Goal: Information Seeking & Learning: Learn about a topic

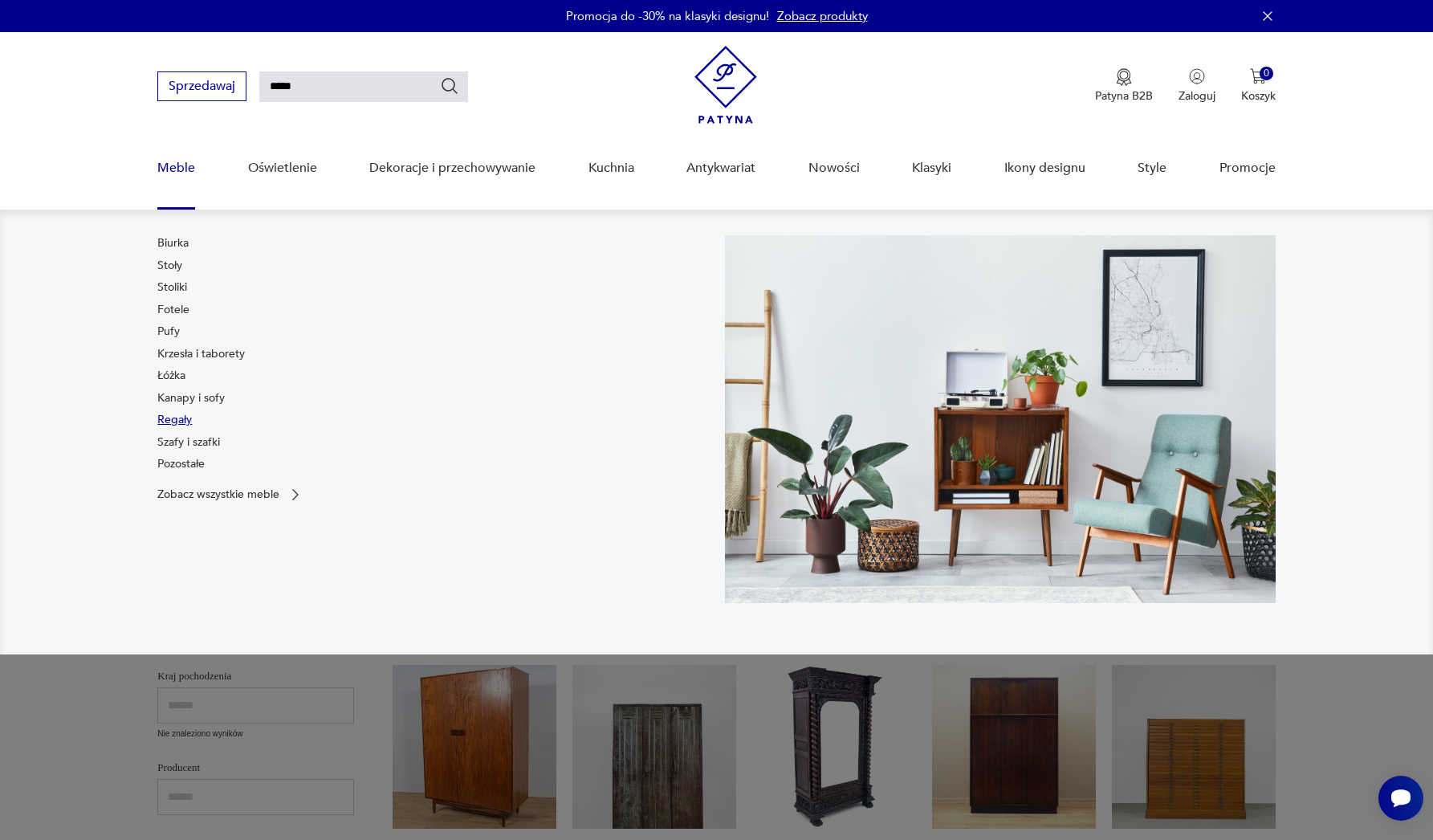
click at [175, 425] on link "Regały" at bounding box center [175, 420] width 35 height 17
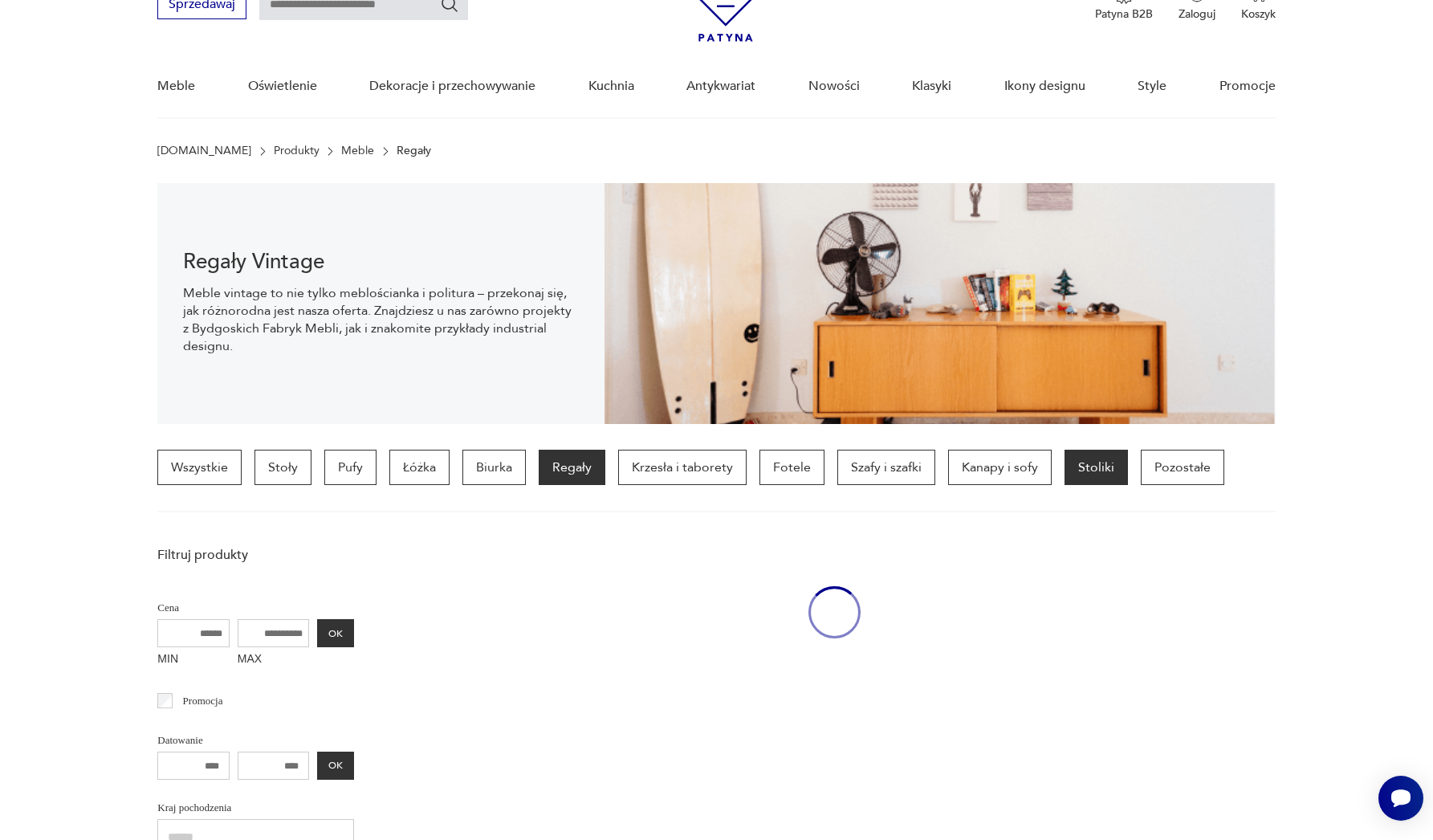
scroll to position [113, 0]
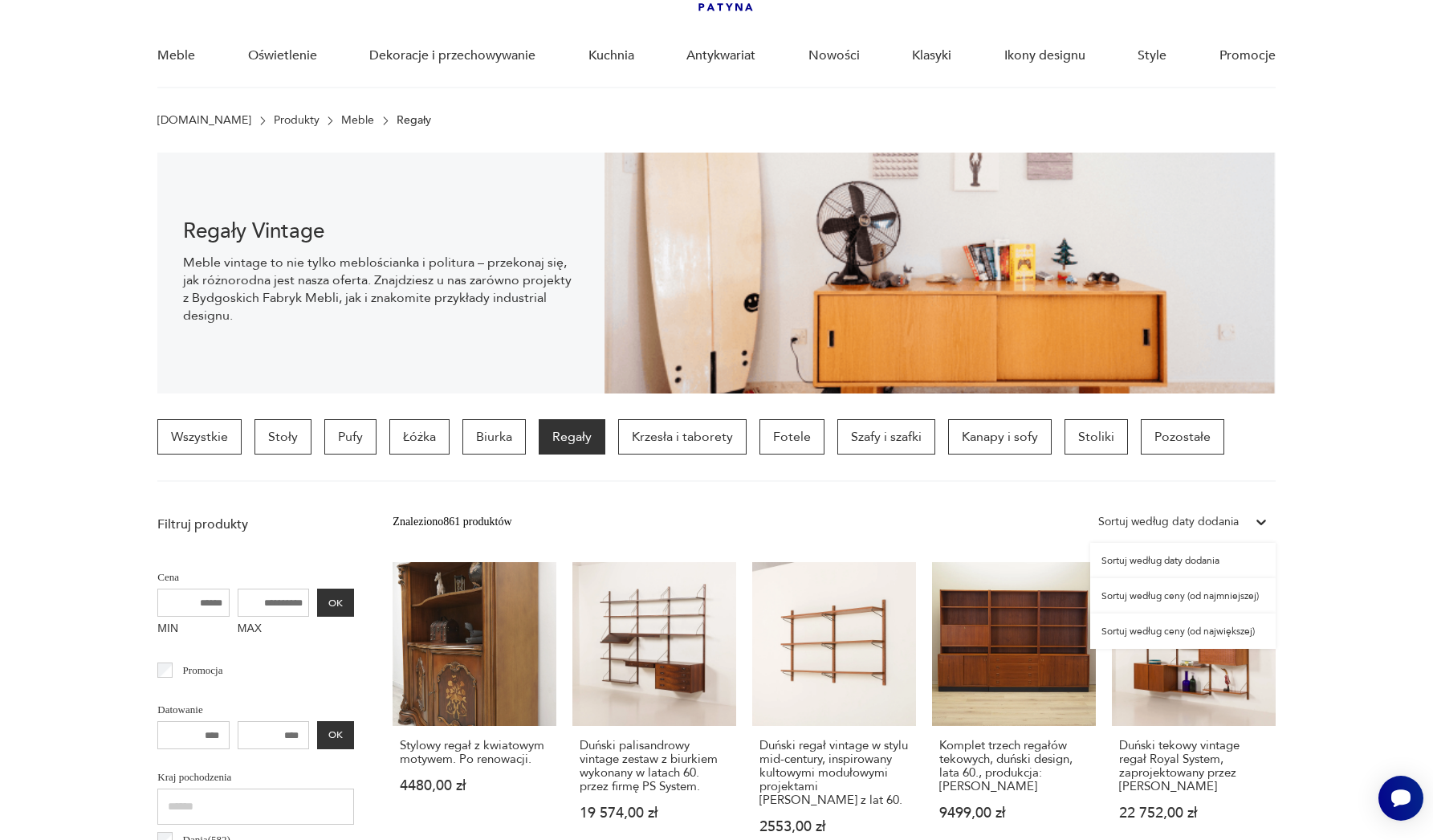
click at [1226, 524] on div "Sortuj według daty dodania" at bounding box center [1169, 522] width 141 height 18
click at [1215, 598] on div "Sortuj według ceny (od najmniejszej)" at bounding box center [1183, 596] width 186 height 35
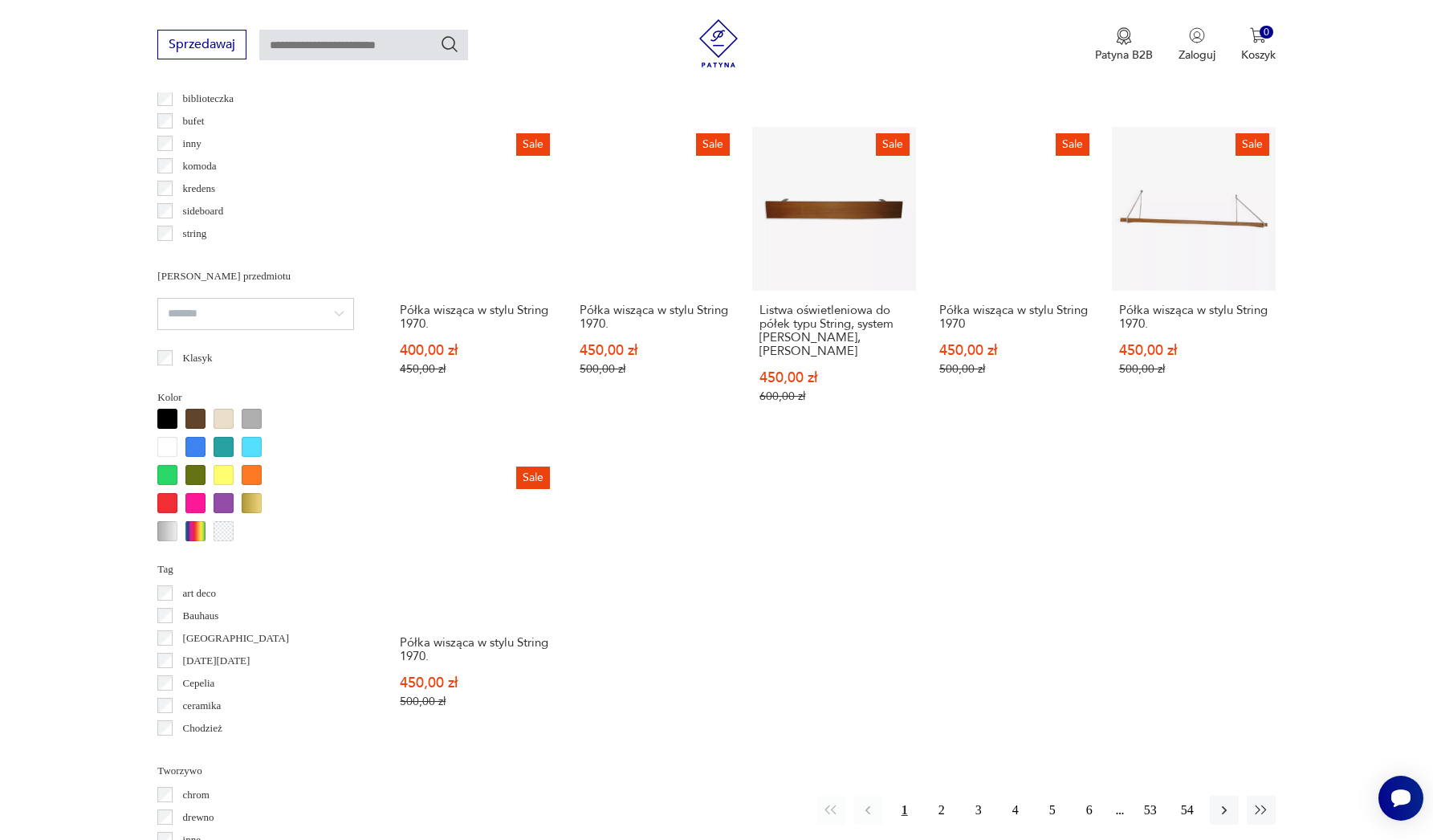
scroll to position [1522, 0]
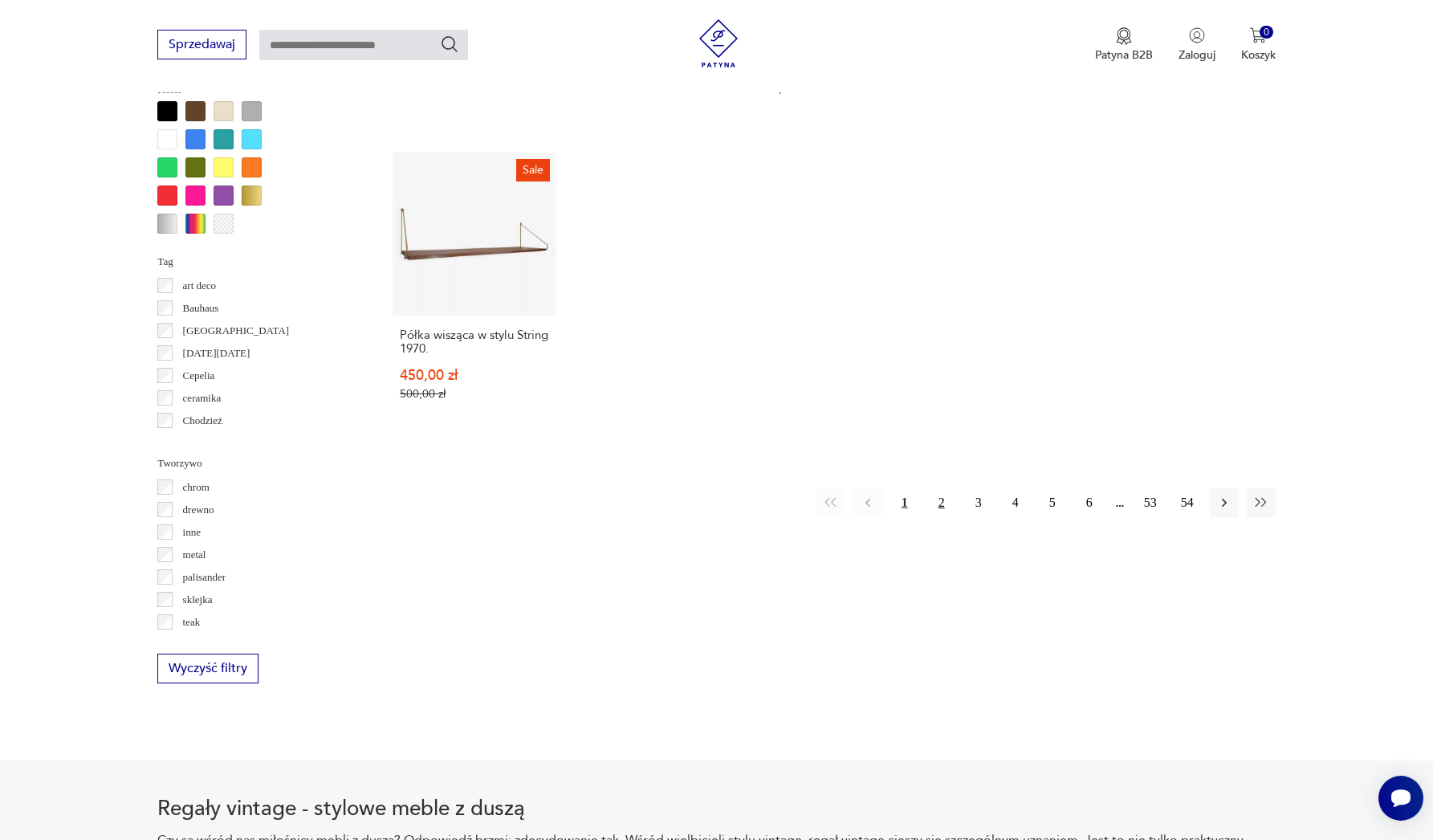
click at [944, 506] on button "2" at bounding box center [942, 503] width 29 height 29
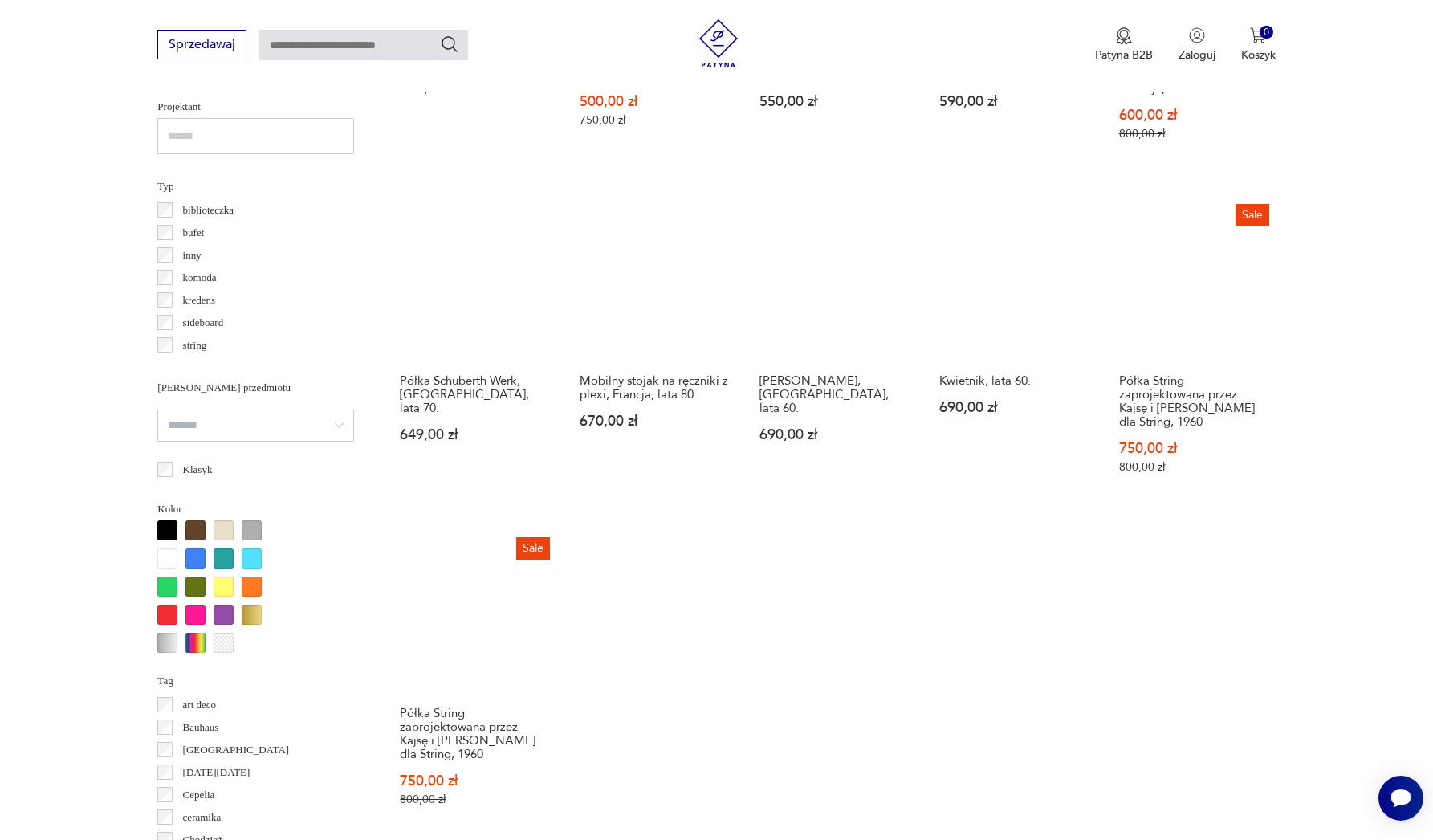
scroll to position [1408, 0]
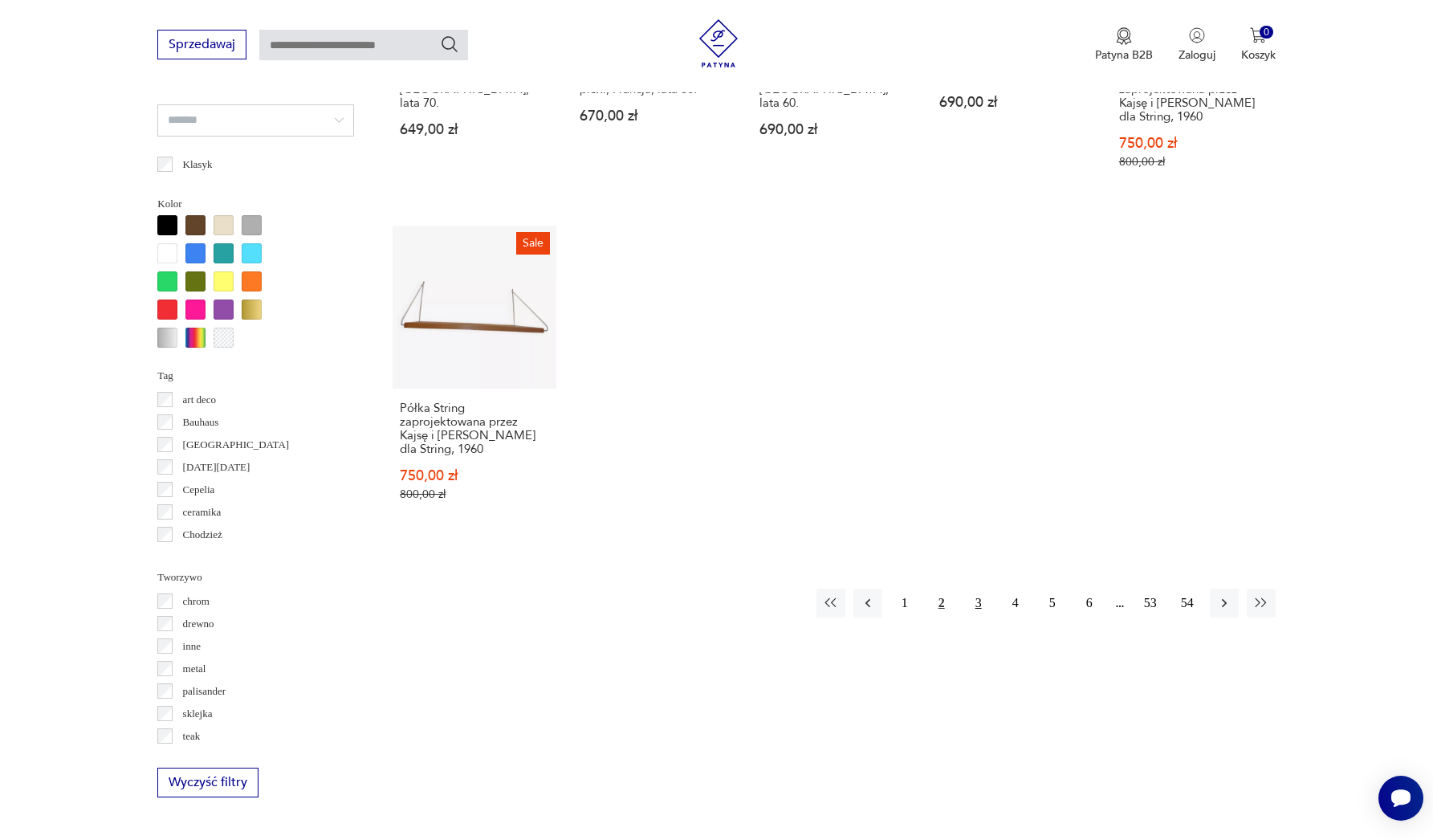
click at [977, 608] on button "3" at bounding box center [979, 603] width 29 height 29
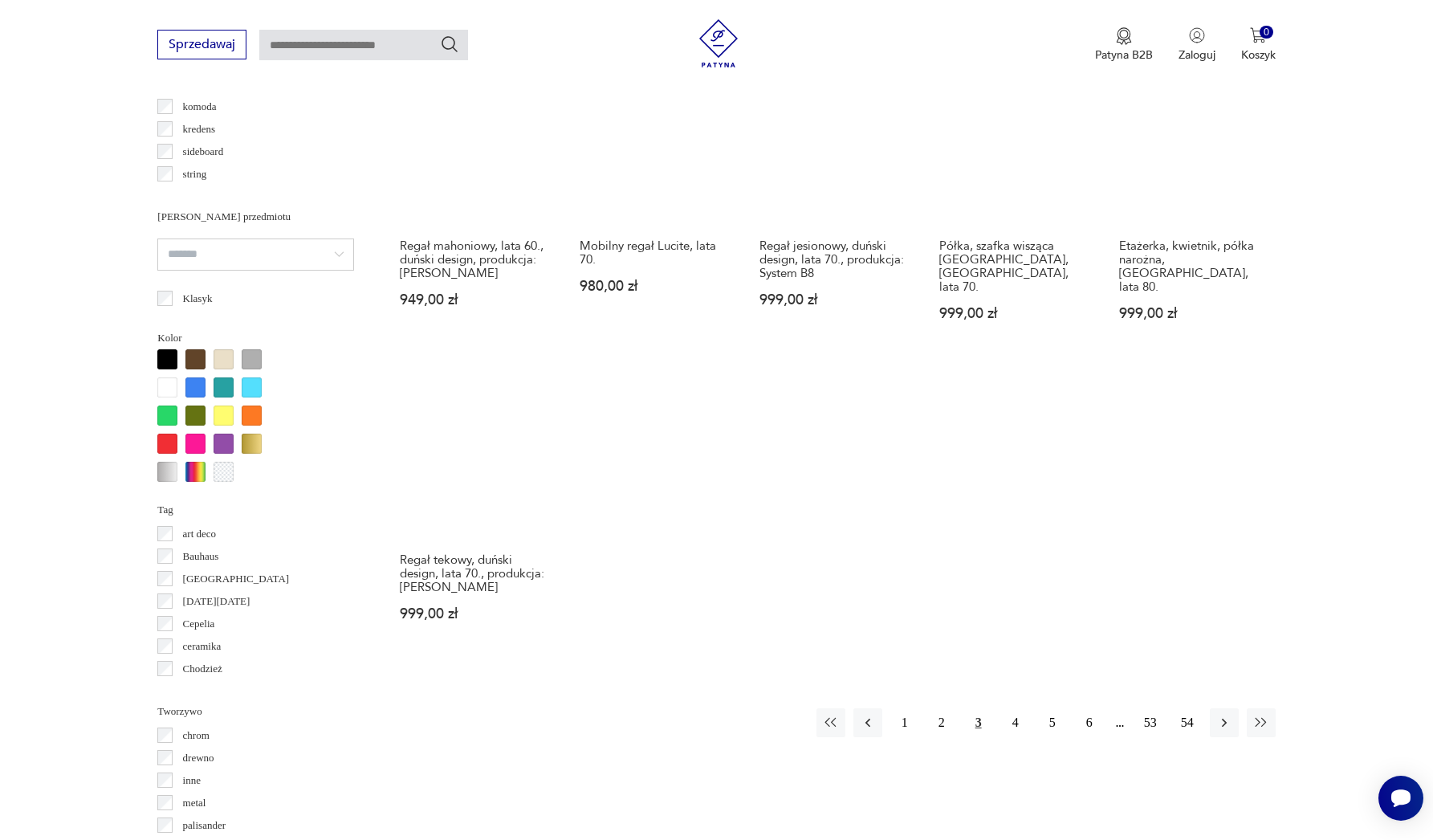
scroll to position [1365, 0]
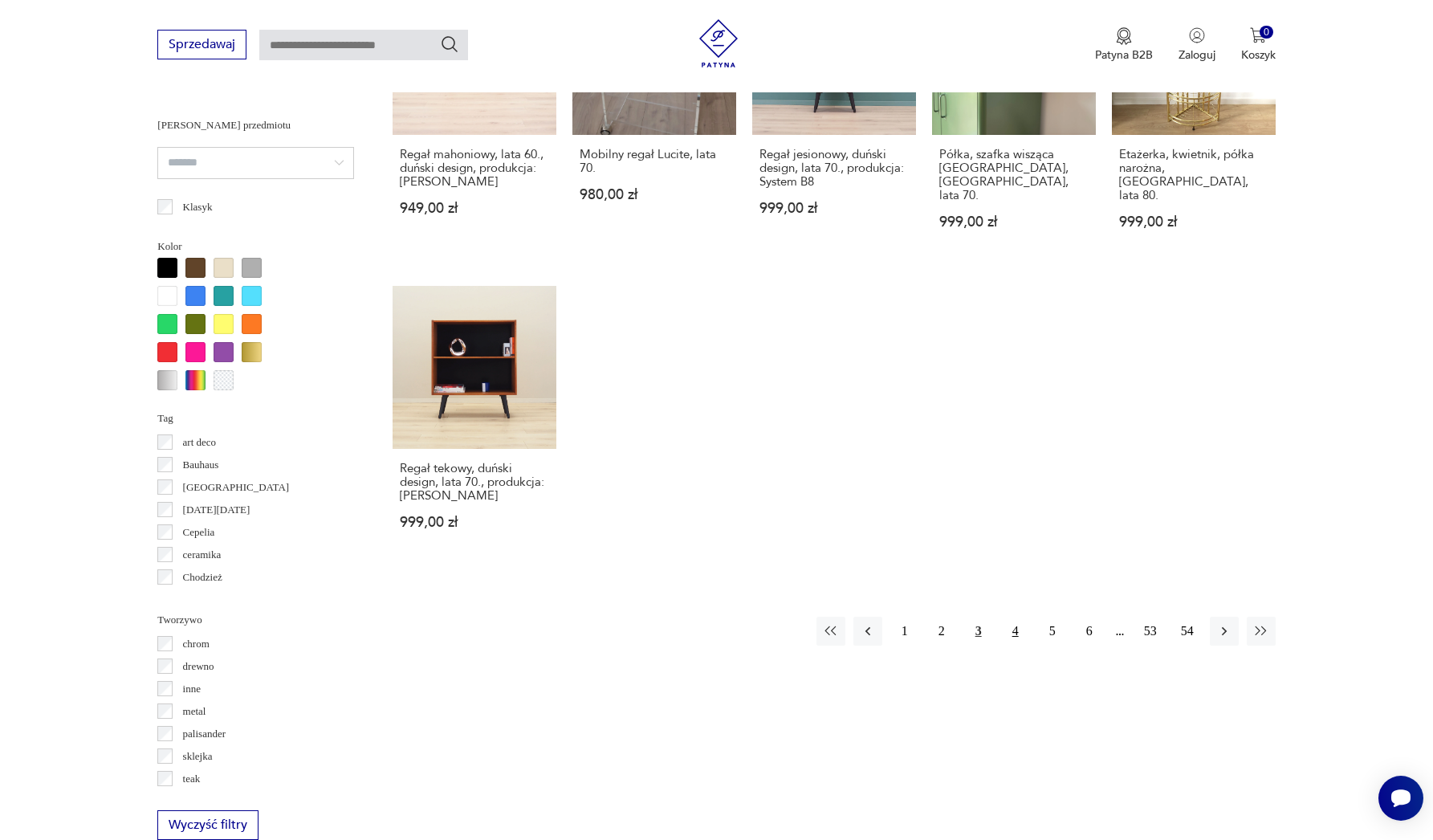
click at [1024, 616] on button "4" at bounding box center [1016, 631] width 29 height 29
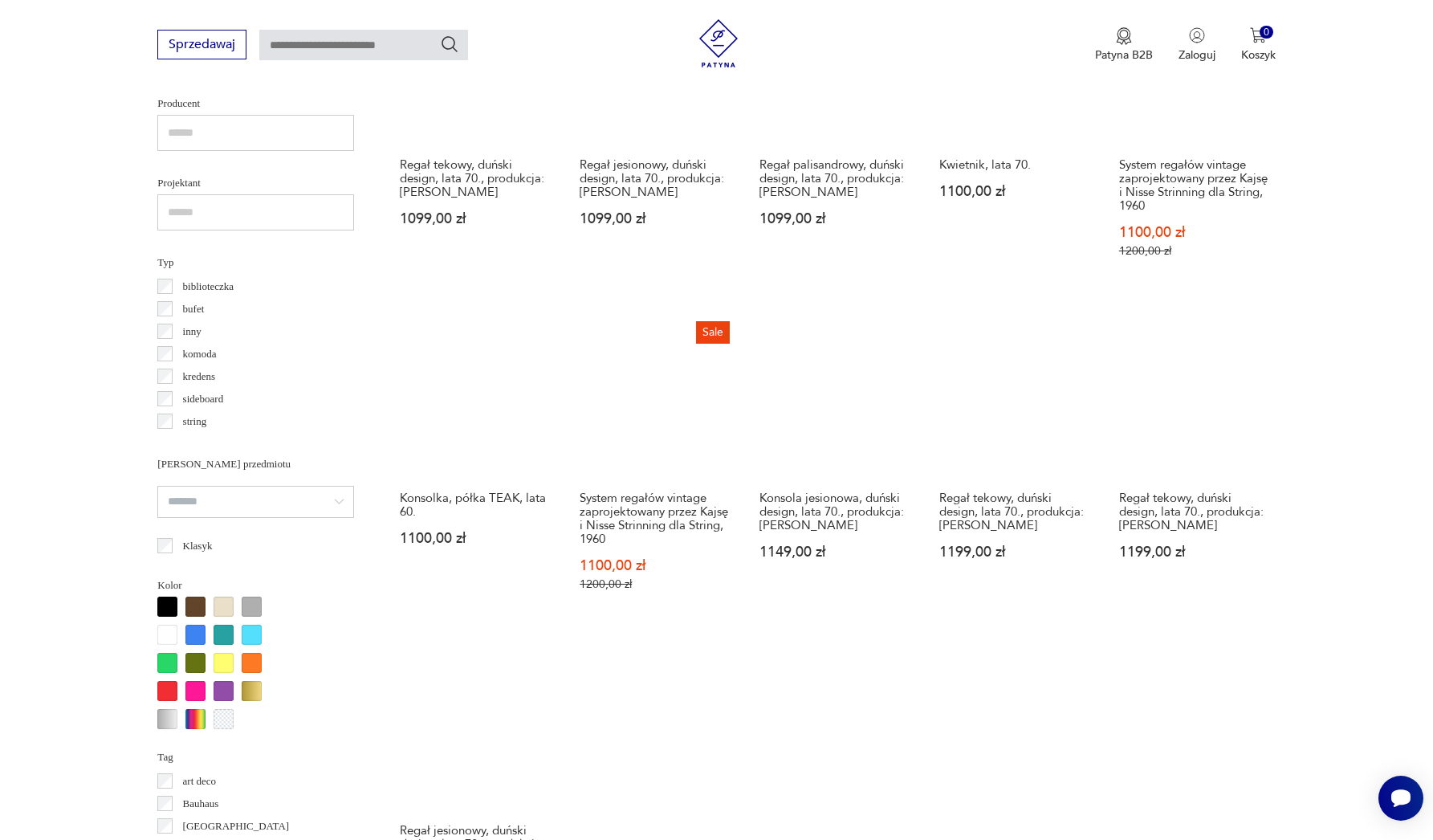
scroll to position [1327, 0]
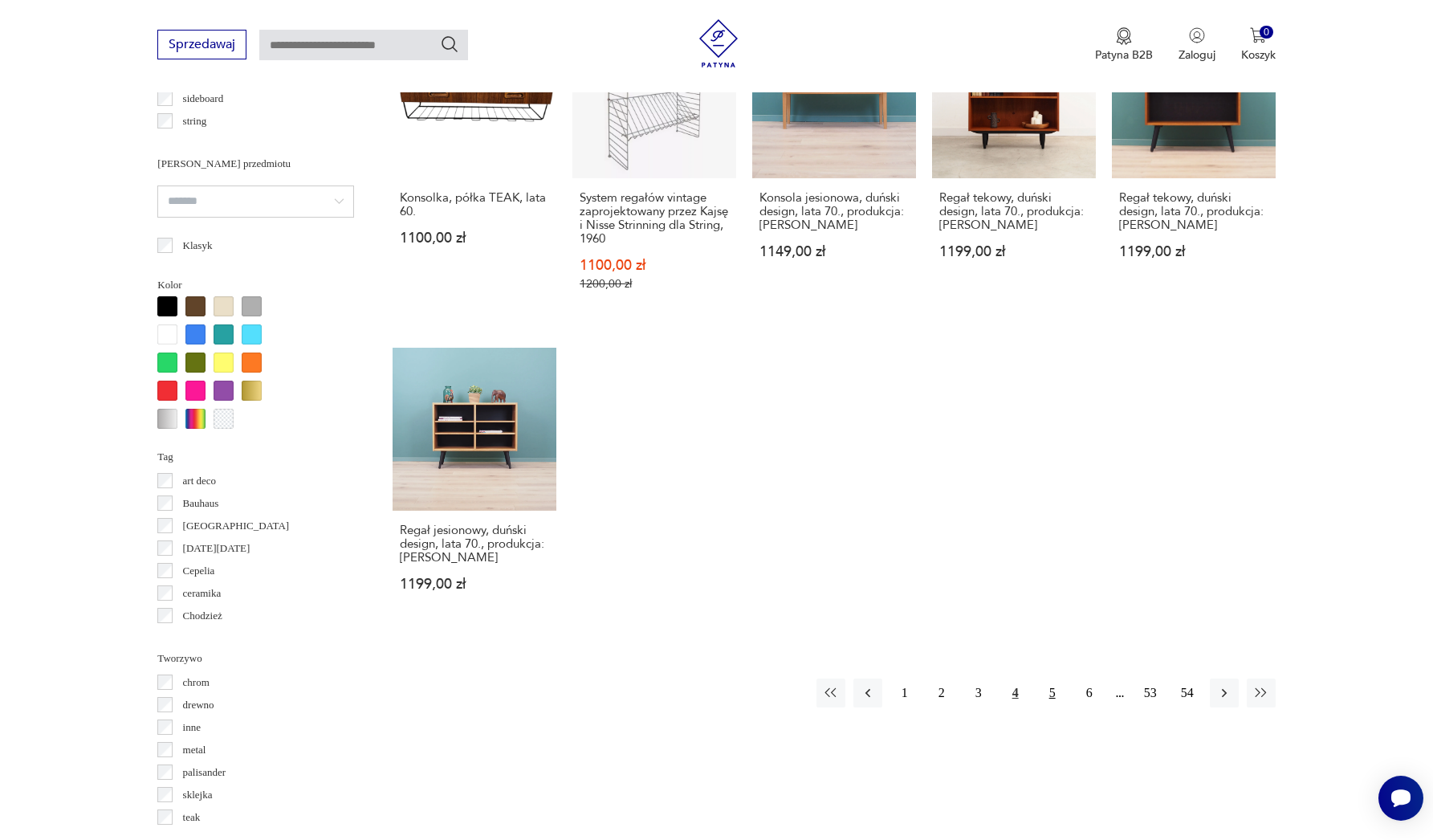
click at [1051, 708] on button "5" at bounding box center [1053, 693] width 29 height 29
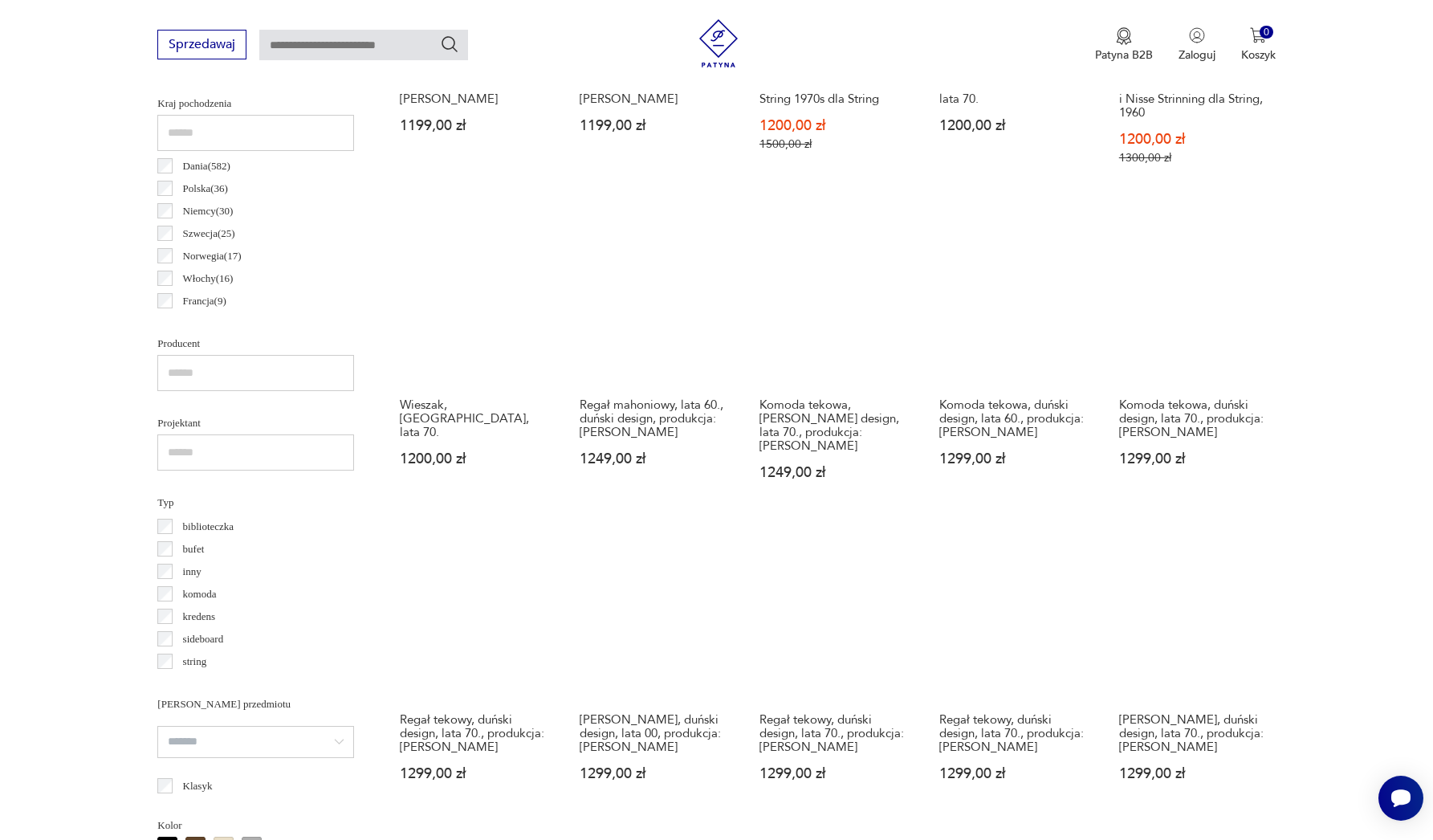
scroll to position [1253, 0]
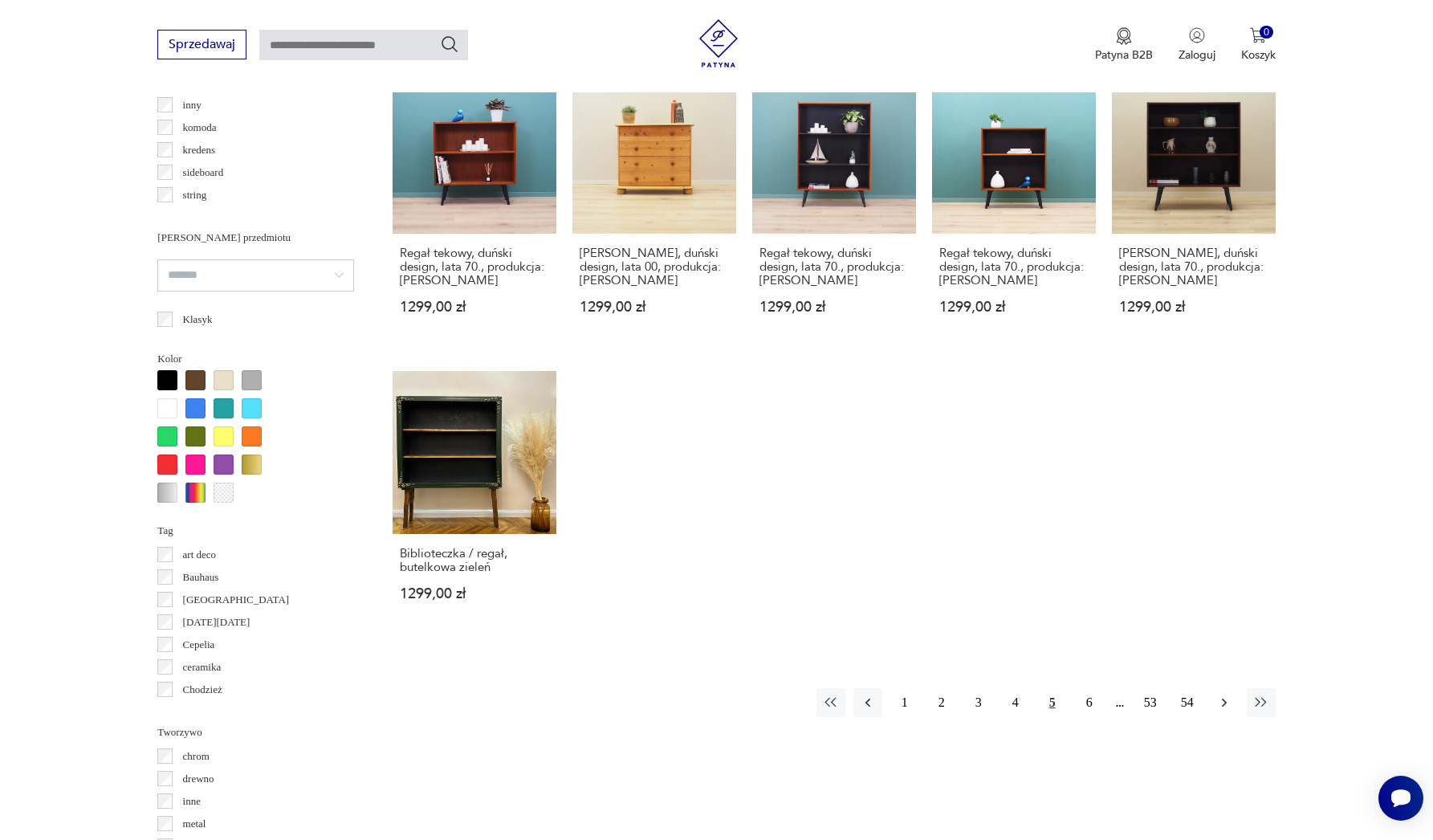
click at [1230, 711] on icon "button" at bounding box center [1224, 702] width 17 height 17
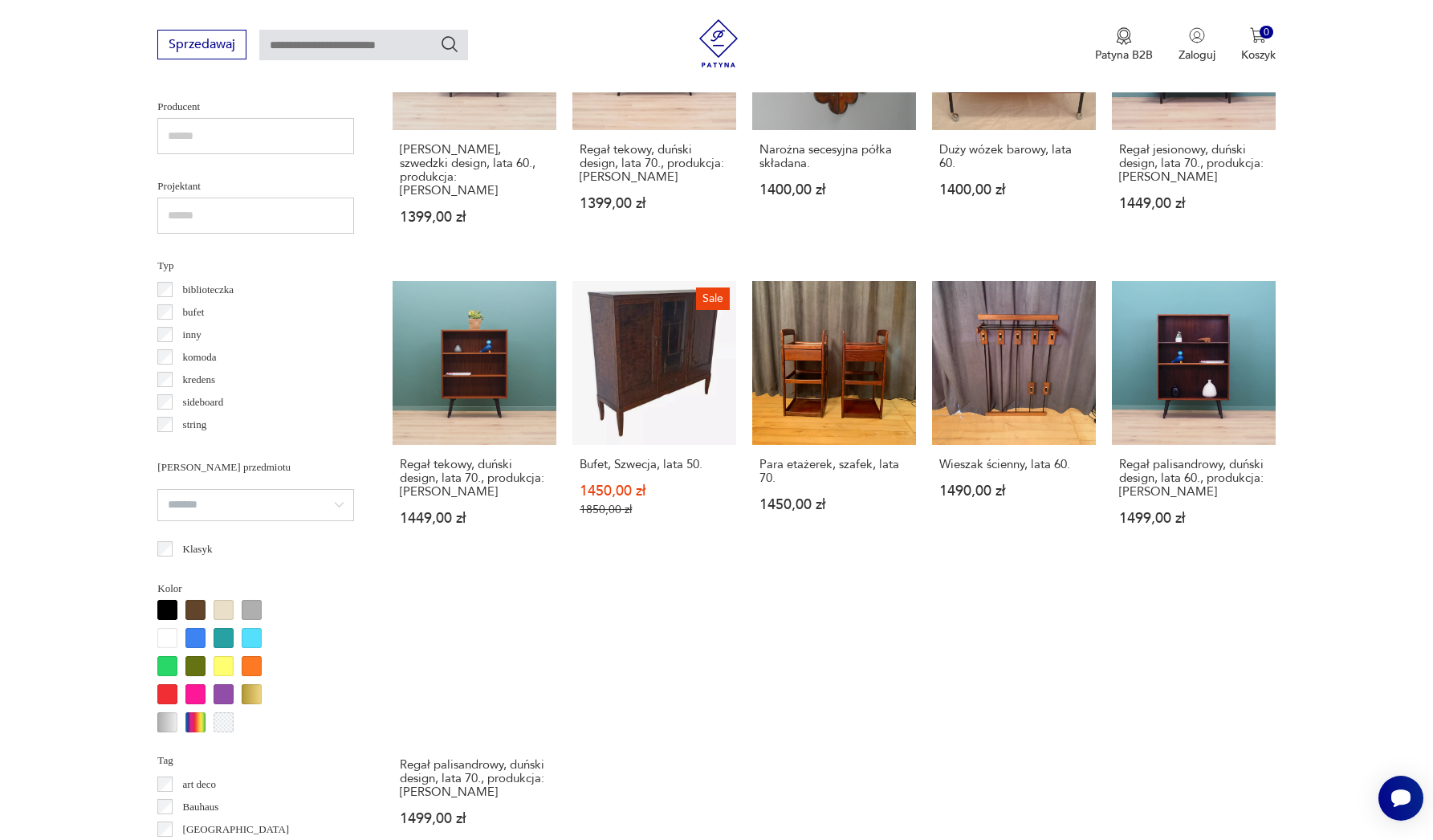
scroll to position [1206, 0]
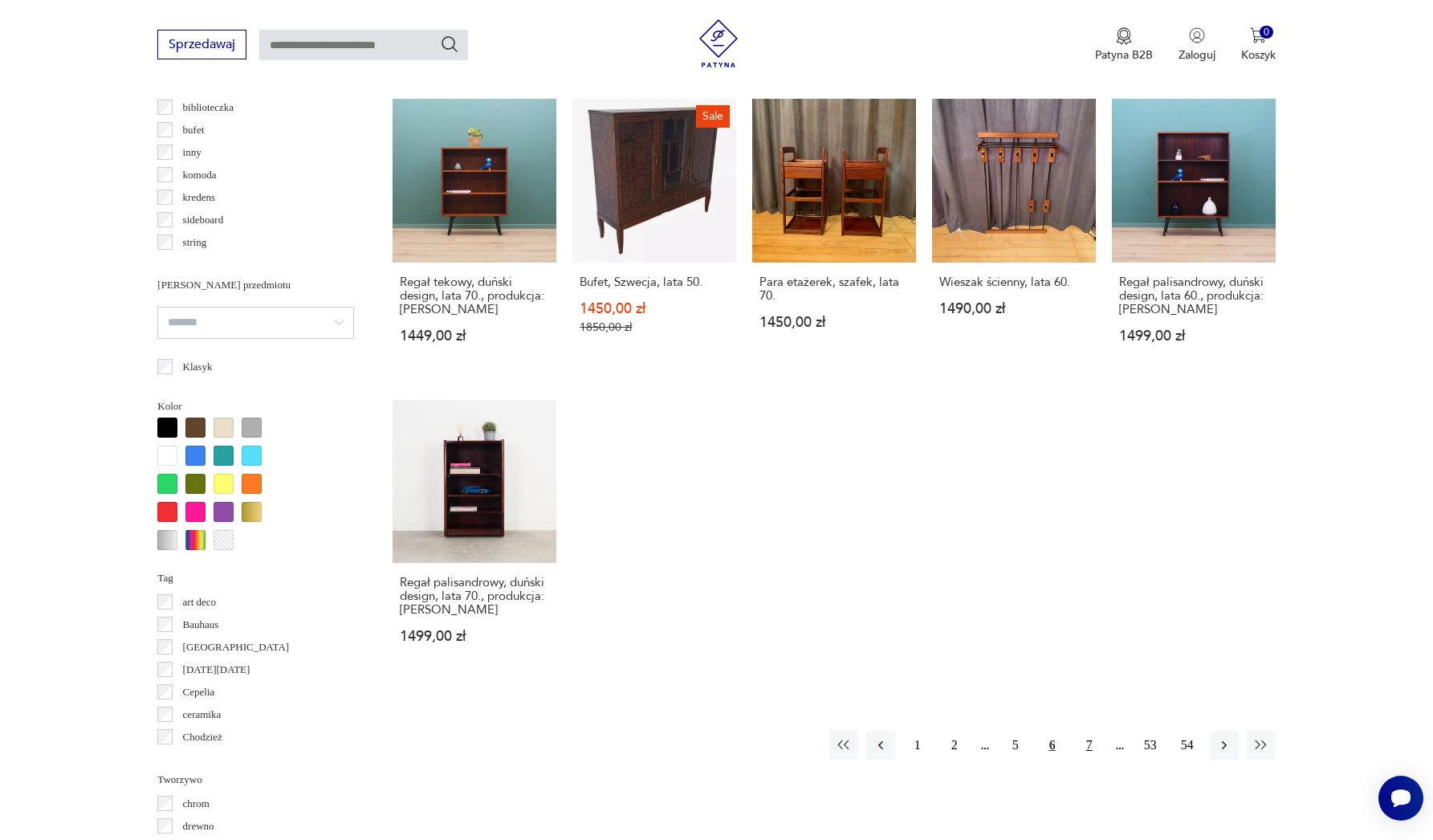
click at [1092, 749] on button "7" at bounding box center [1090, 746] width 29 height 29
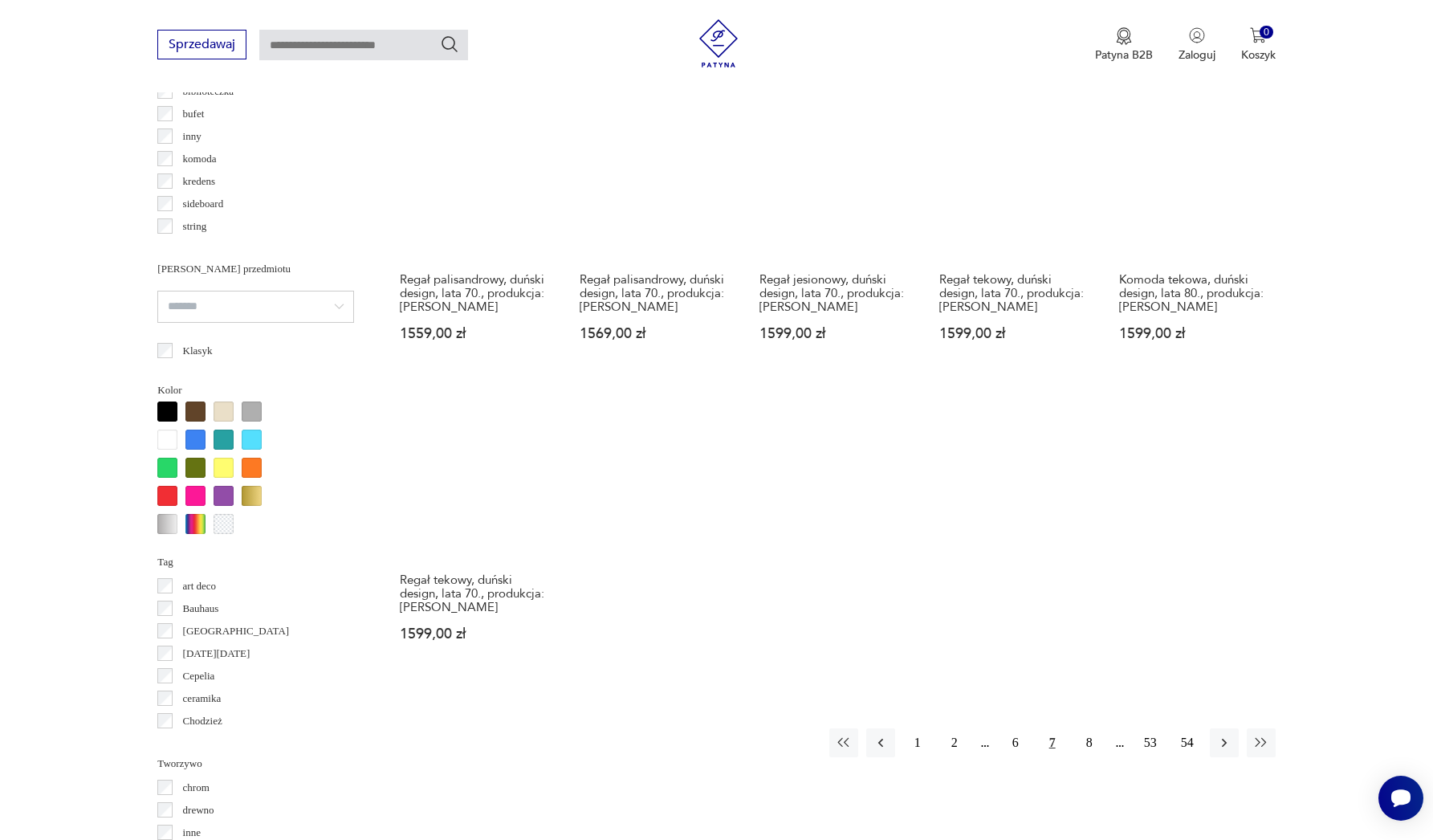
scroll to position [1312, 0]
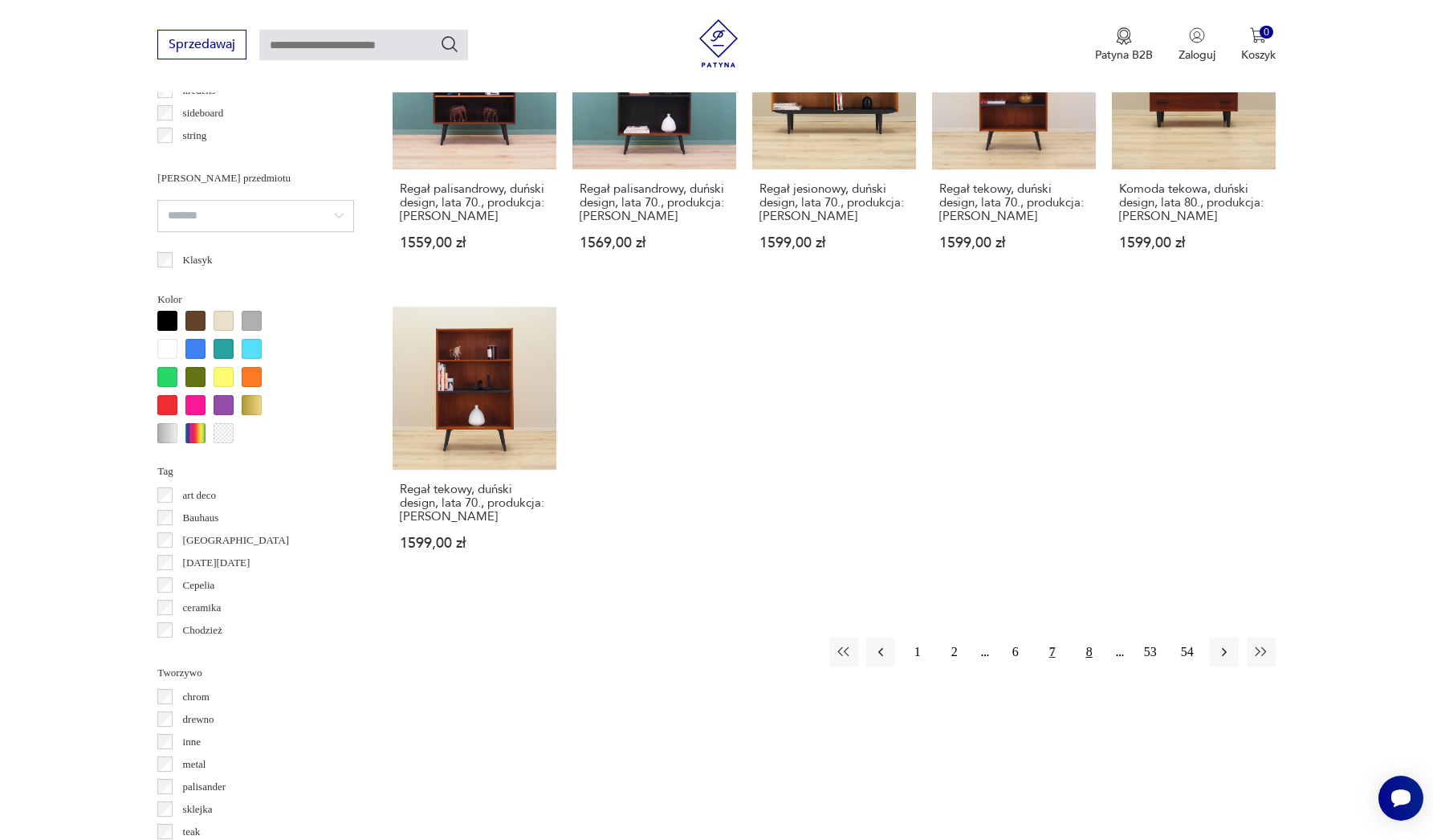
click at [1089, 638] on button "8" at bounding box center [1090, 652] width 29 height 29
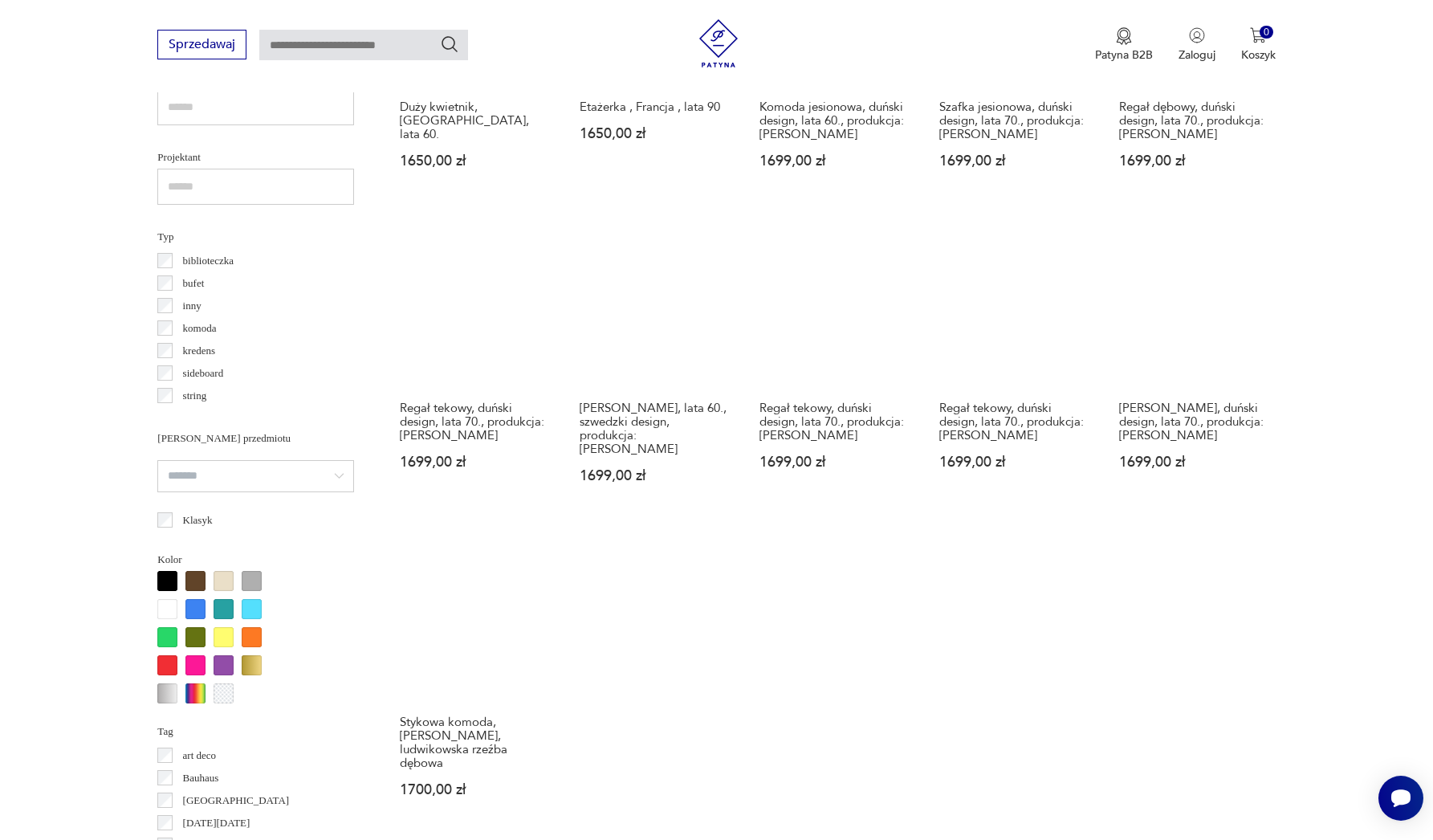
scroll to position [1244, 0]
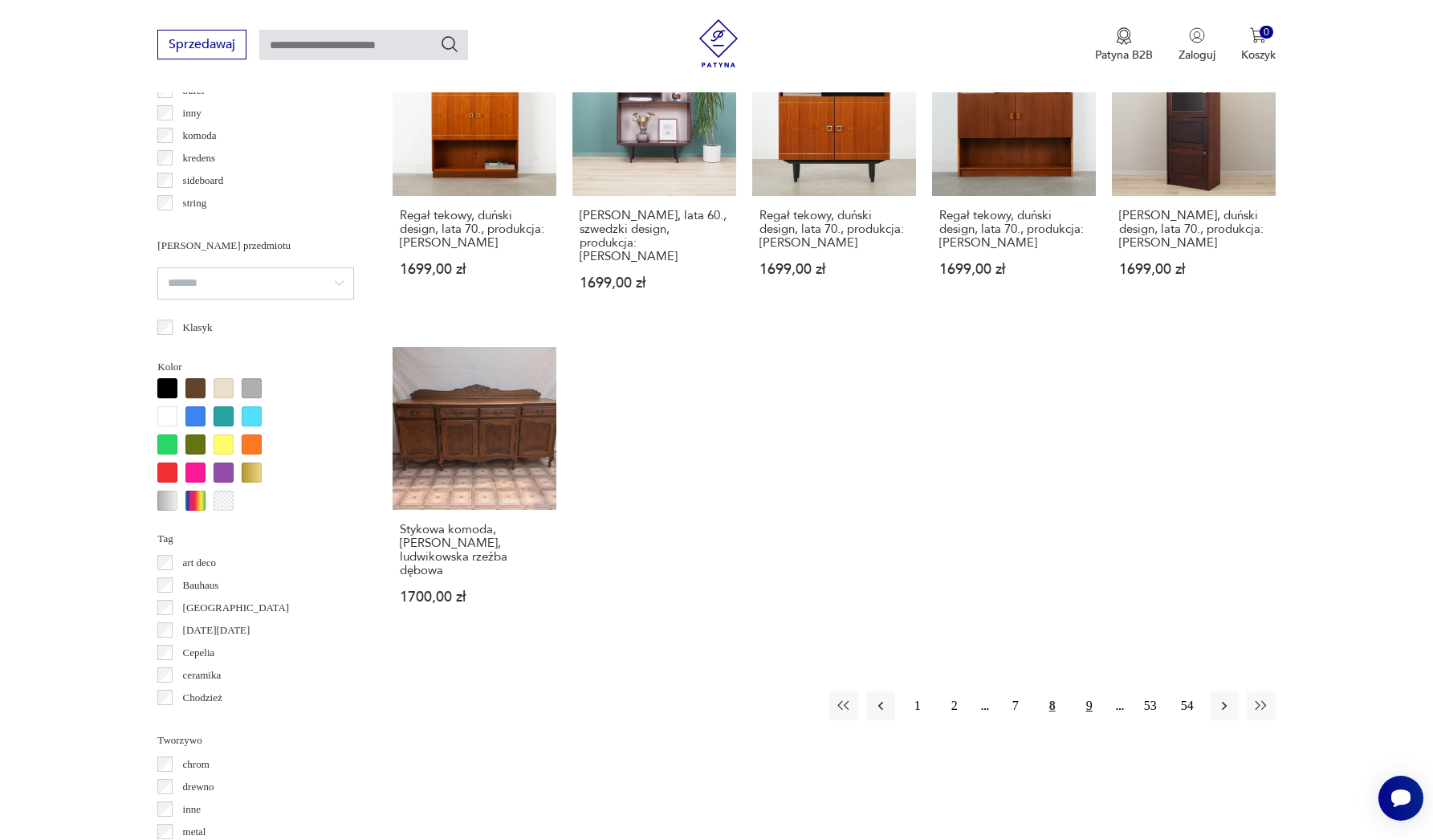
click at [1090, 696] on button "9" at bounding box center [1090, 706] width 29 height 29
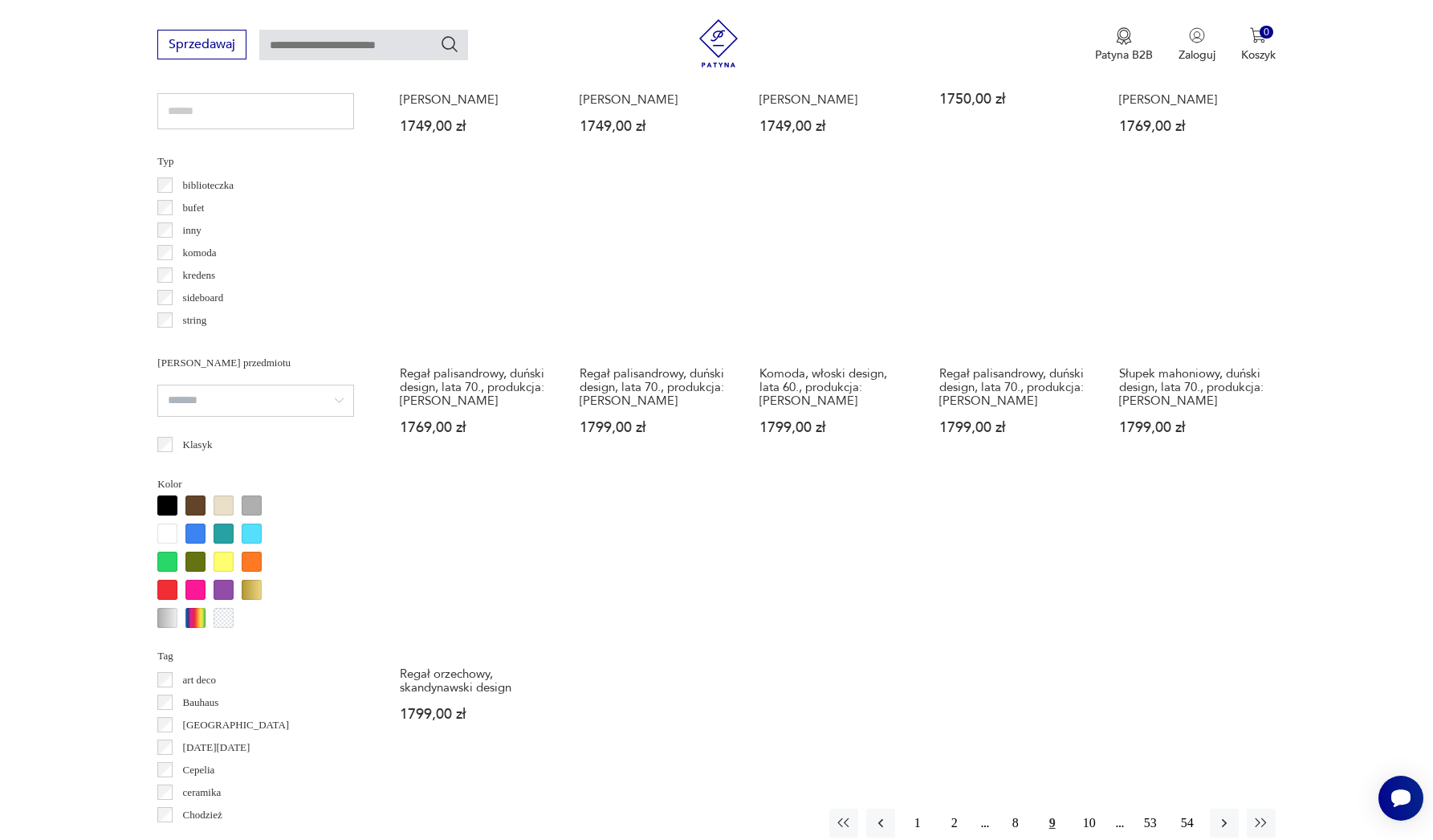
scroll to position [1430, 0]
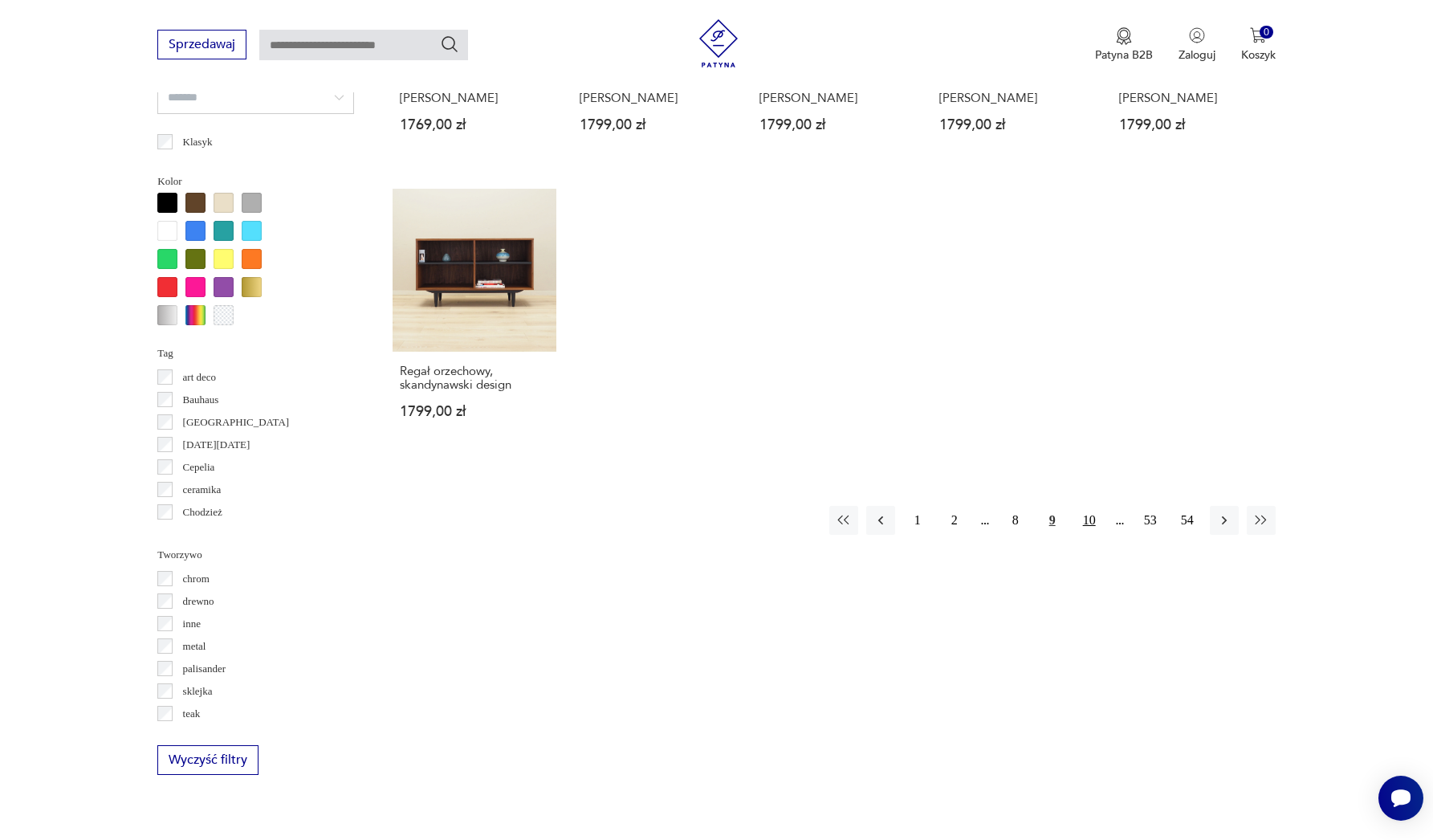
click at [1086, 535] on button "10" at bounding box center [1090, 520] width 29 height 29
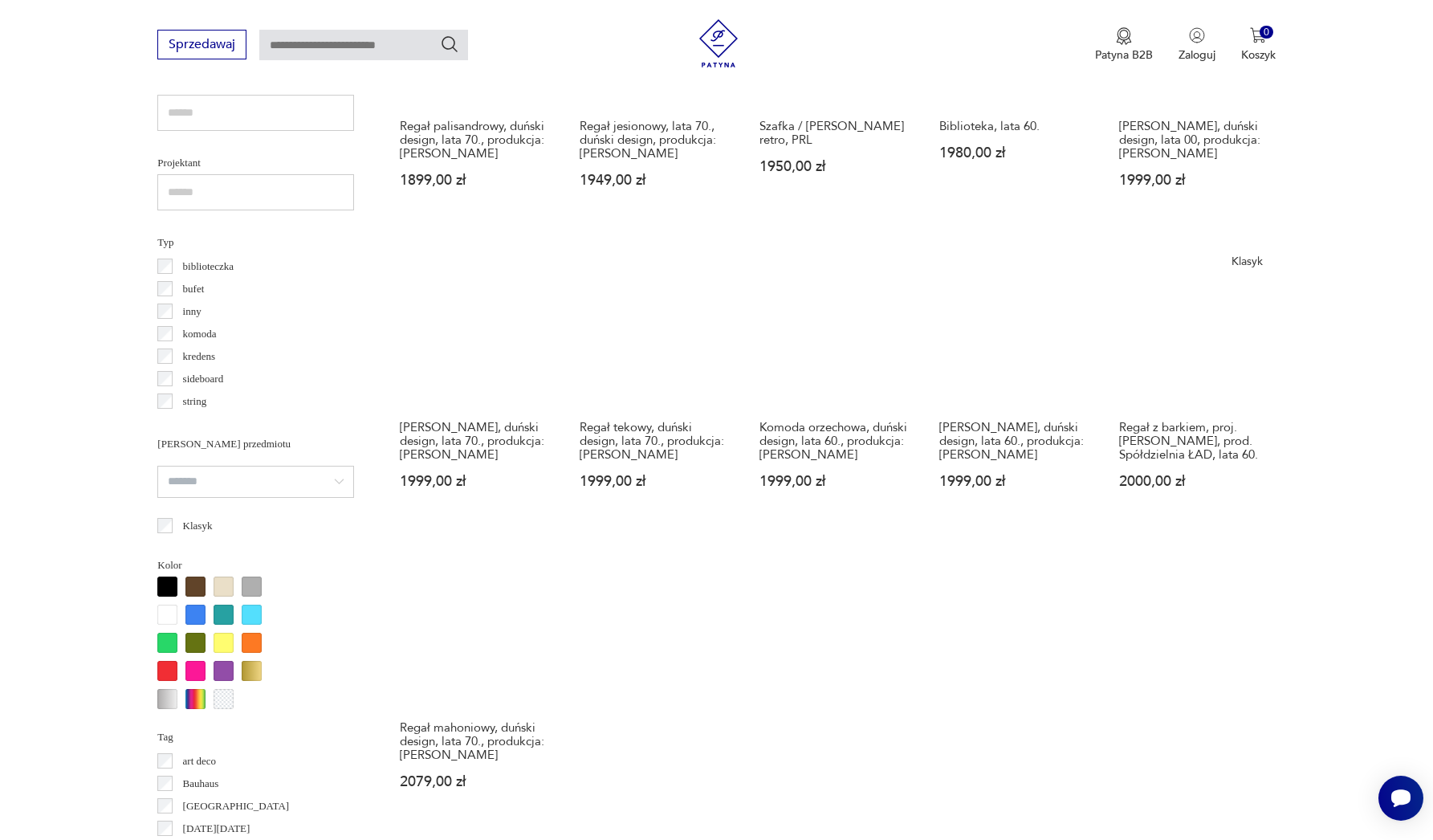
scroll to position [1257, 0]
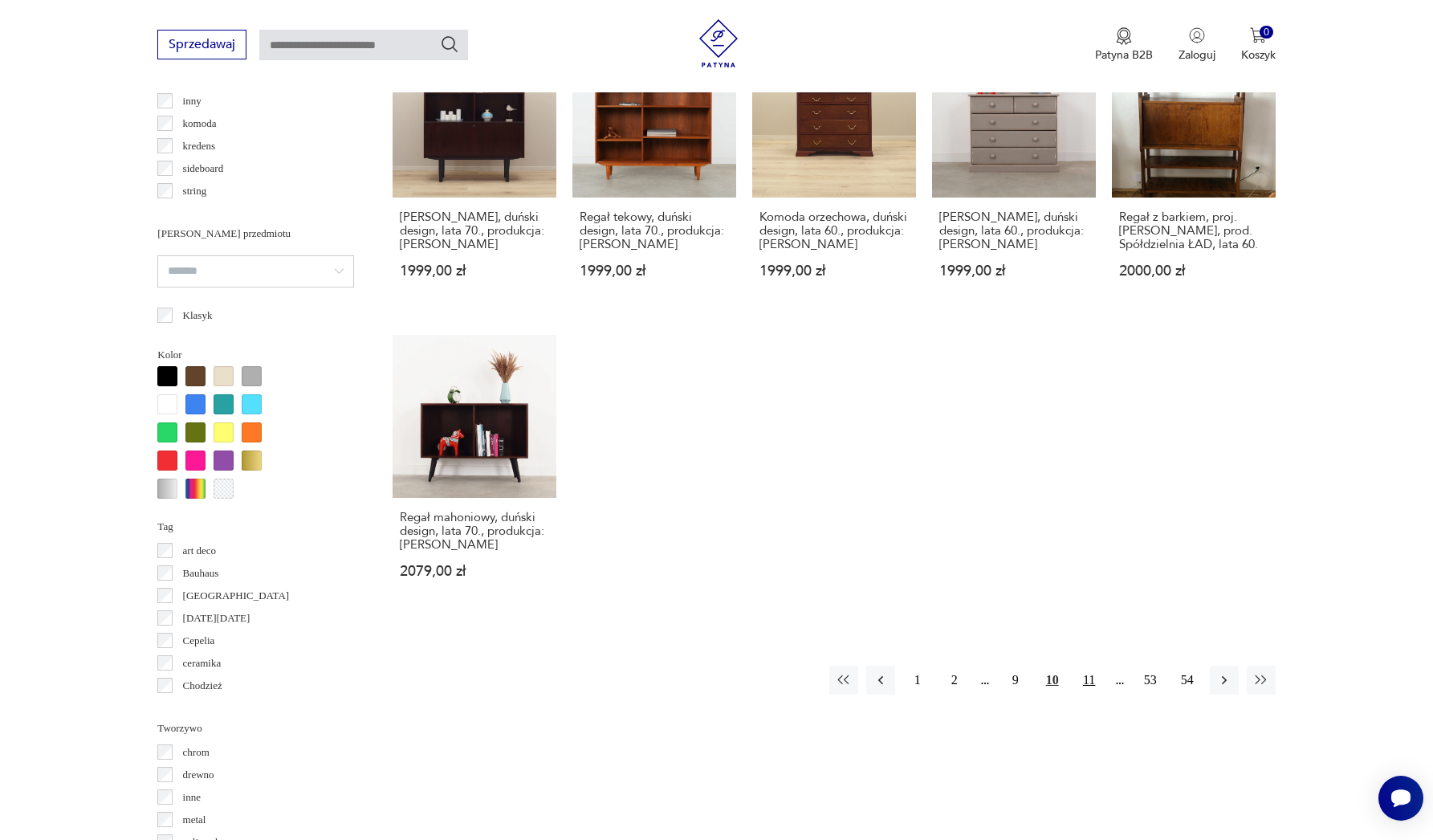
click at [1096, 690] on button "11" at bounding box center [1090, 681] width 29 height 29
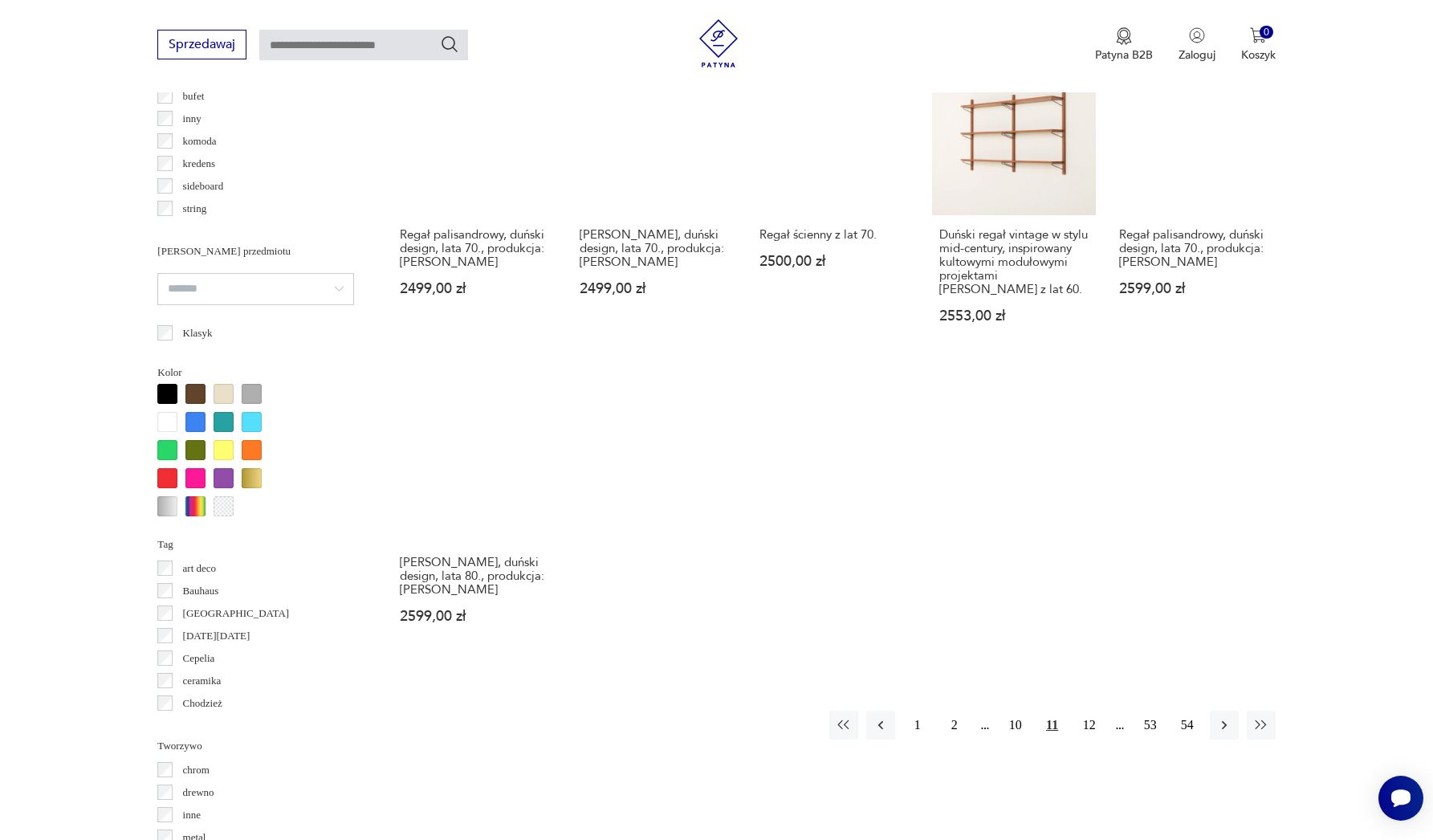
scroll to position [1260, 0]
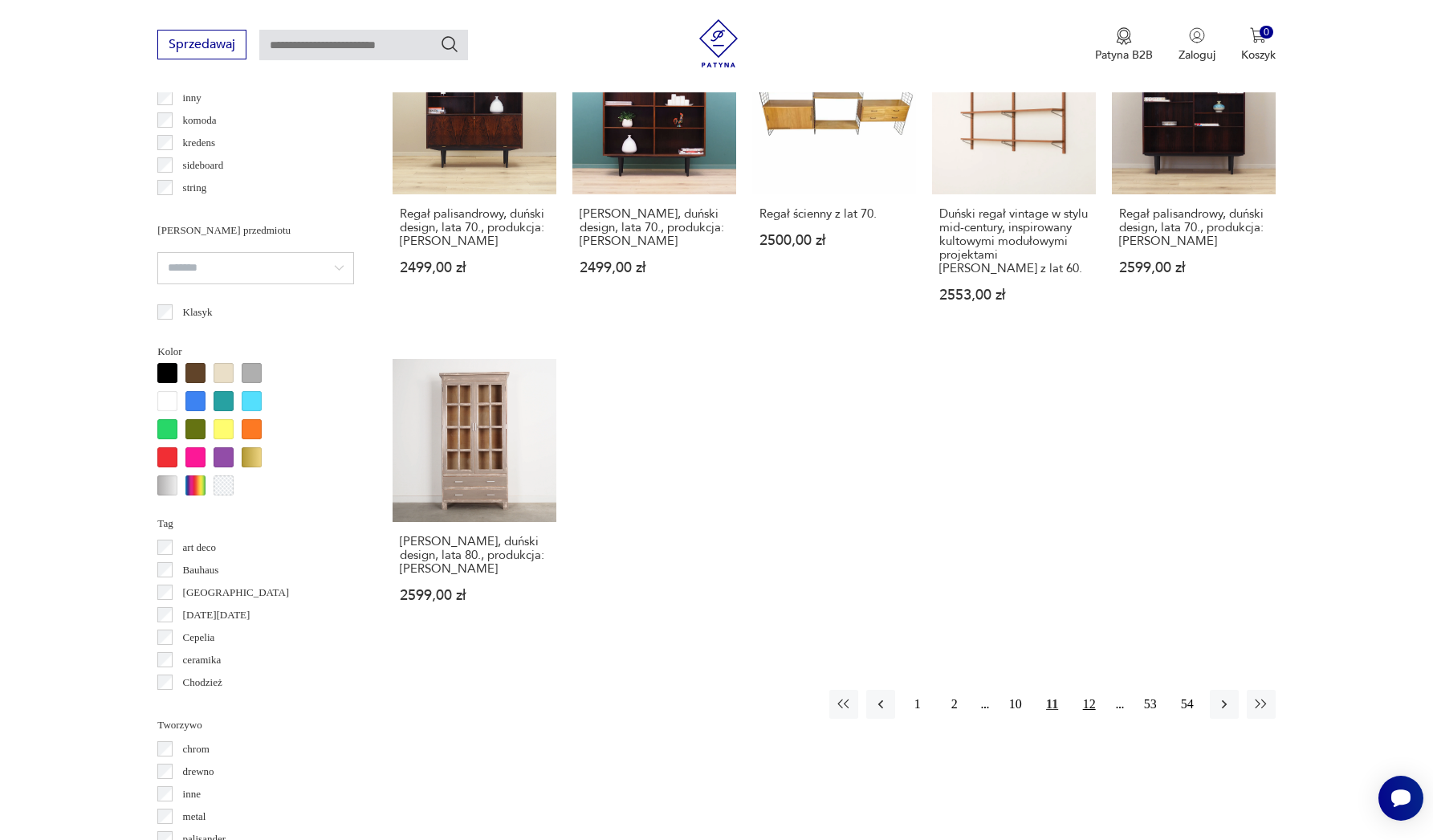
click at [1086, 718] on button "12" at bounding box center [1090, 705] width 29 height 29
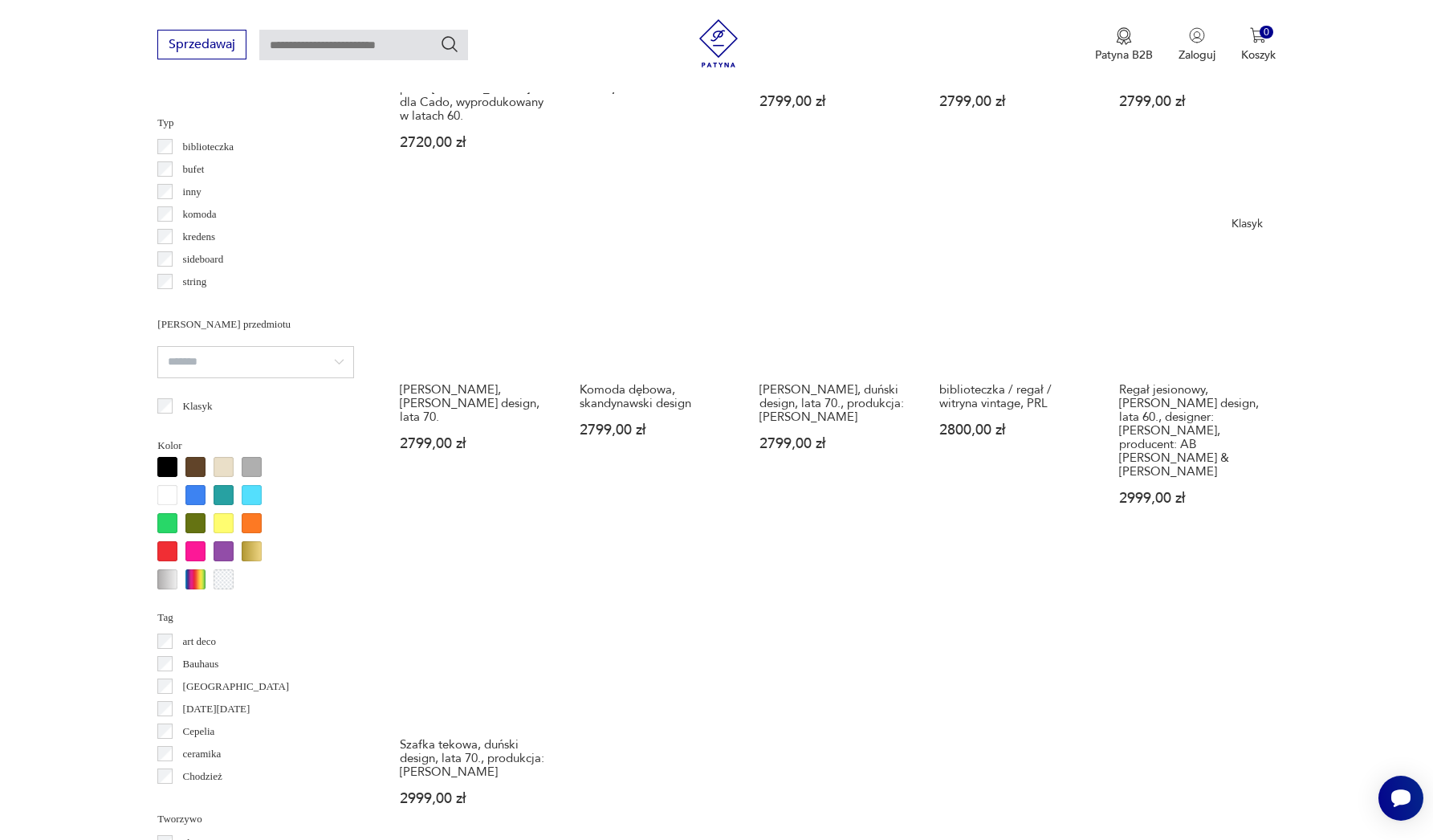
scroll to position [1369, 0]
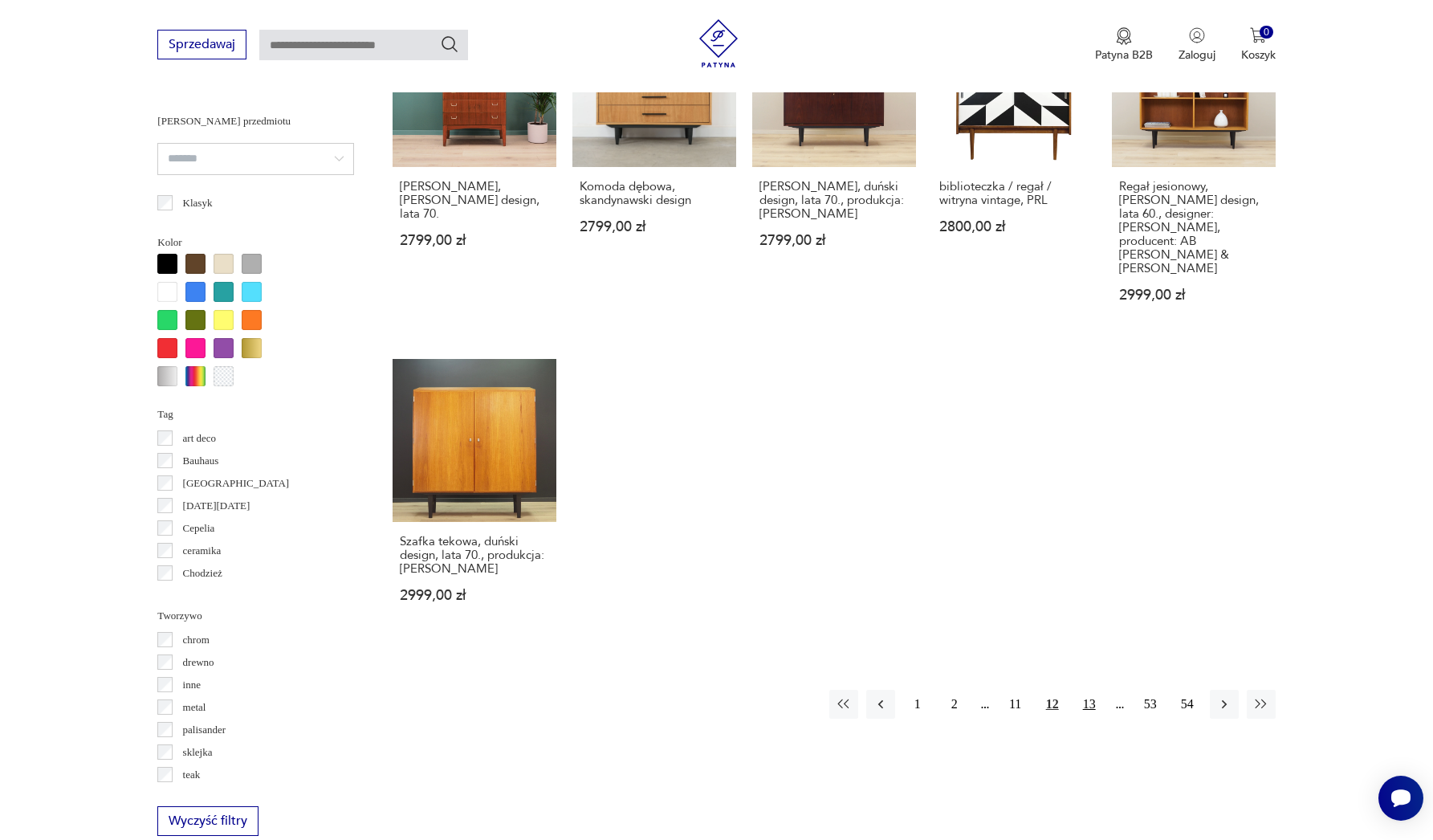
click at [1097, 690] on button "13" at bounding box center [1090, 705] width 29 height 29
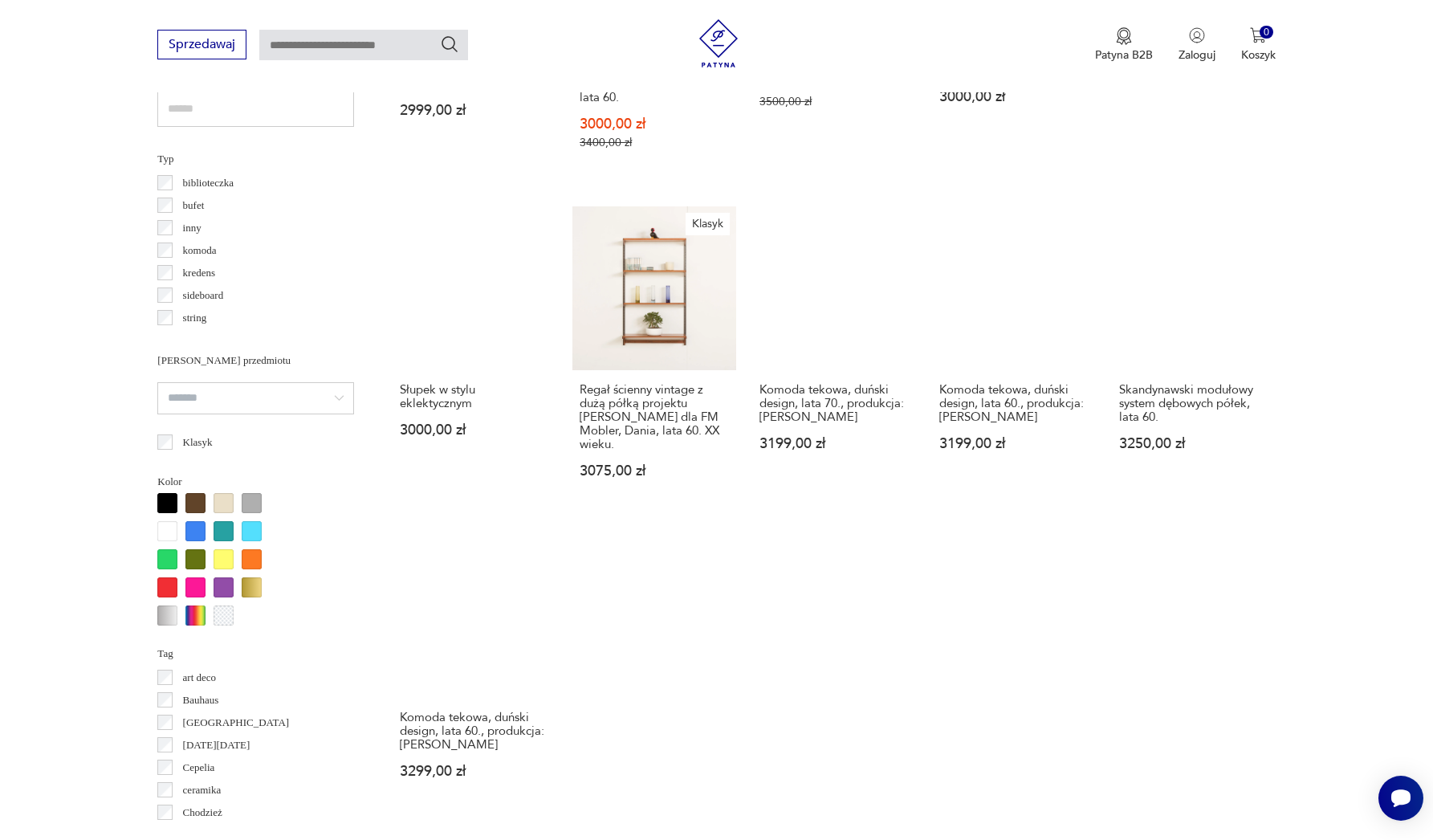
scroll to position [1317, 0]
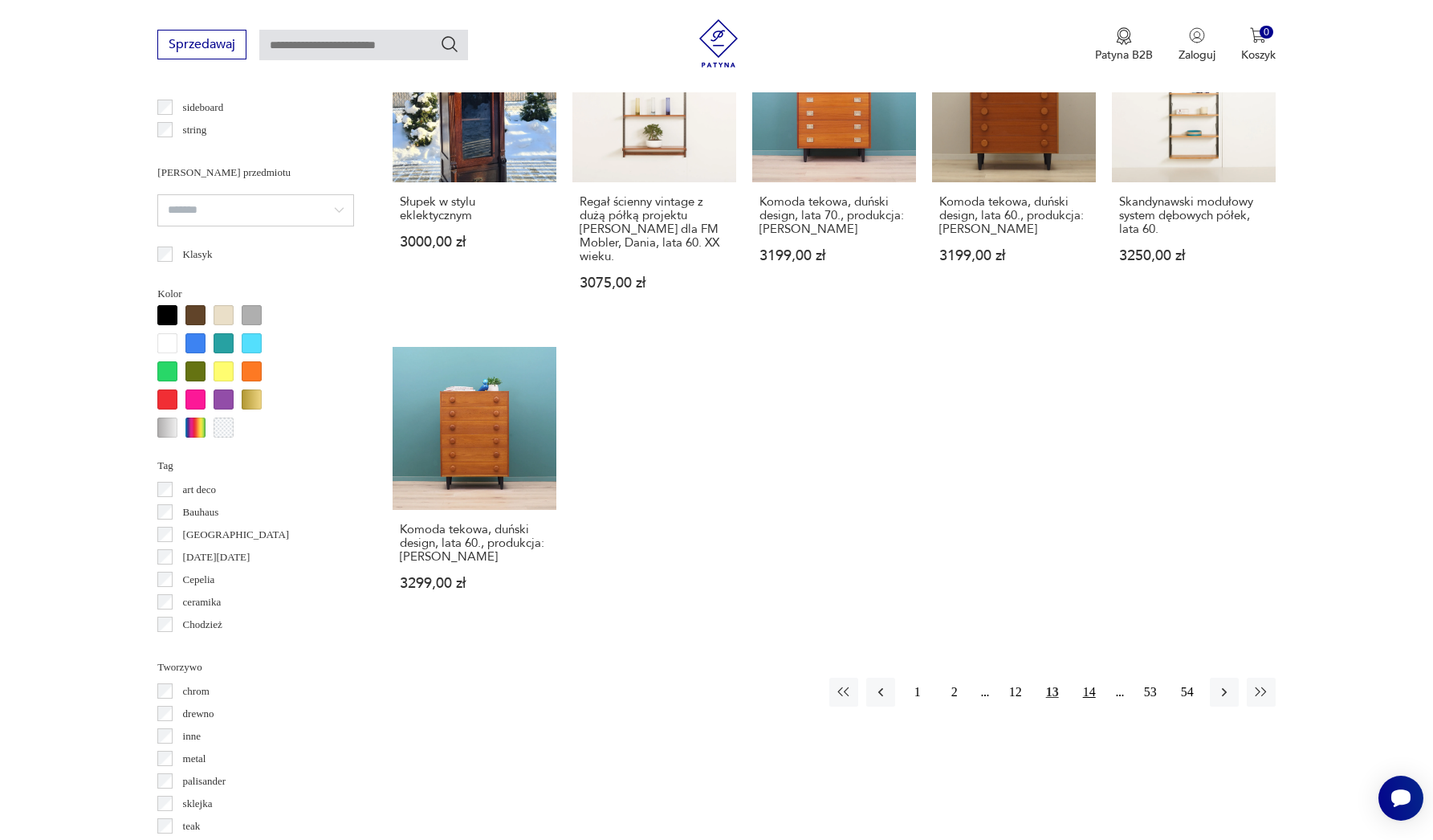
click at [1097, 678] on button "14" at bounding box center [1090, 692] width 29 height 29
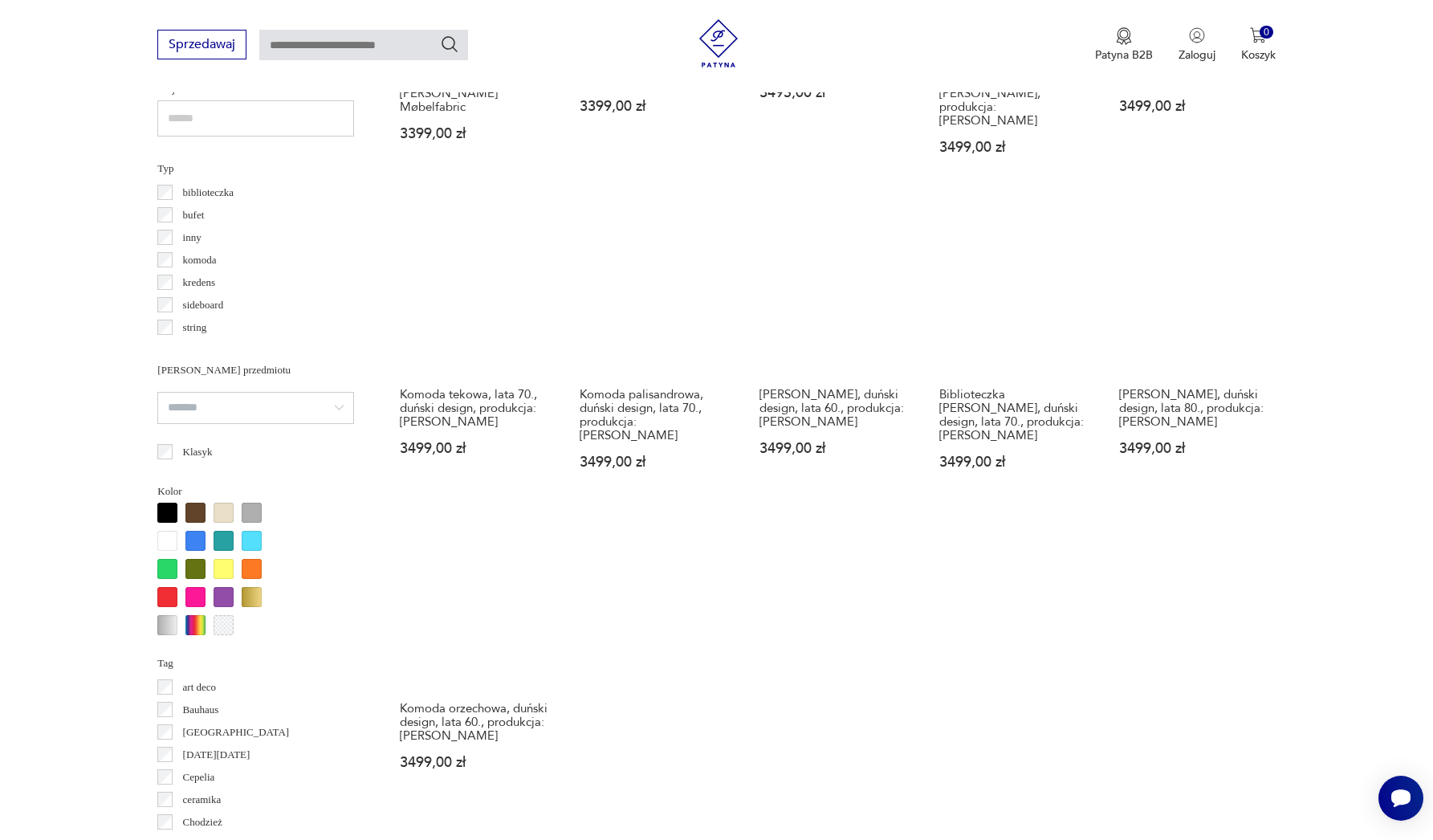
scroll to position [1397, 0]
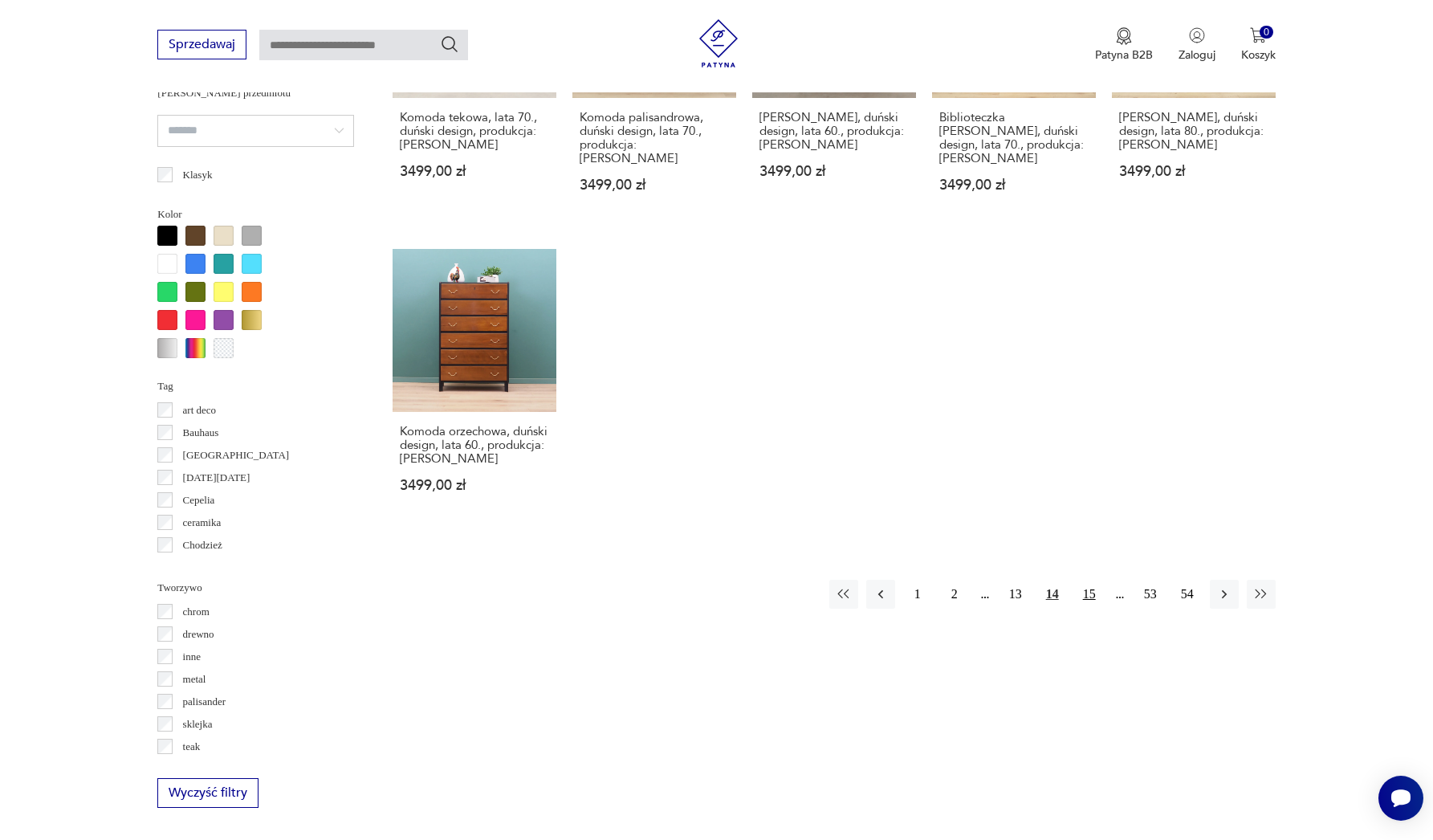
click at [1093, 583] on button "15" at bounding box center [1090, 594] width 29 height 29
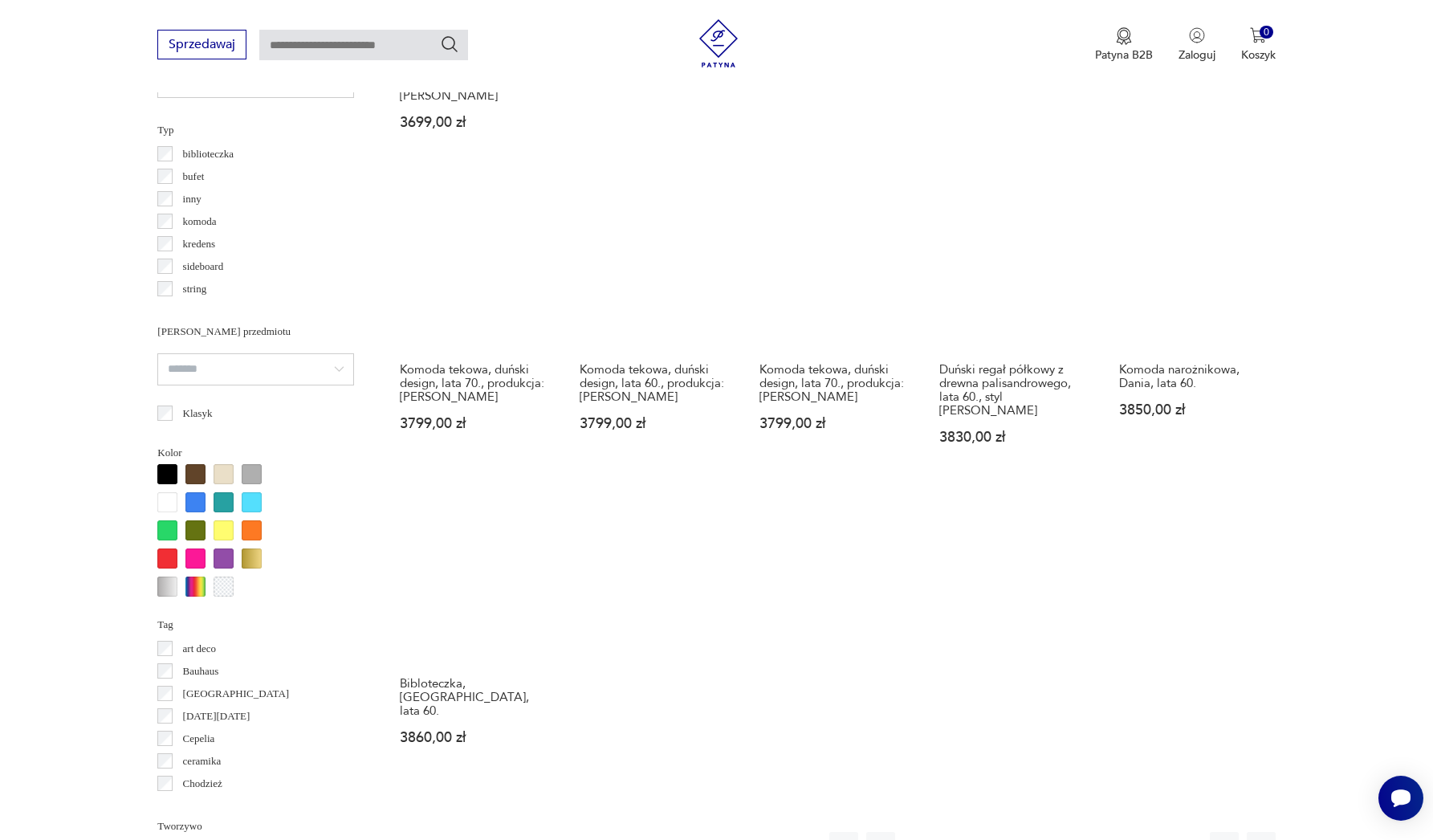
scroll to position [1274, 0]
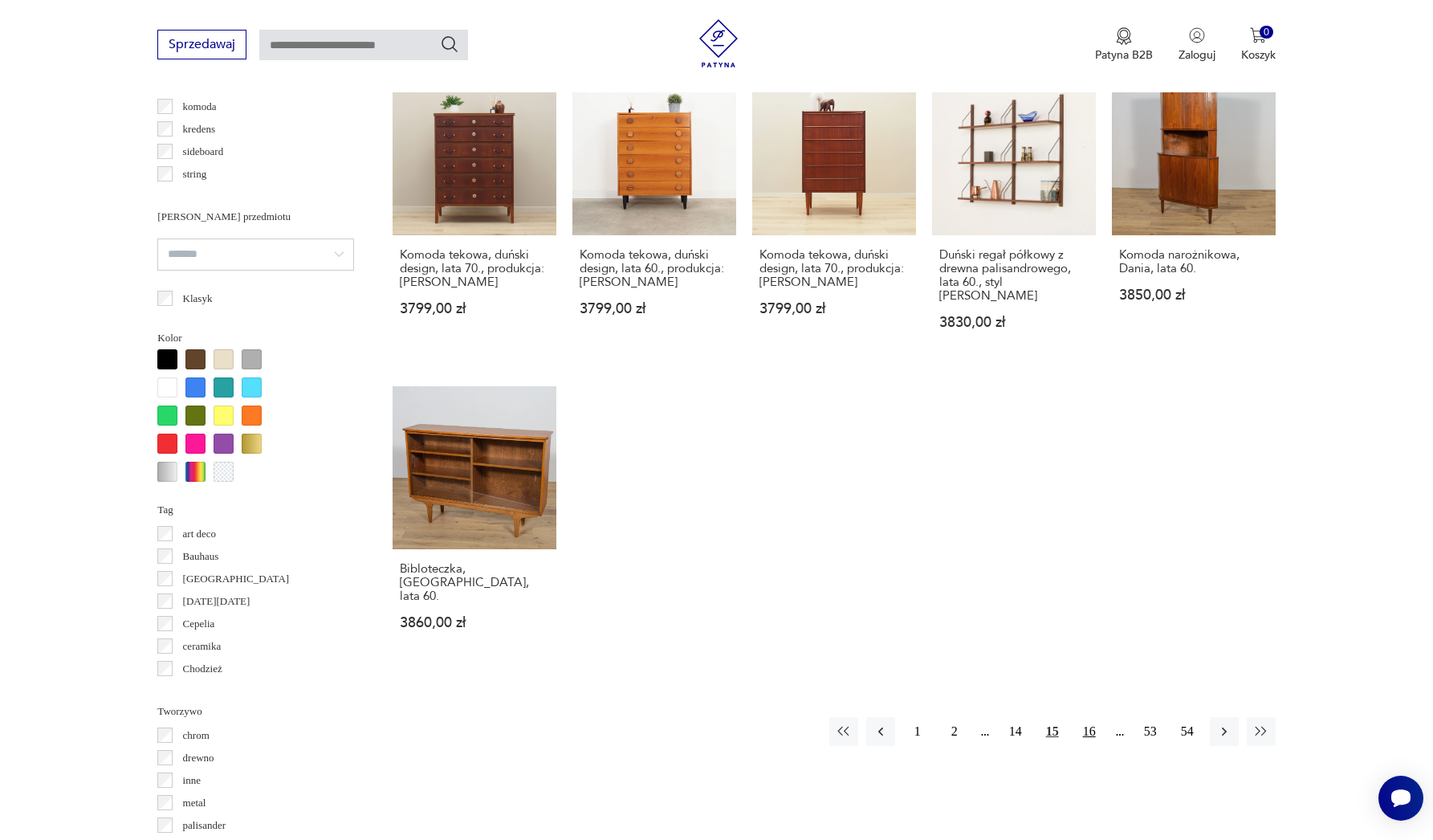
click at [1095, 718] on button "16" at bounding box center [1090, 732] width 29 height 29
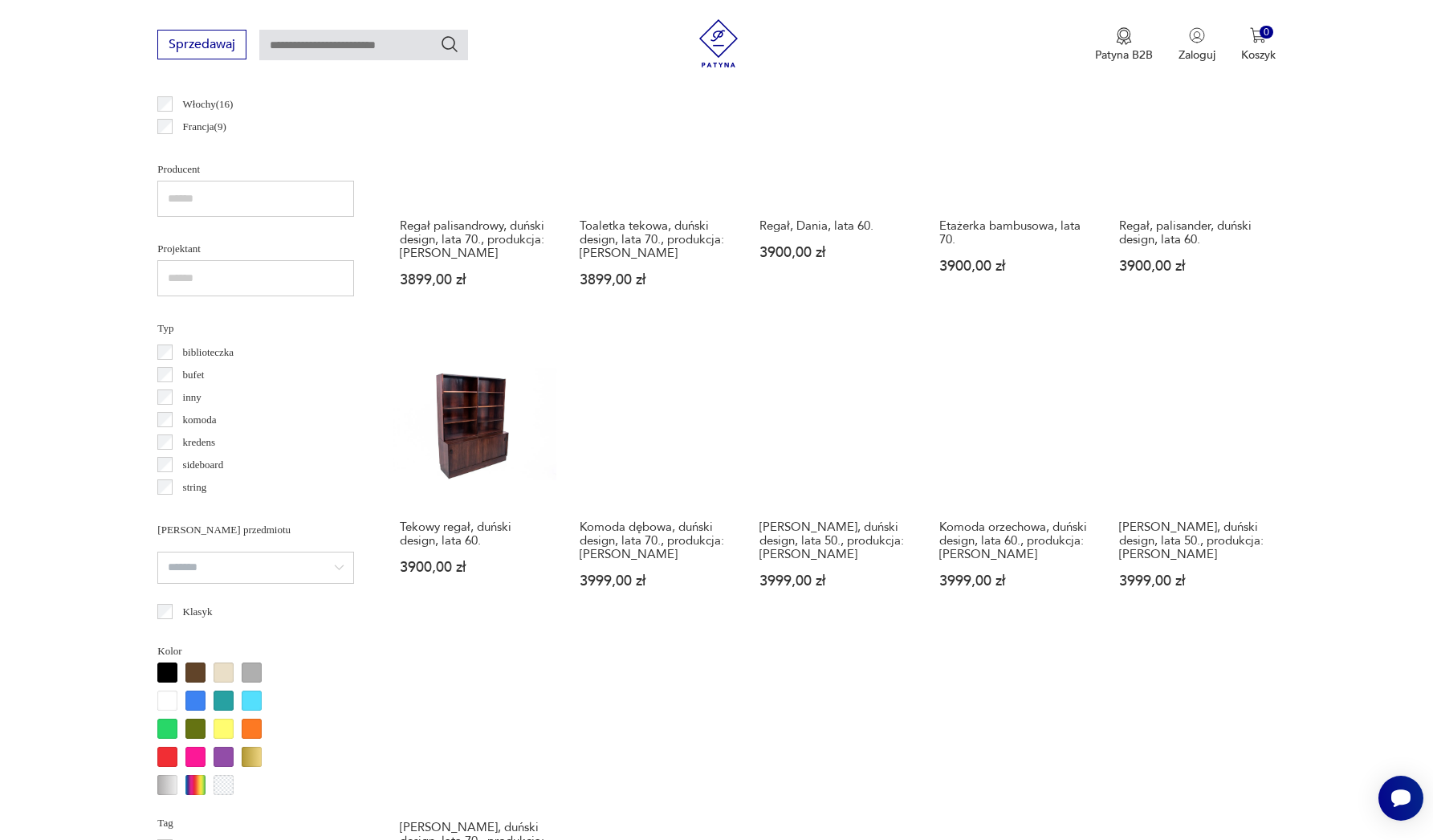
scroll to position [1242, 0]
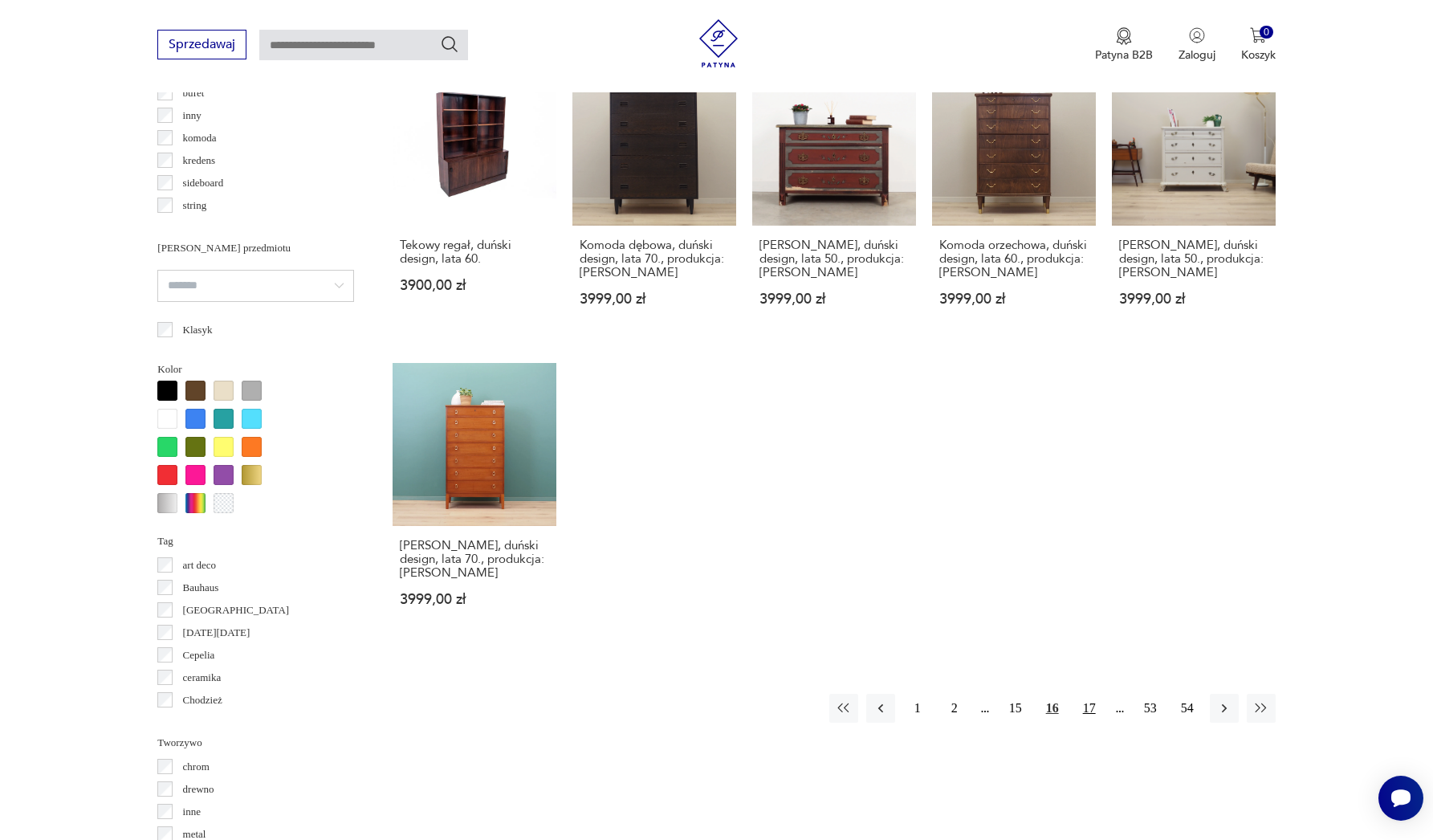
click at [1094, 713] on button "17" at bounding box center [1090, 709] width 29 height 29
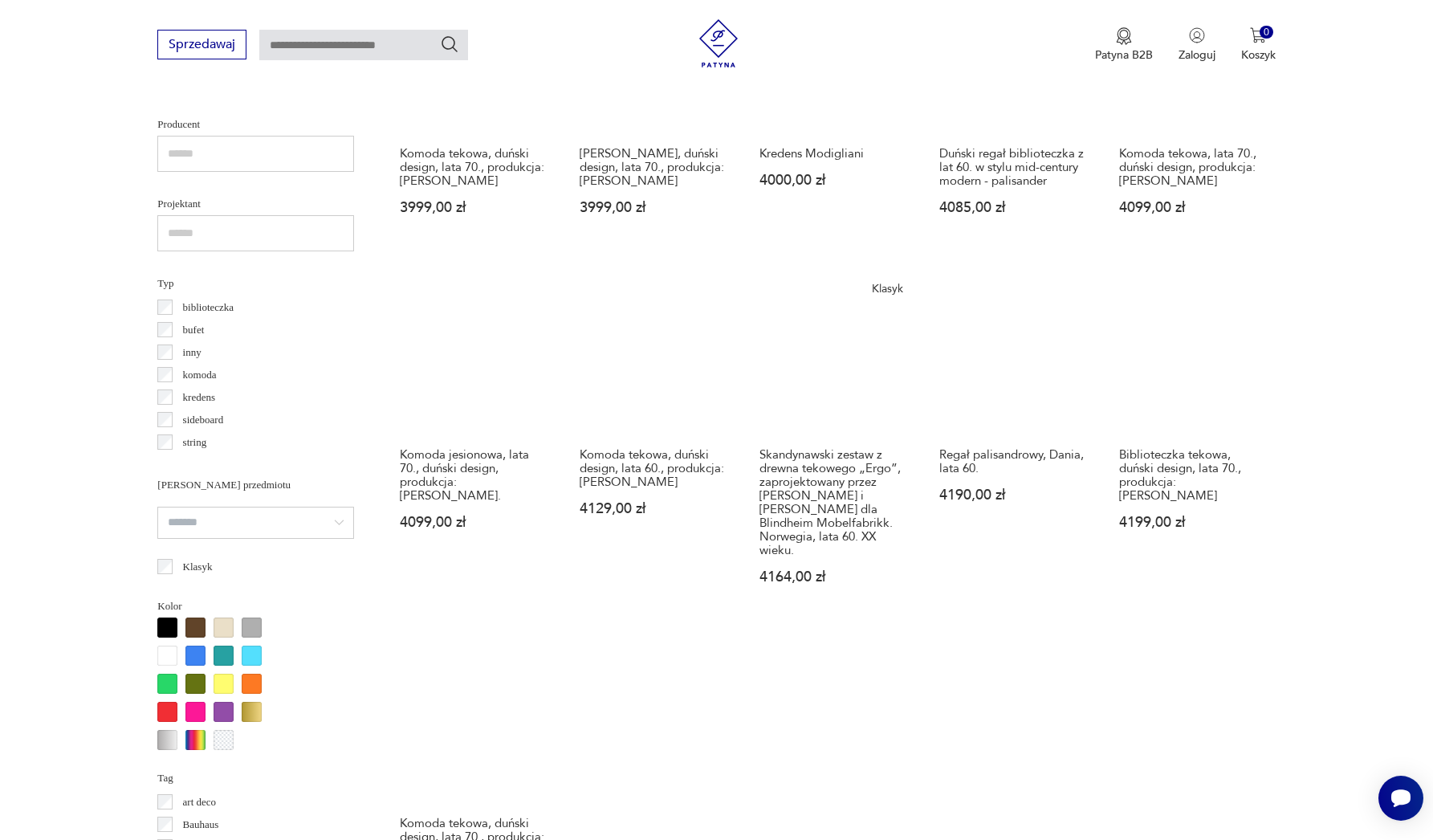
scroll to position [1381, 0]
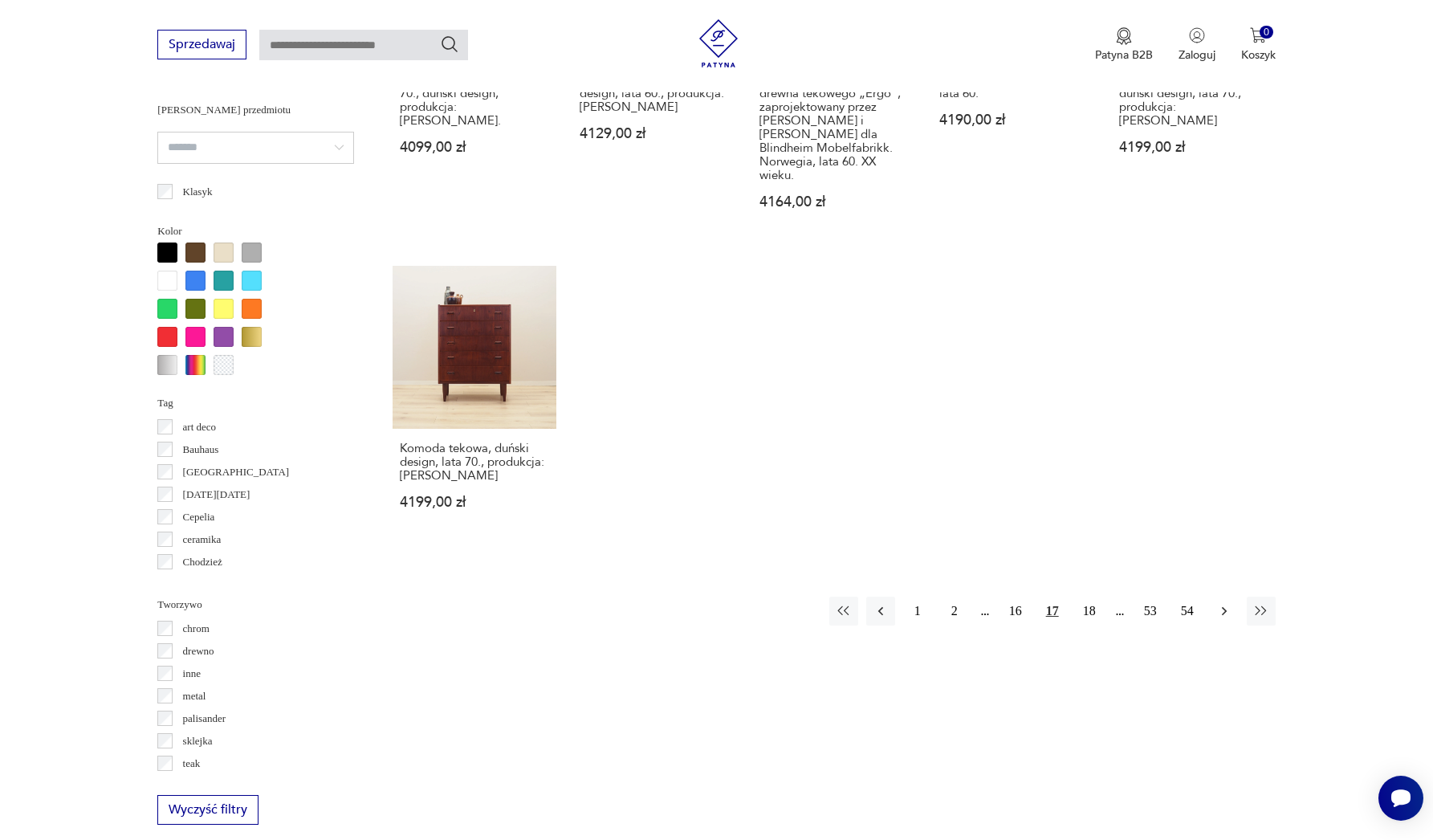
click at [1226, 617] on icon "button" at bounding box center [1224, 611] width 17 height 17
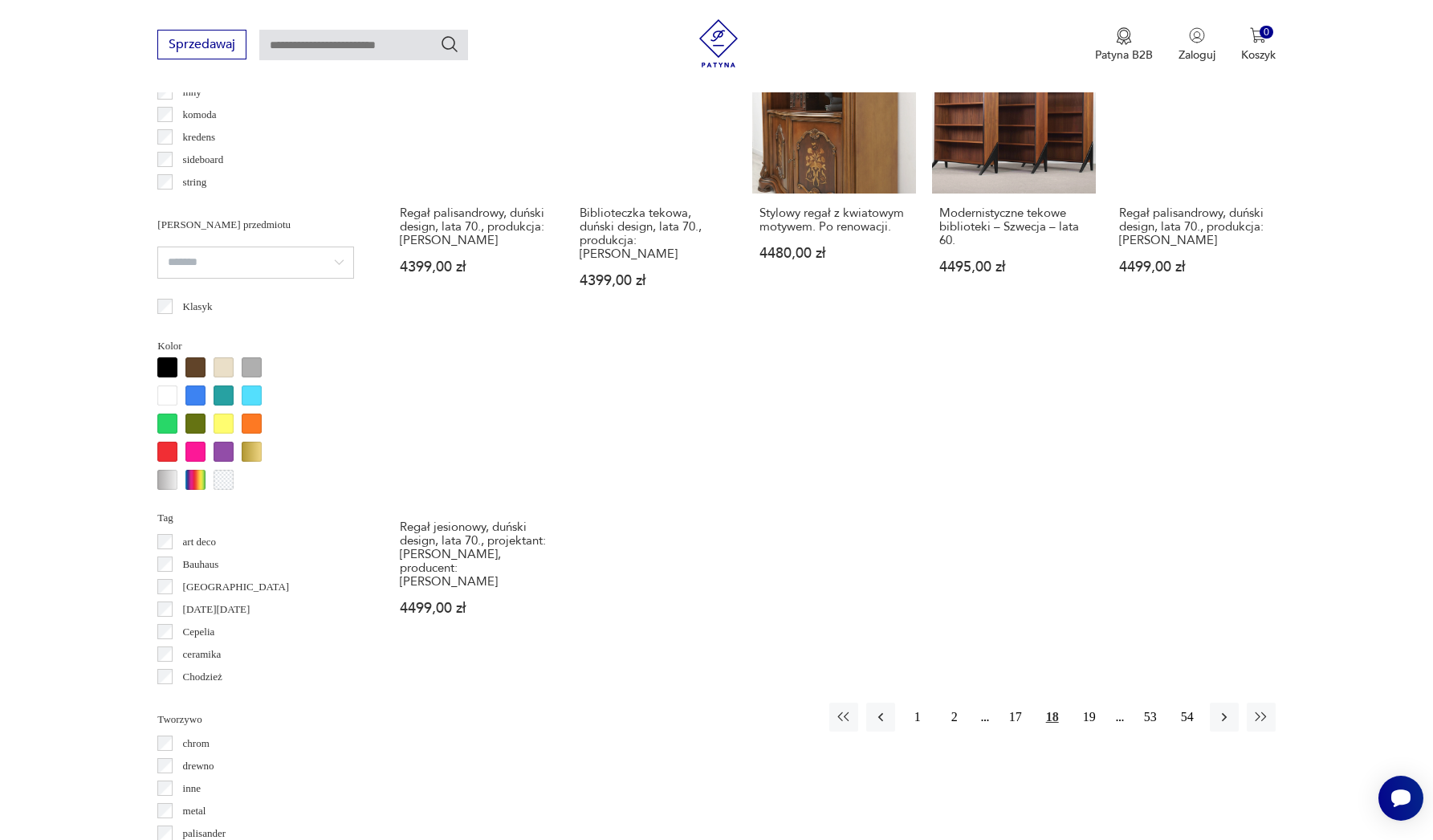
scroll to position [1357, 0]
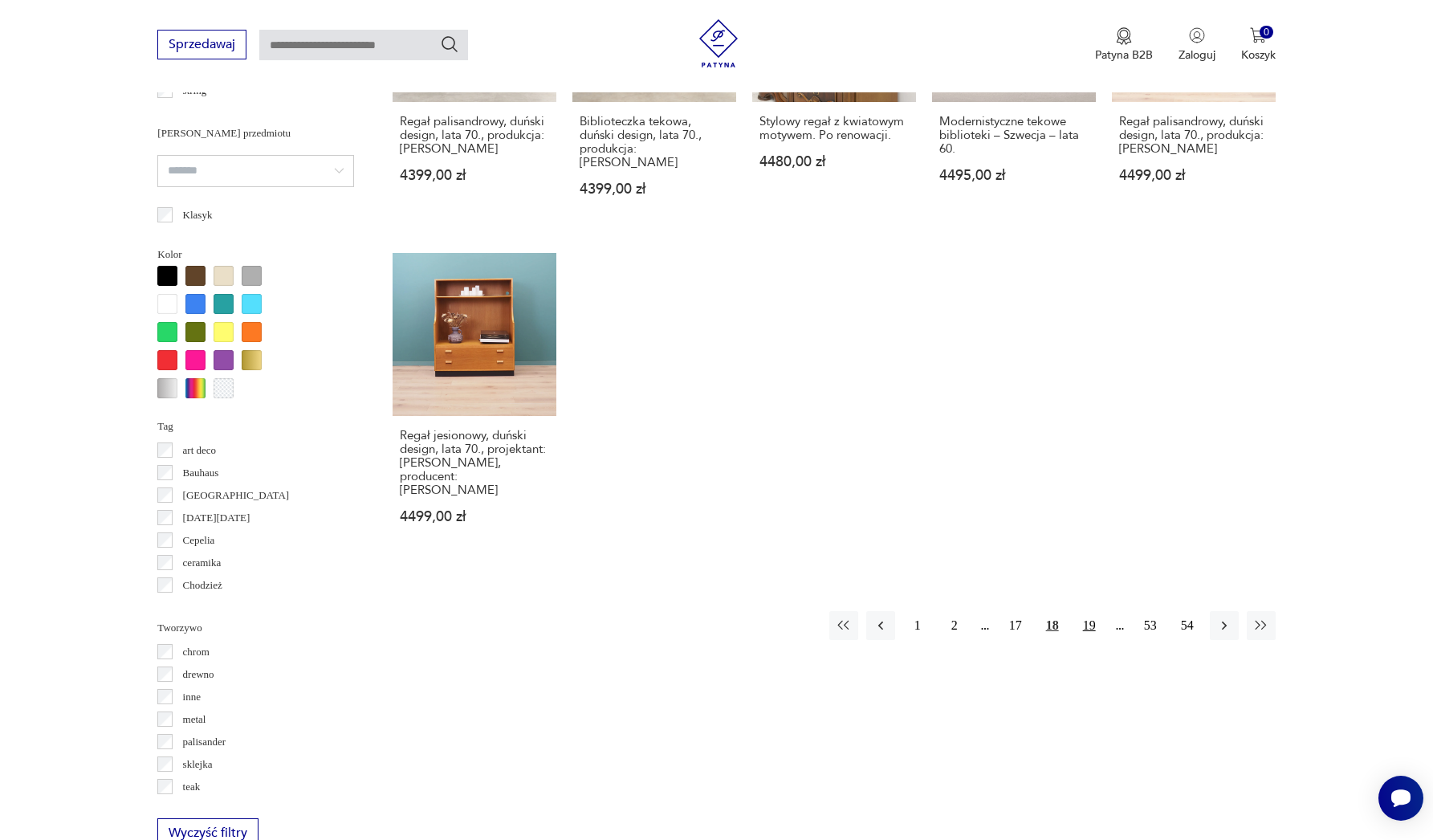
click at [1088, 614] on button "19" at bounding box center [1090, 626] width 29 height 29
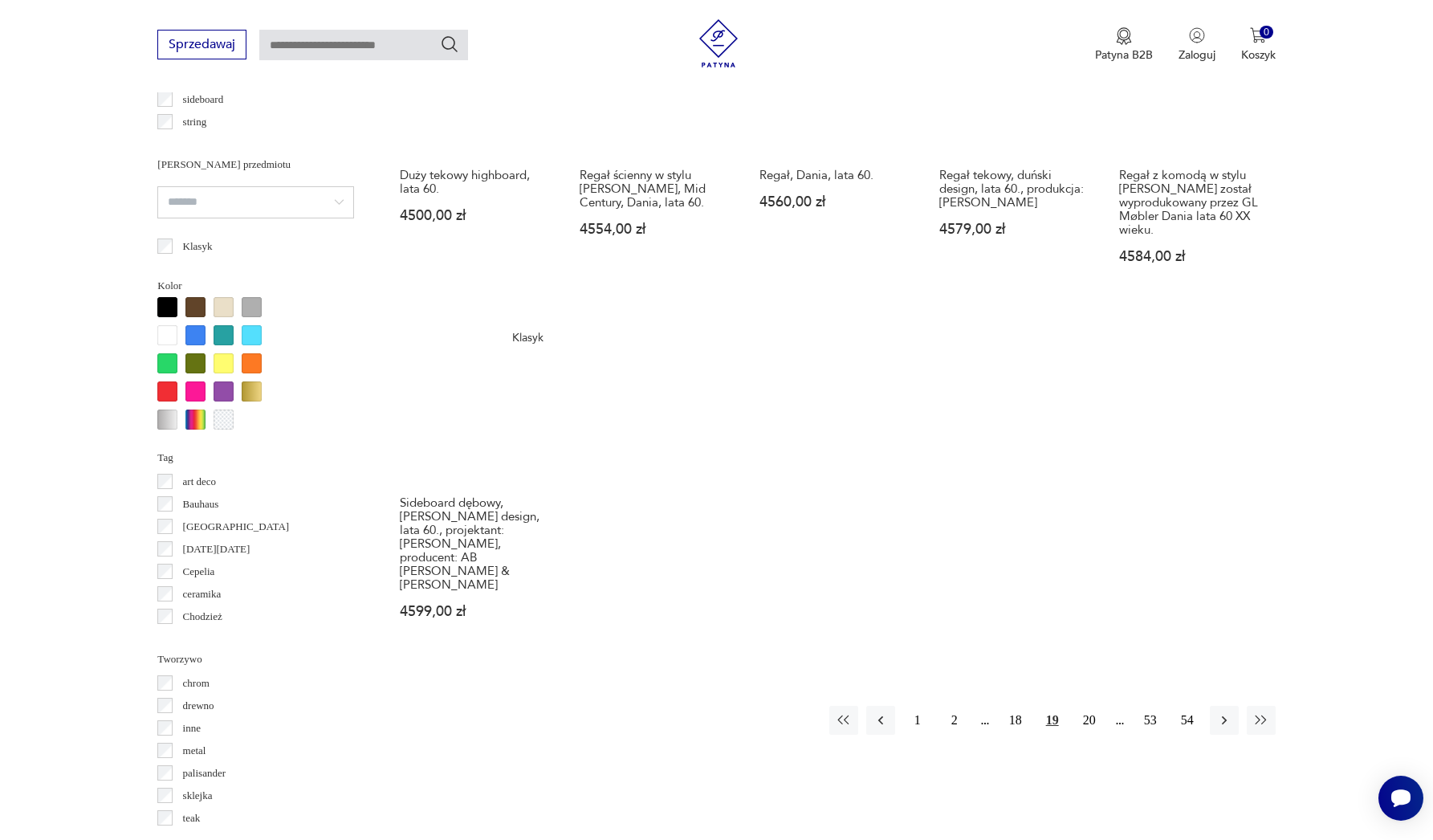
scroll to position [1418, 0]
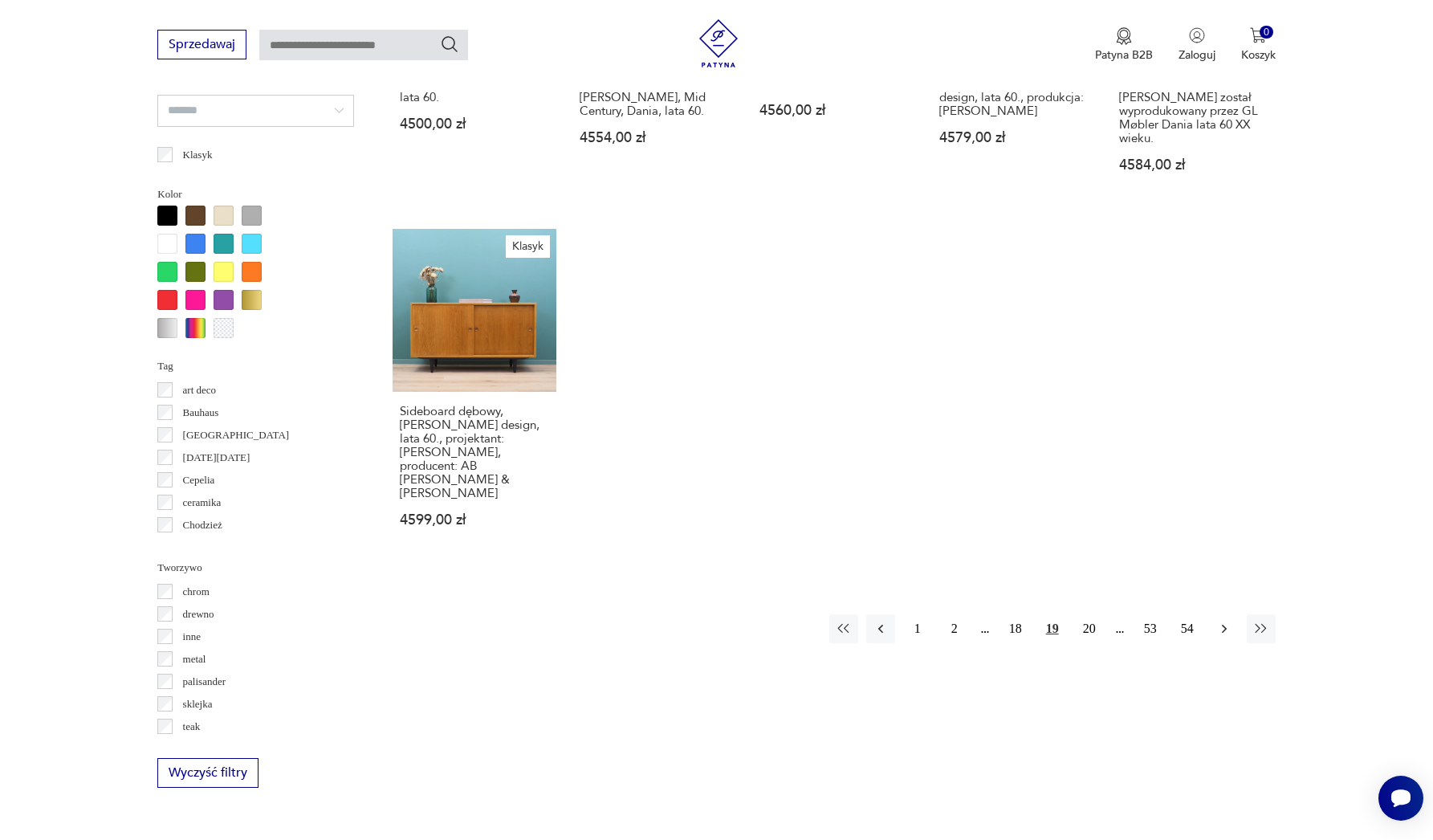
click at [1220, 614] on button "button" at bounding box center [1225, 629] width 29 height 29
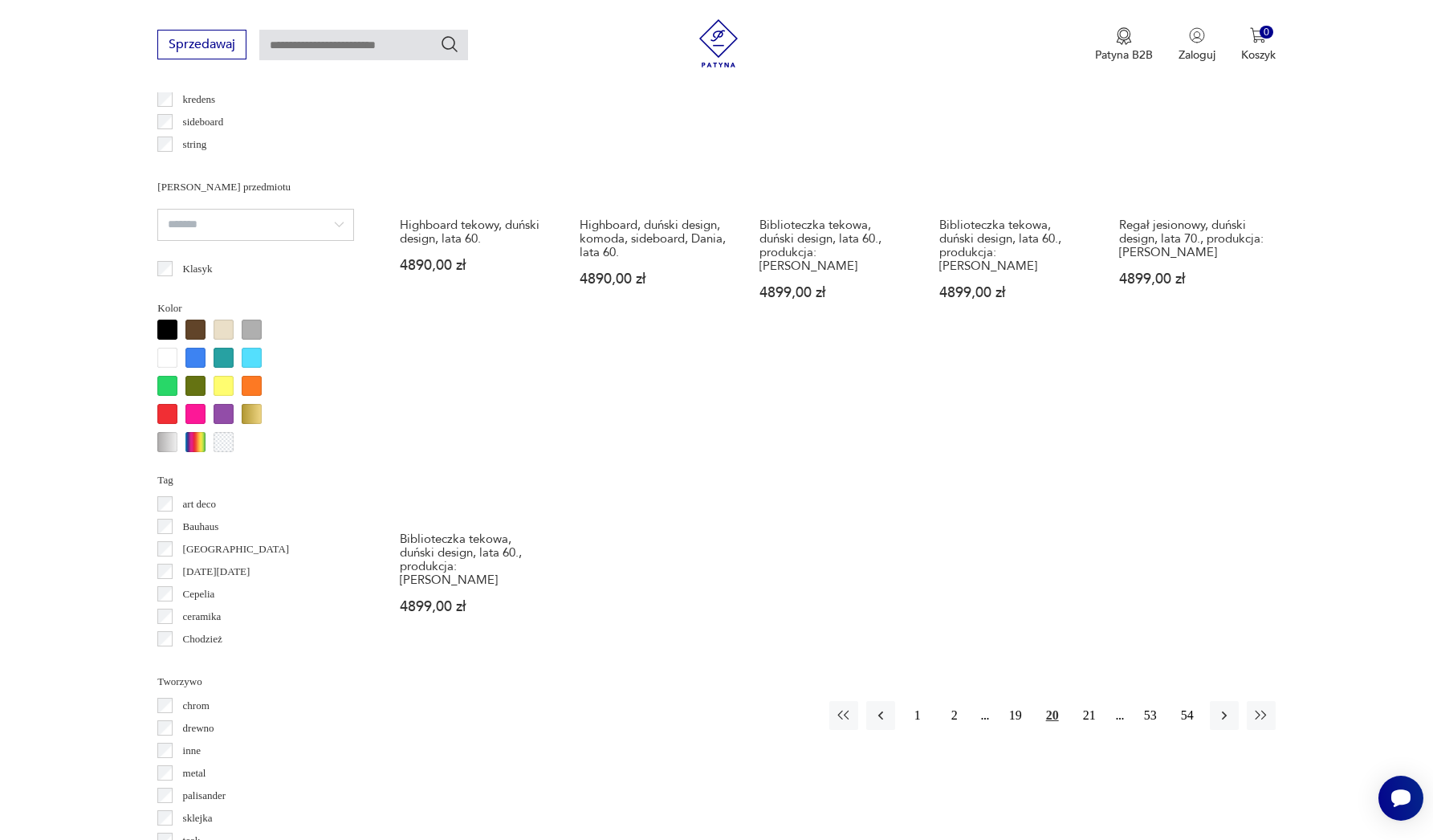
scroll to position [1394, 0]
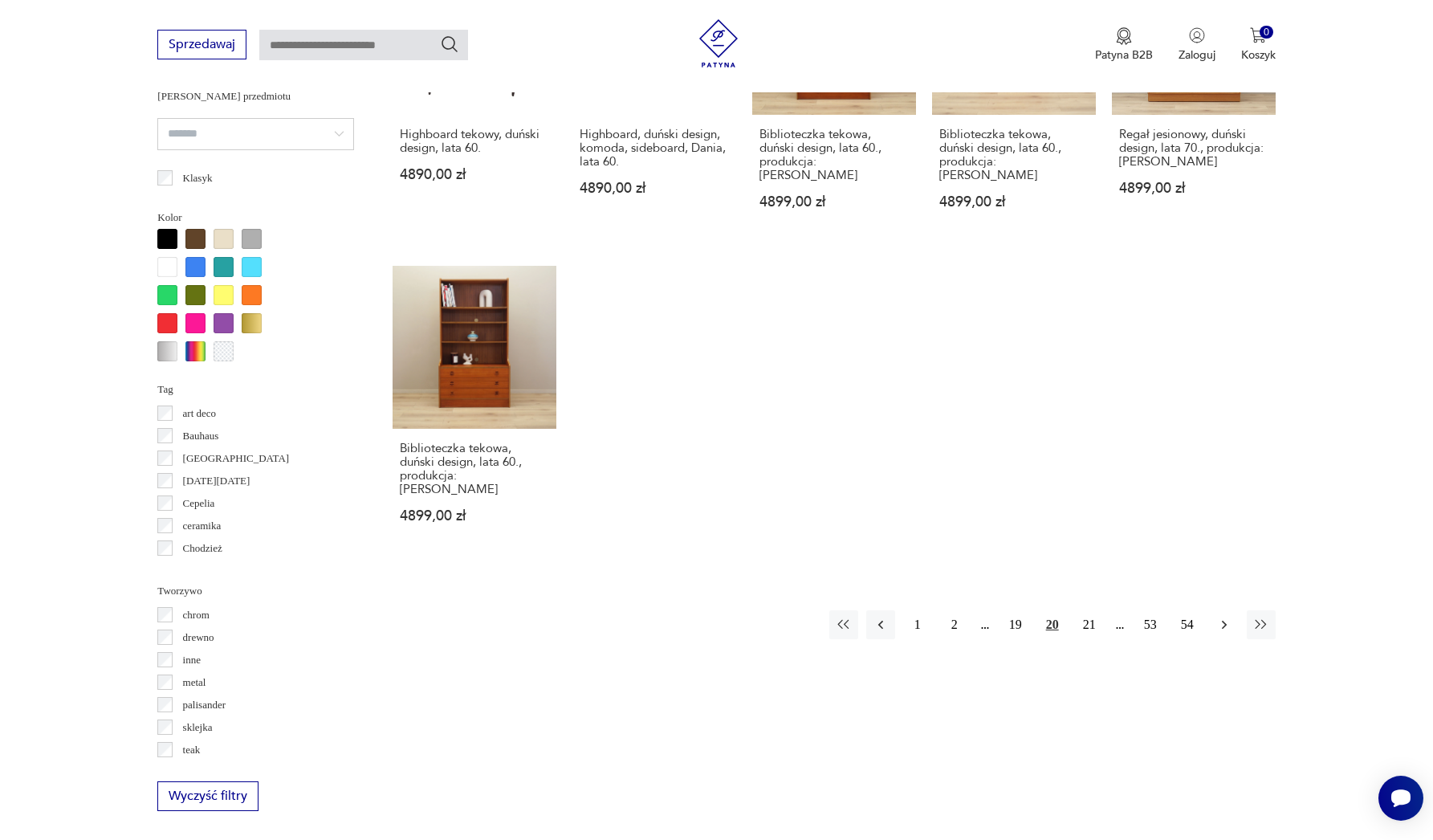
click at [1225, 616] on icon "button" at bounding box center [1224, 624] width 17 height 17
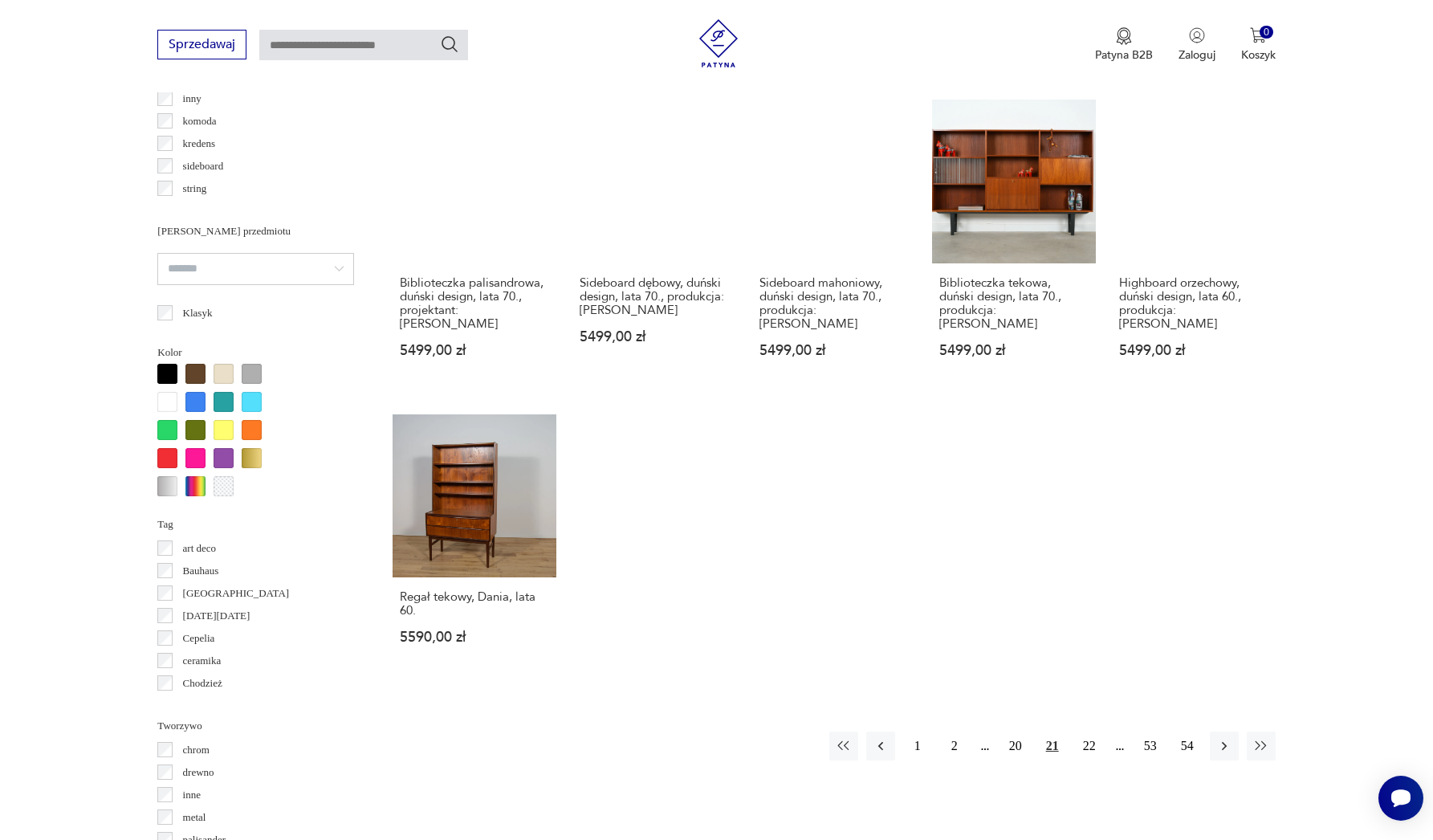
scroll to position [1350, 0]
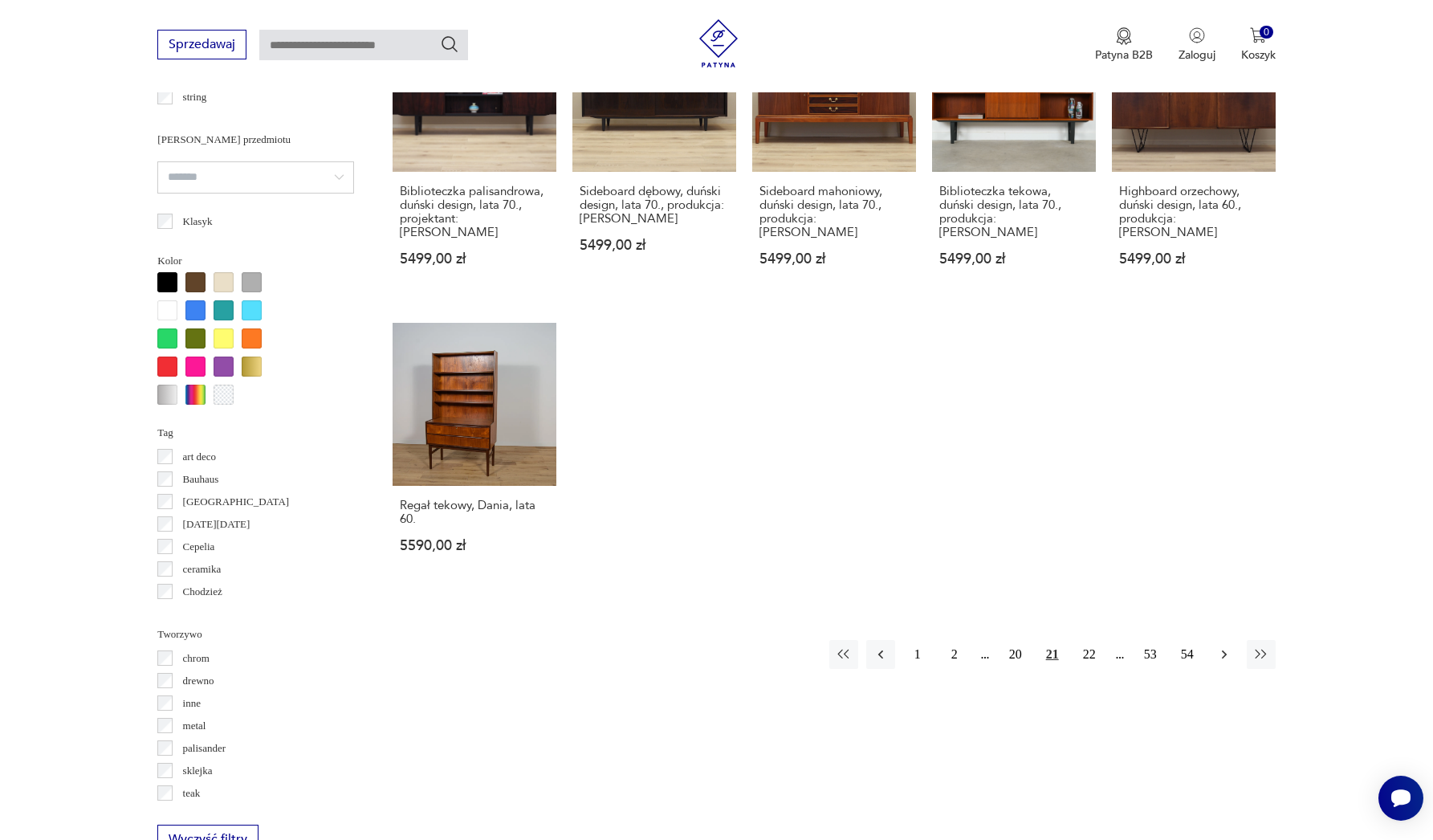
click at [1224, 650] on icon "button" at bounding box center [1224, 654] width 5 height 9
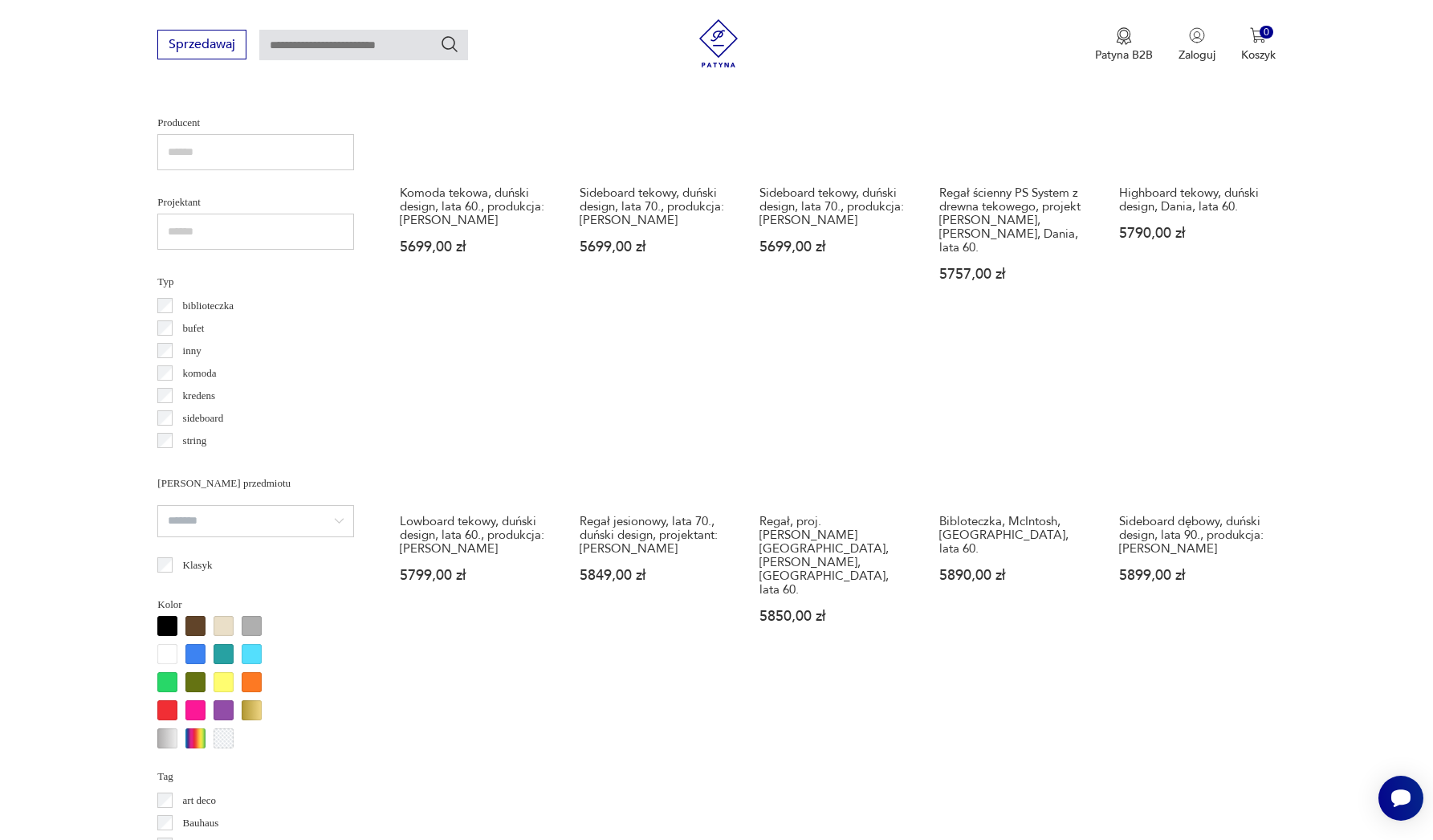
scroll to position [1301, 0]
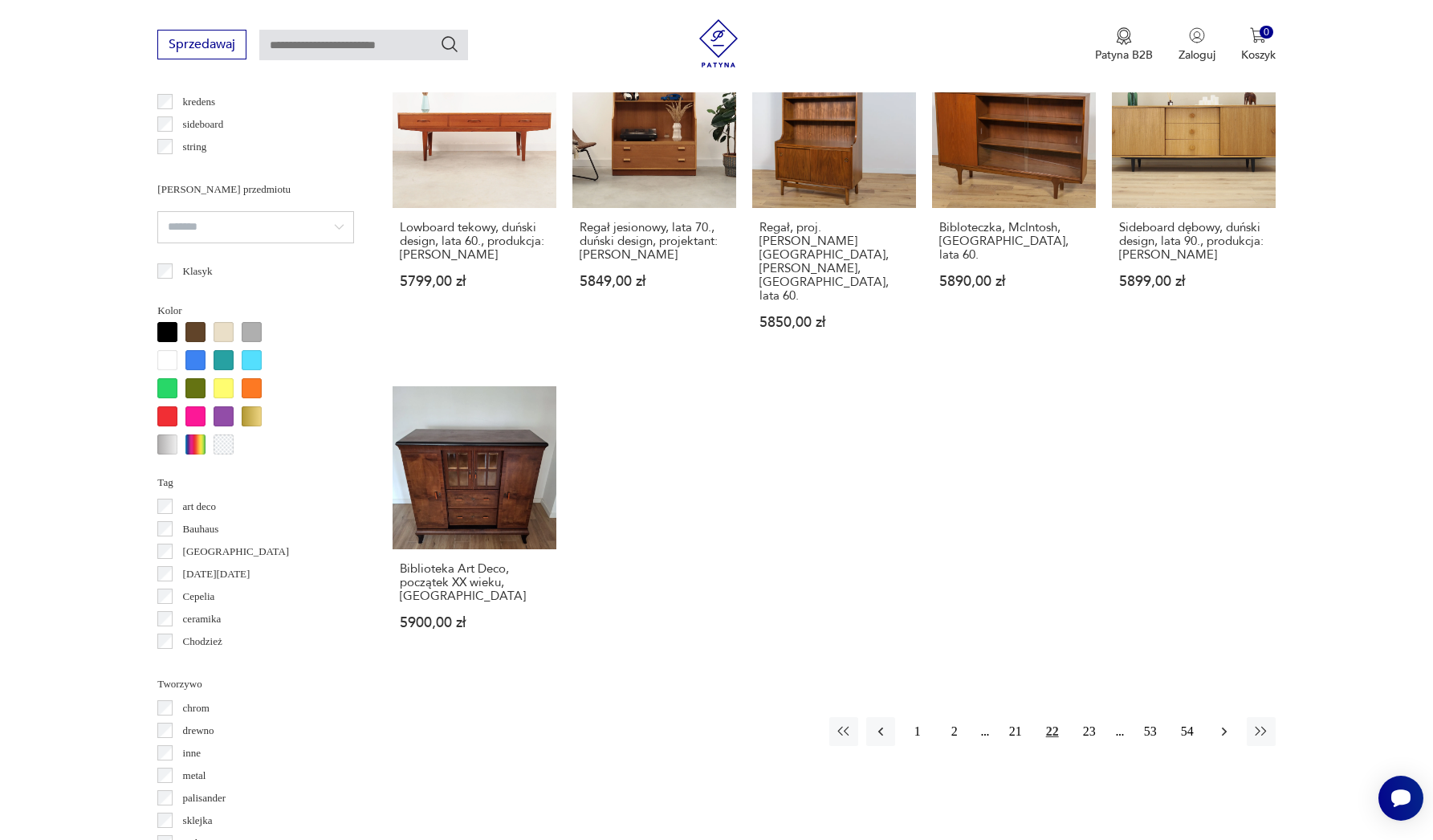
click at [1234, 718] on button "button" at bounding box center [1225, 732] width 29 height 29
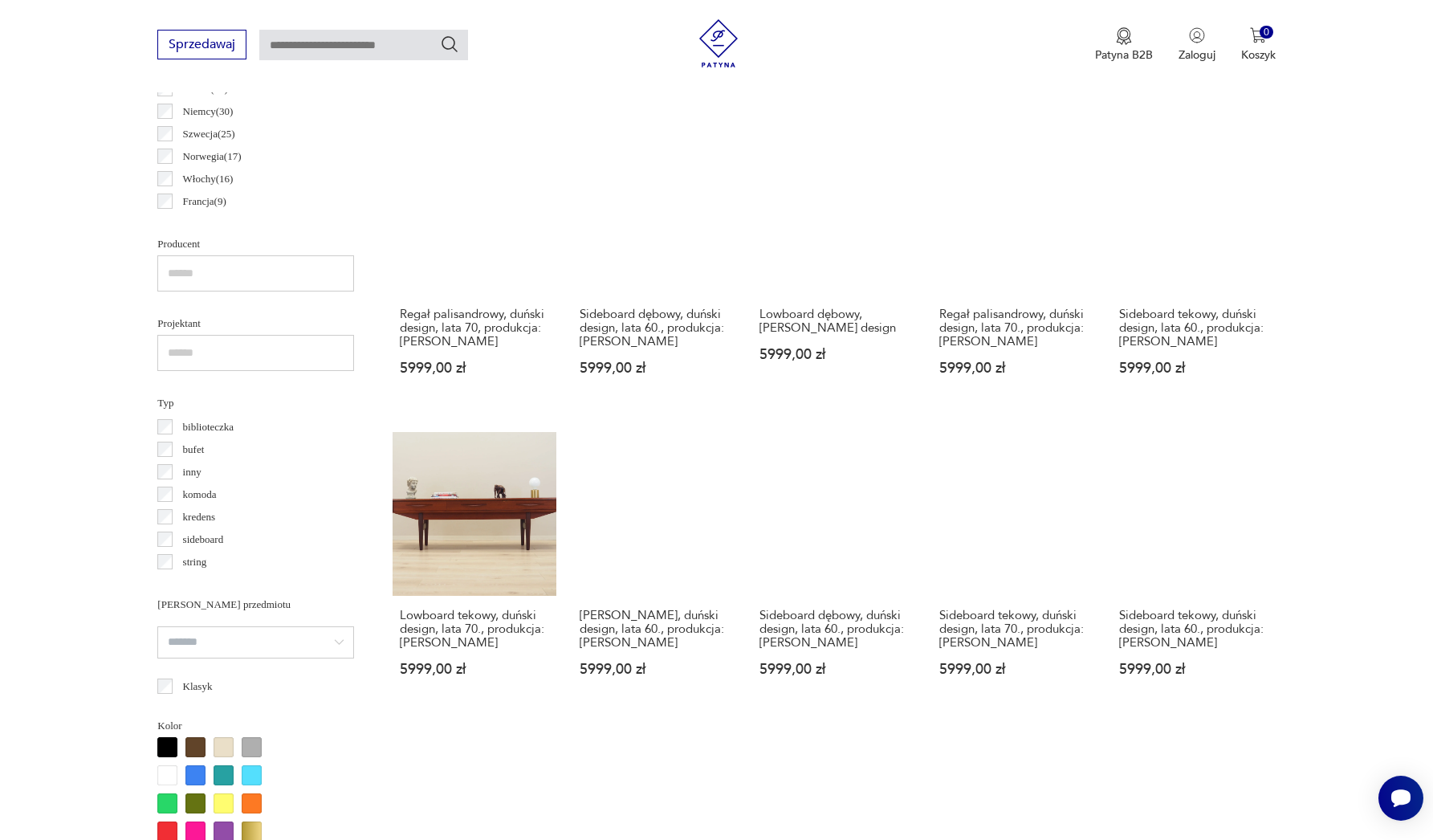
scroll to position [1262, 0]
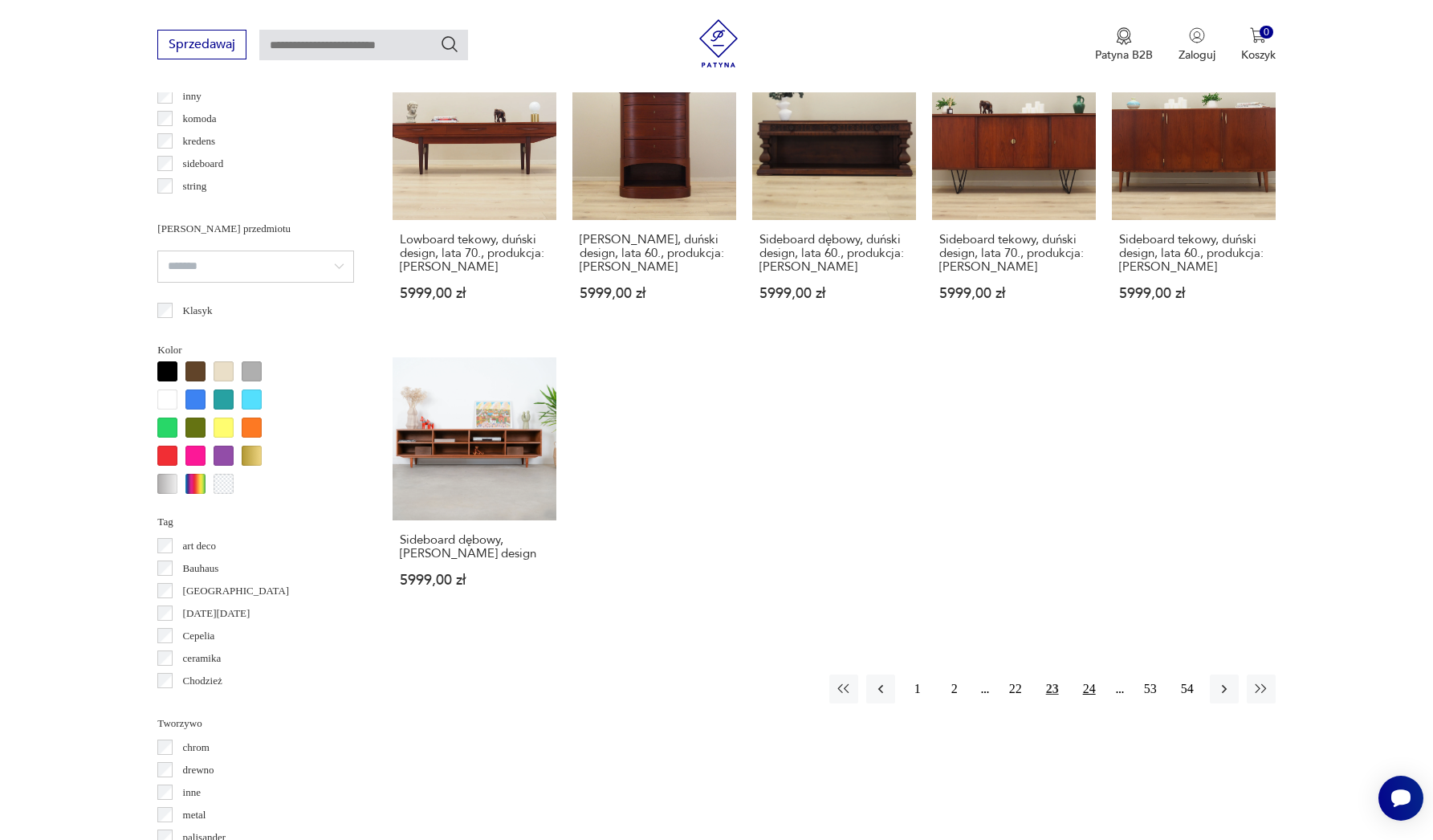
click at [1096, 692] on button "24" at bounding box center [1090, 689] width 29 height 29
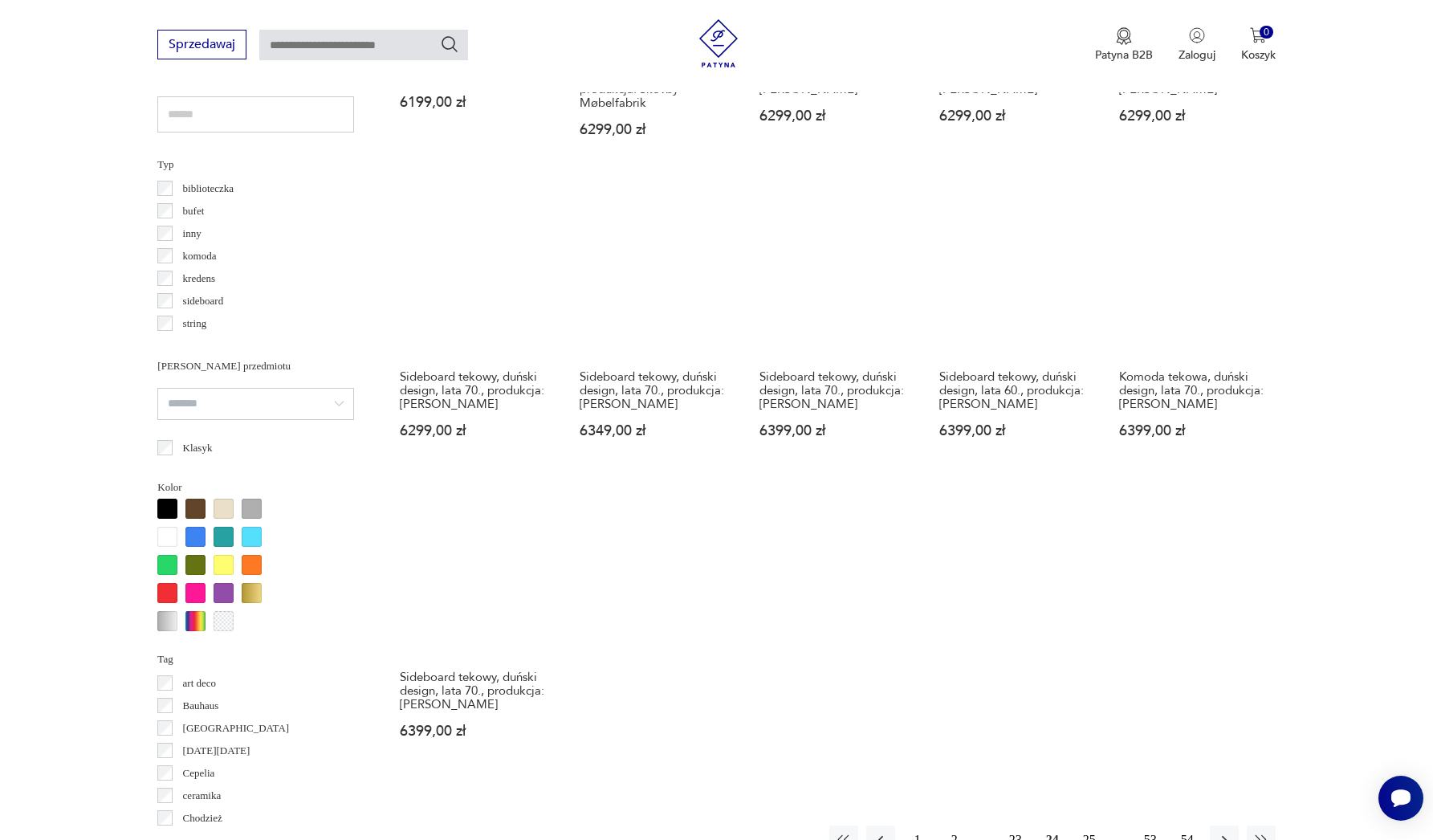
scroll to position [1270, 0]
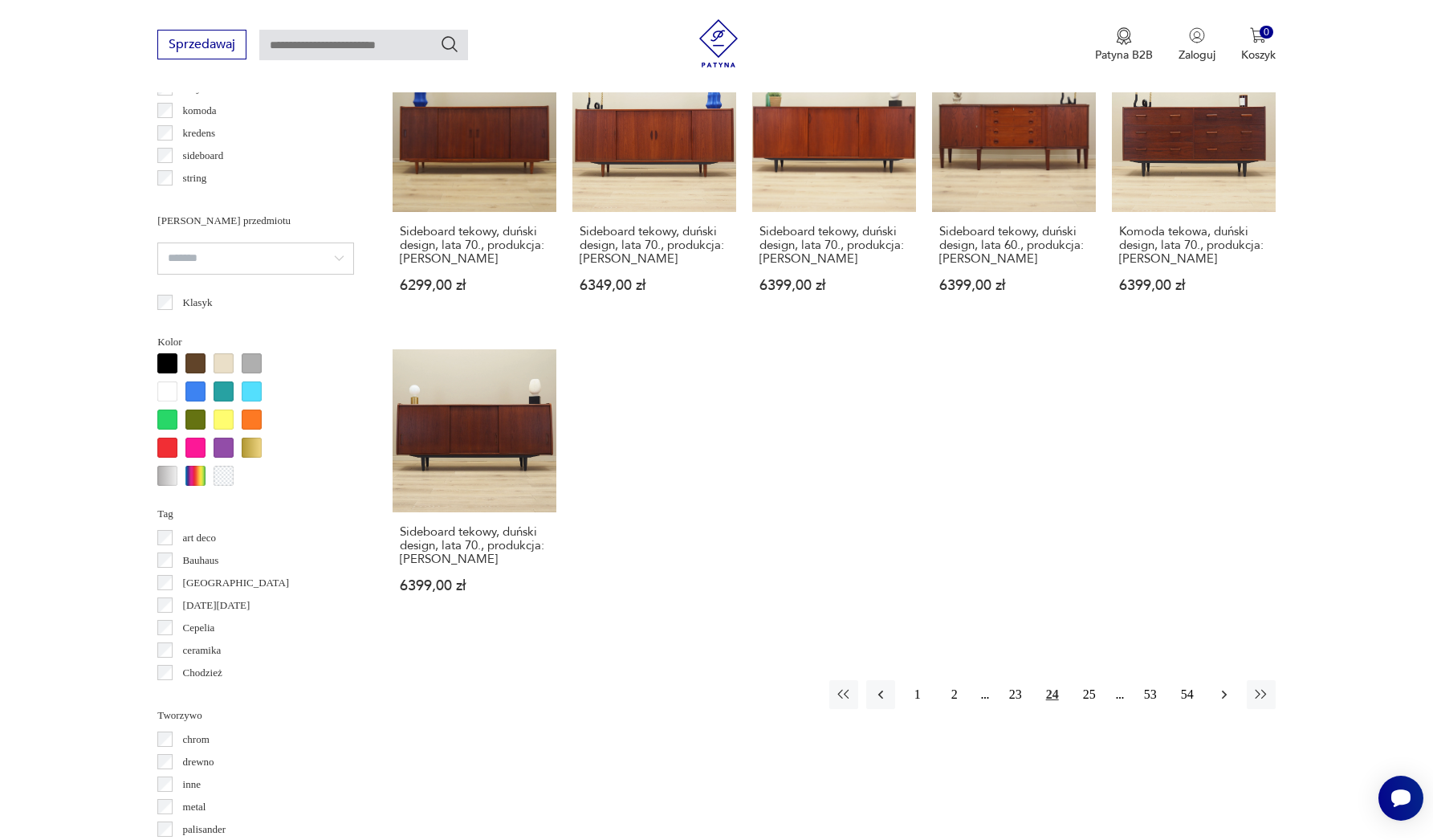
click at [1225, 686] on icon "button" at bounding box center [1224, 694] width 17 height 17
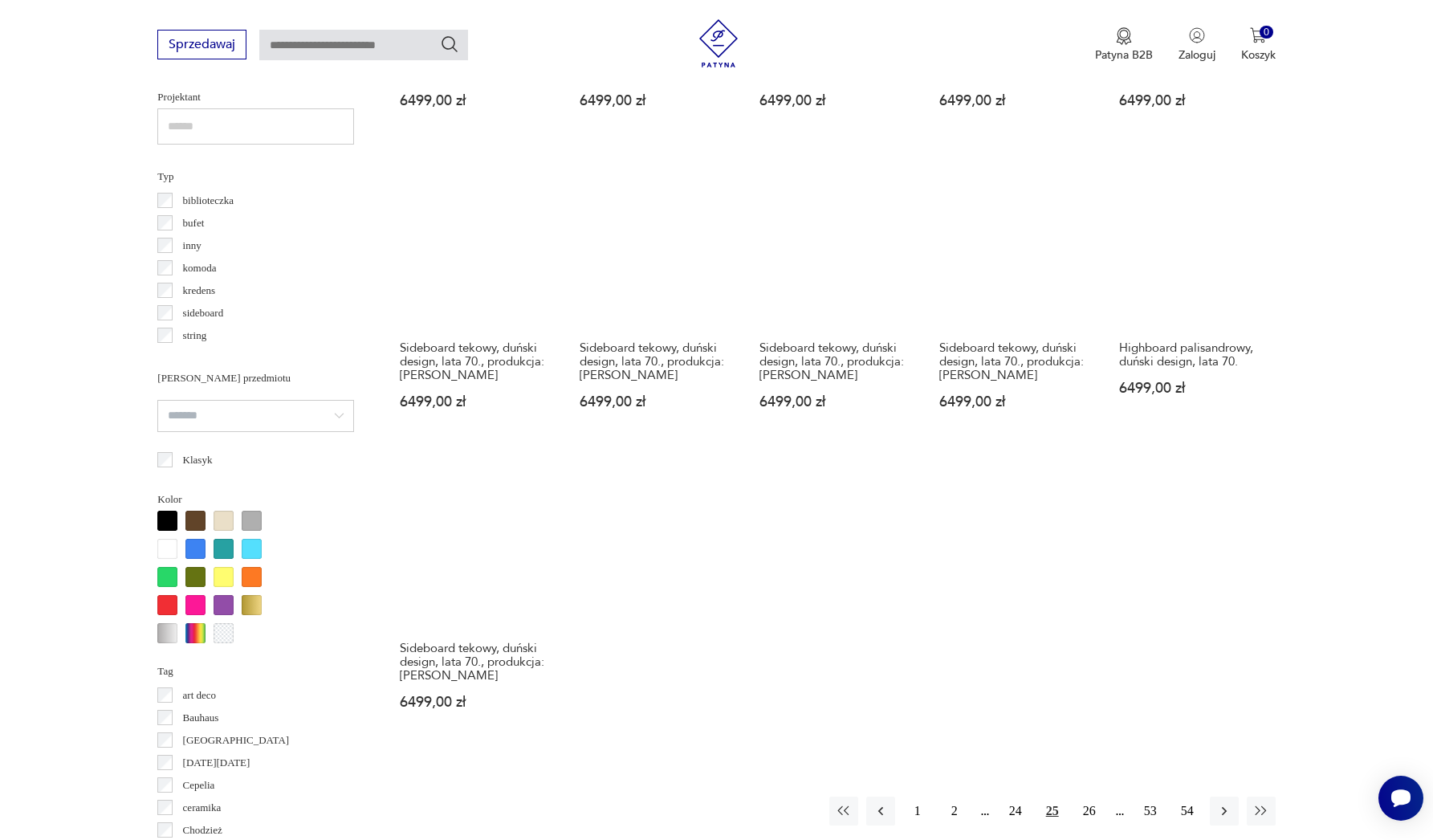
scroll to position [1396, 0]
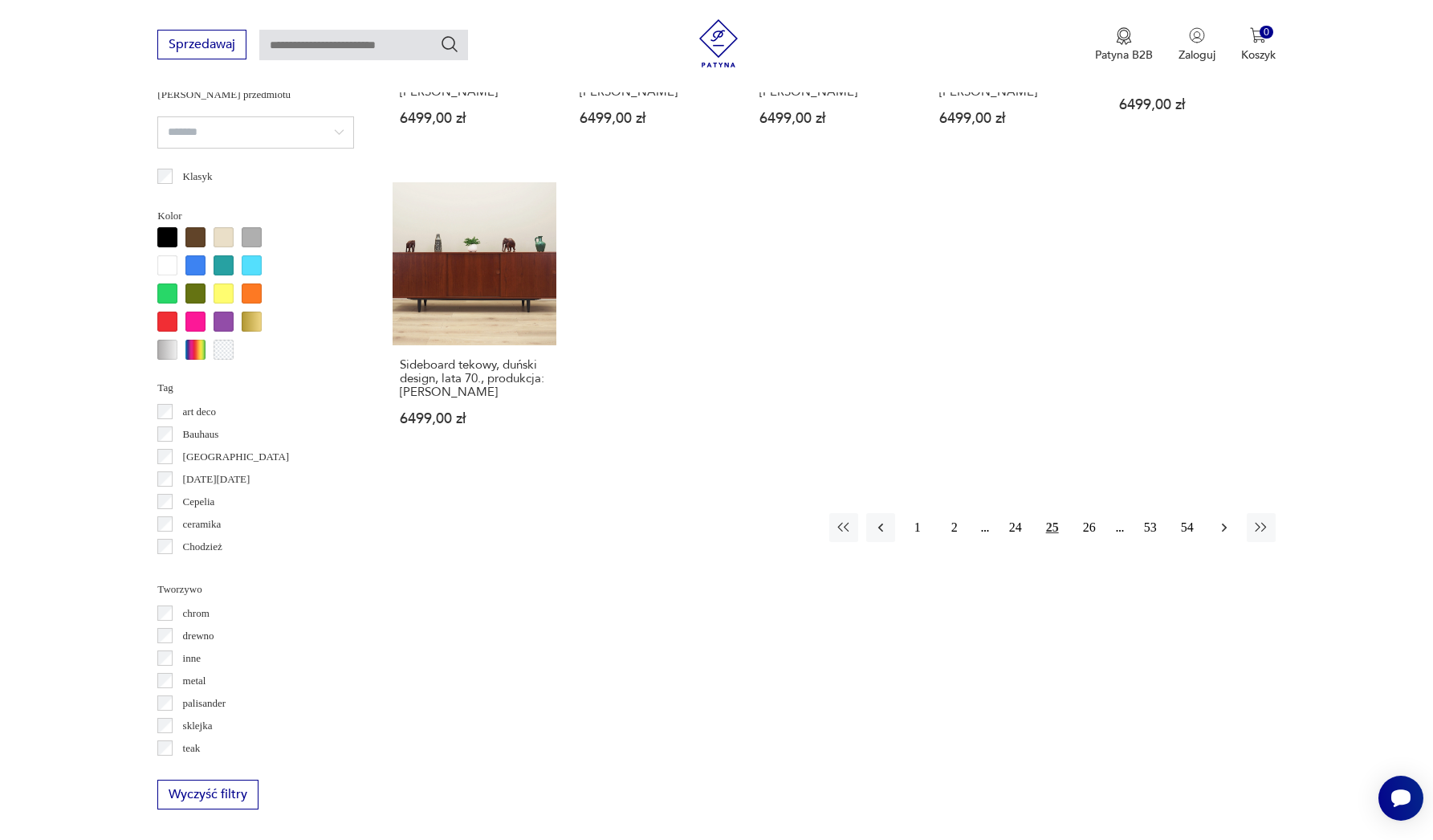
click at [1219, 542] on button "button" at bounding box center [1225, 528] width 29 height 29
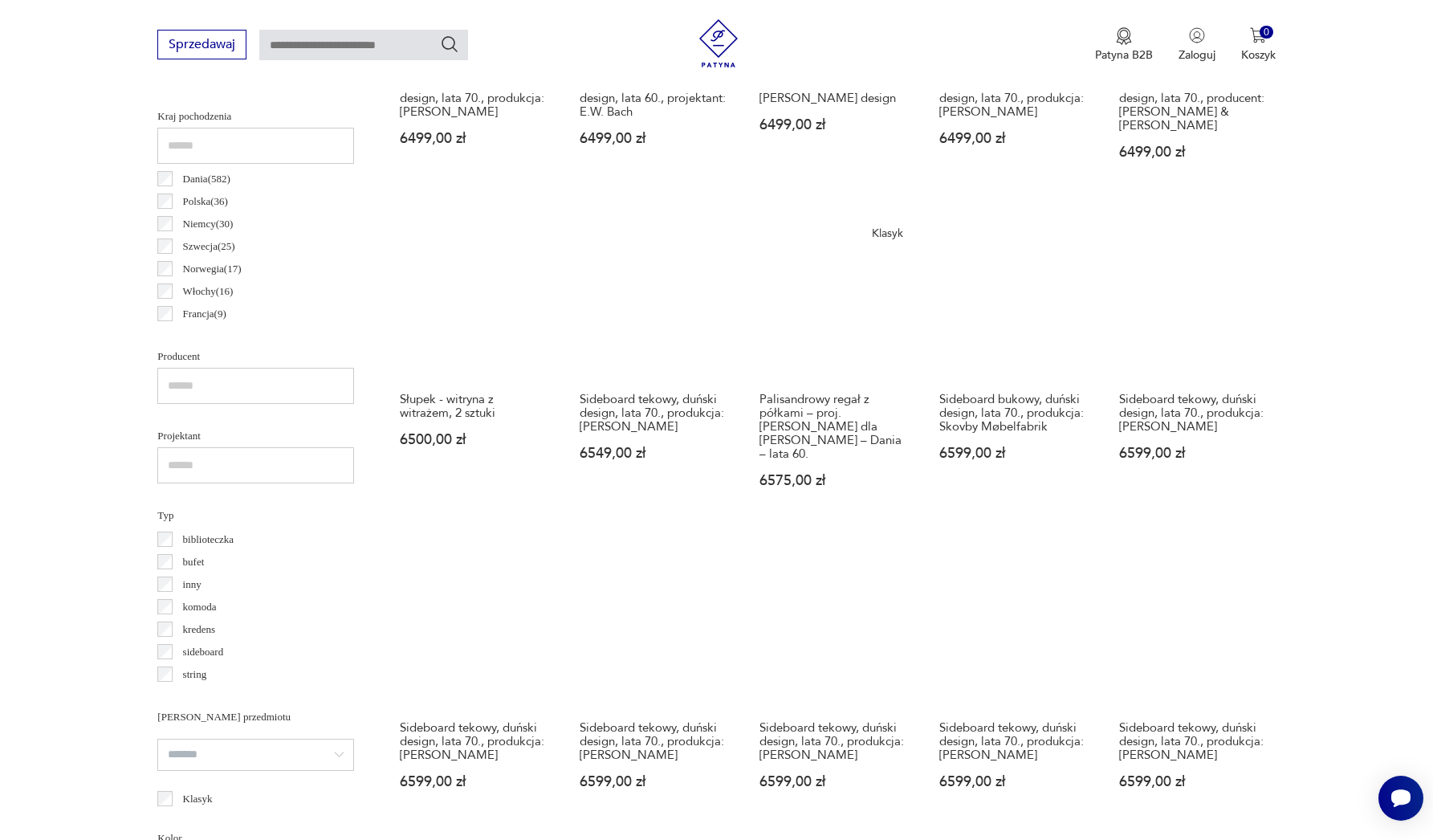
scroll to position [1241, 0]
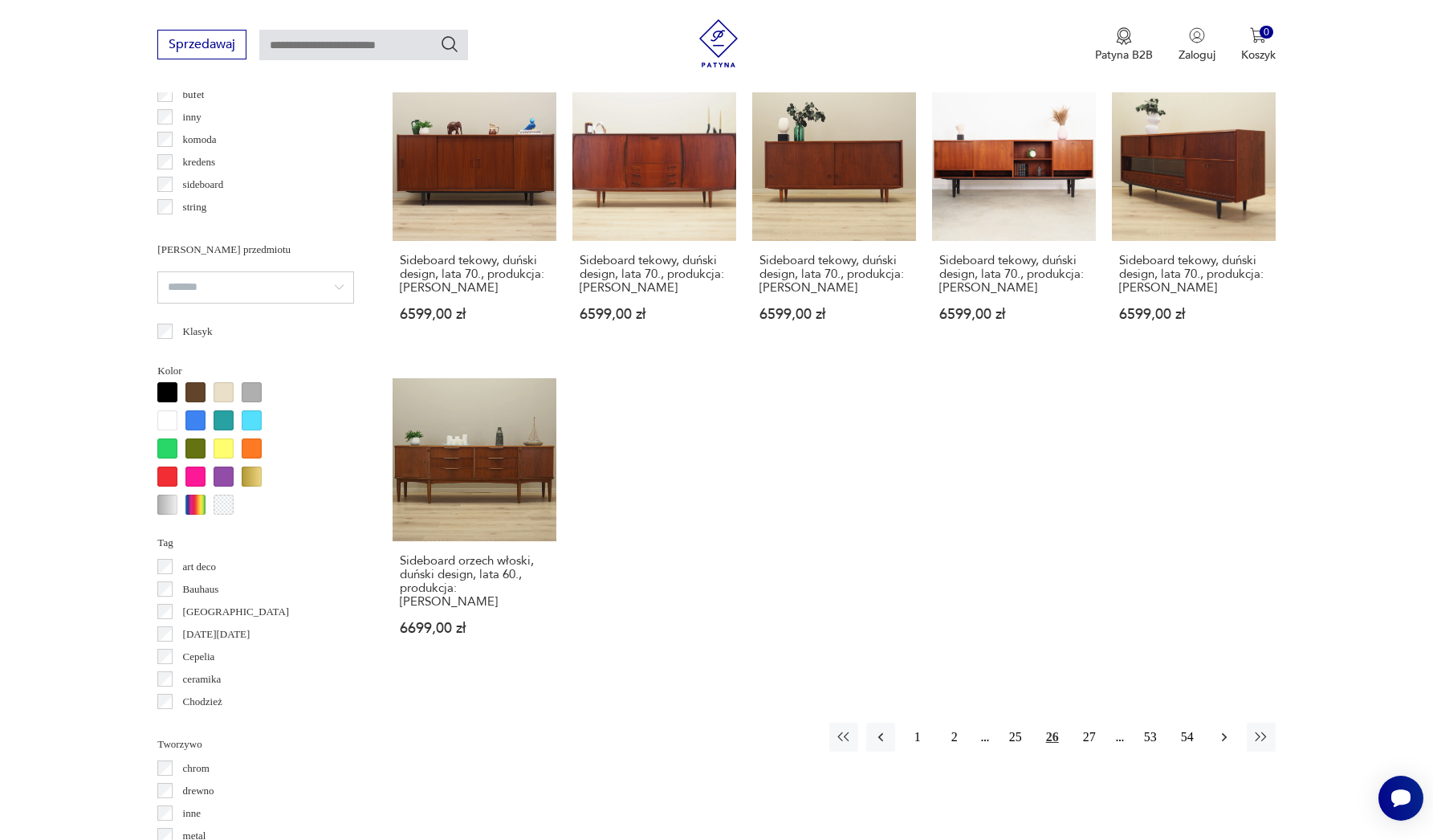
click at [1225, 737] on icon "button" at bounding box center [1224, 737] width 5 height 9
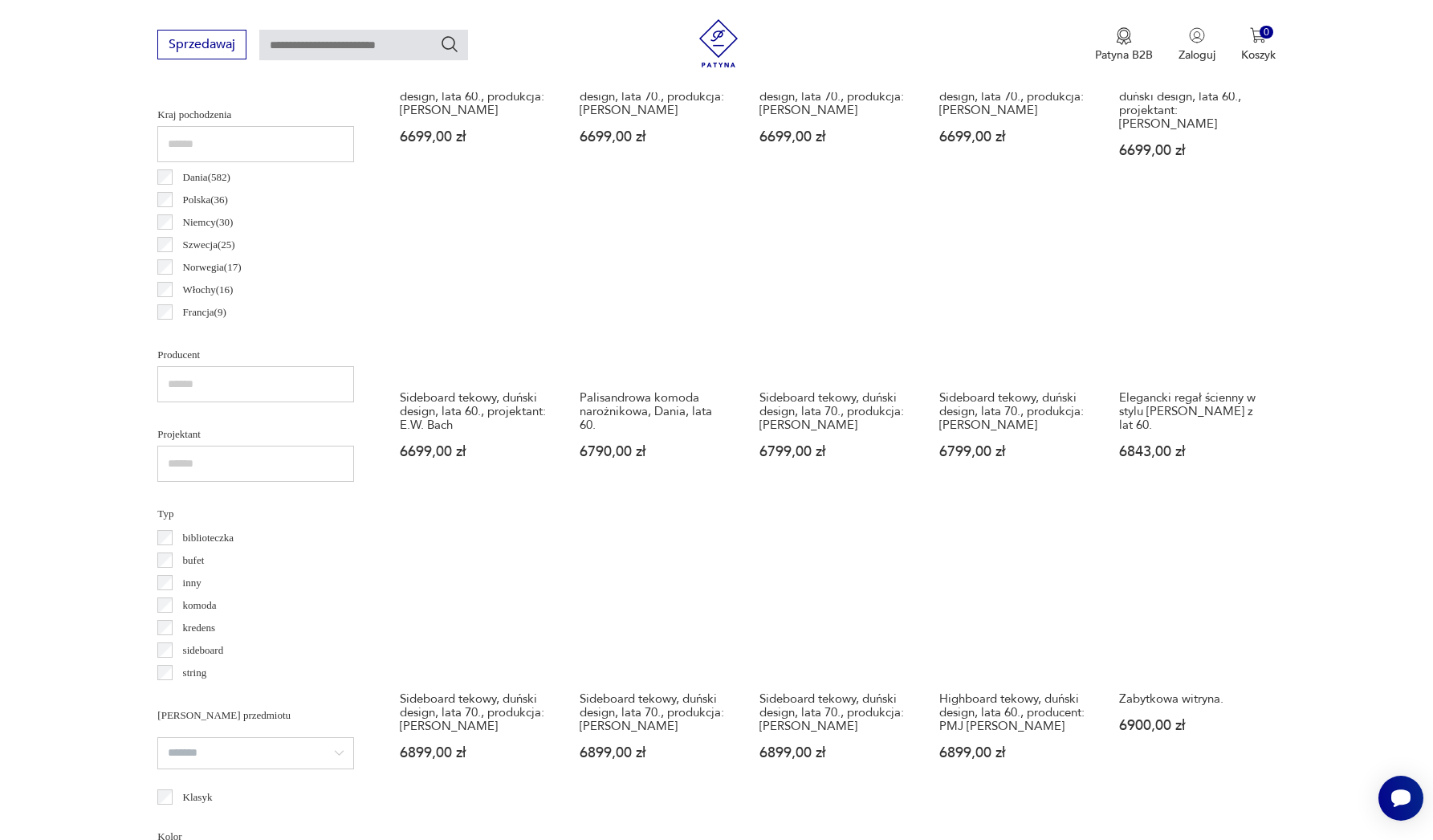
scroll to position [1161, 0]
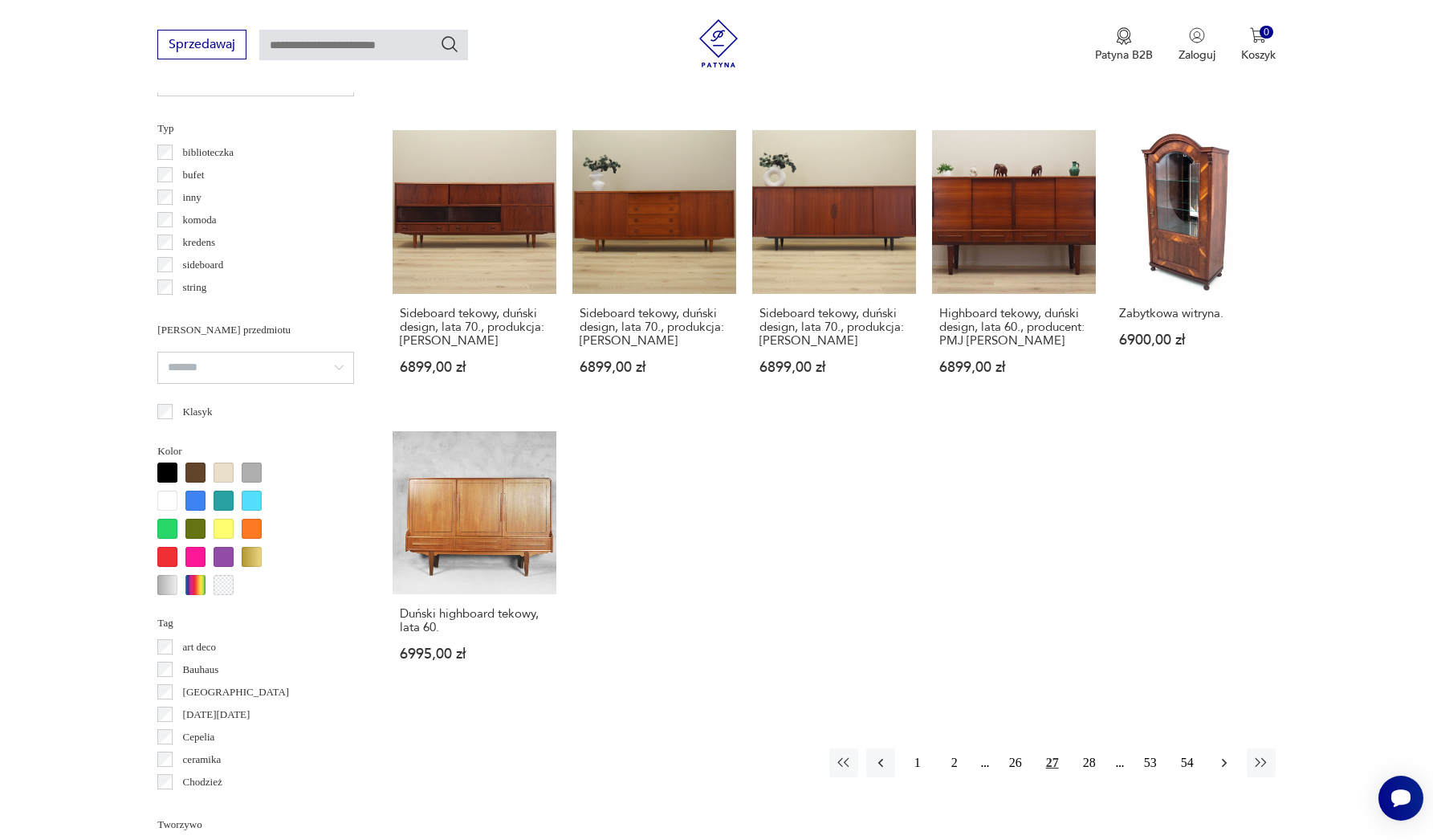
click at [1216, 771] on icon "button" at bounding box center [1224, 762] width 17 height 17
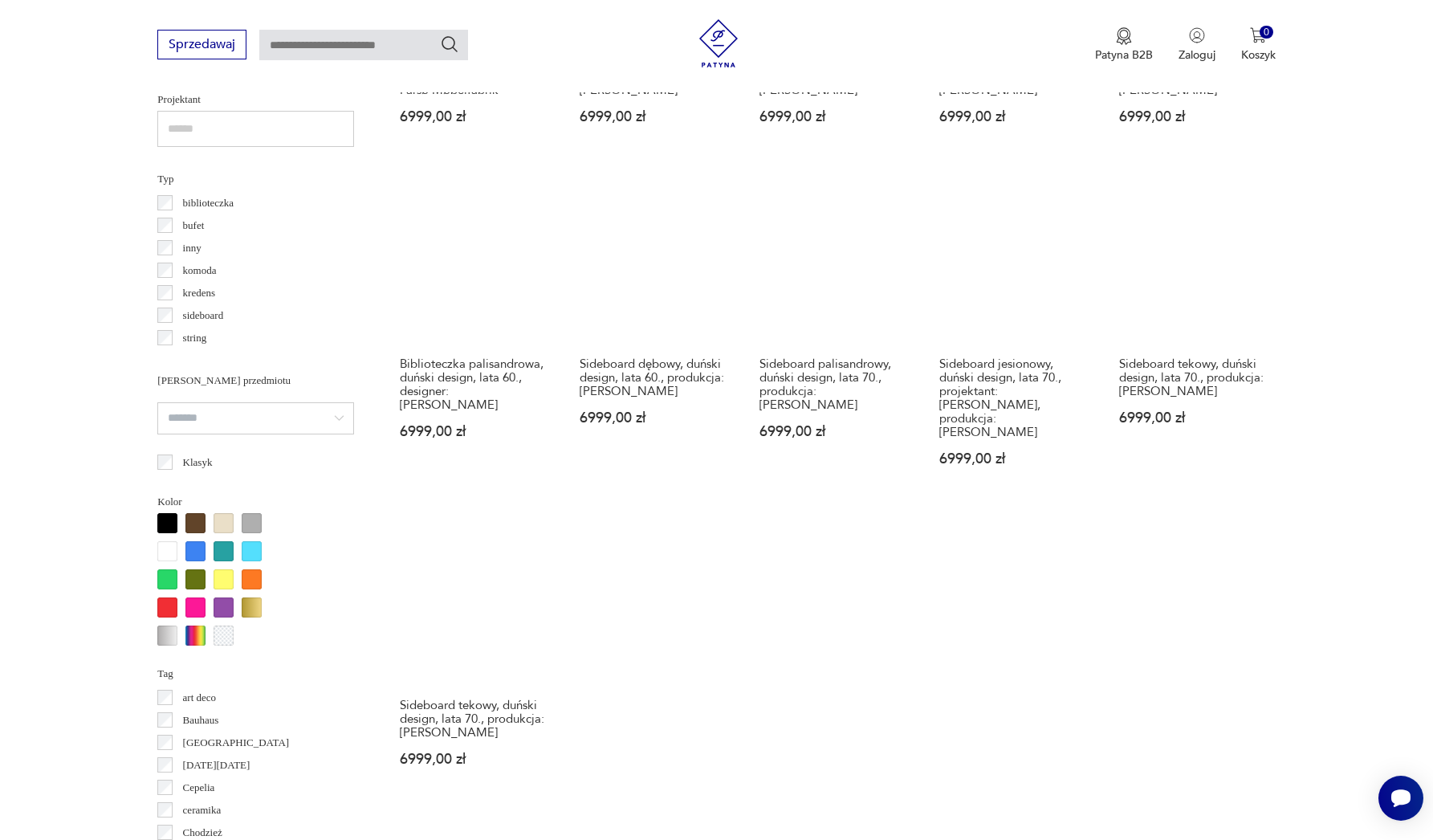
scroll to position [1202, 0]
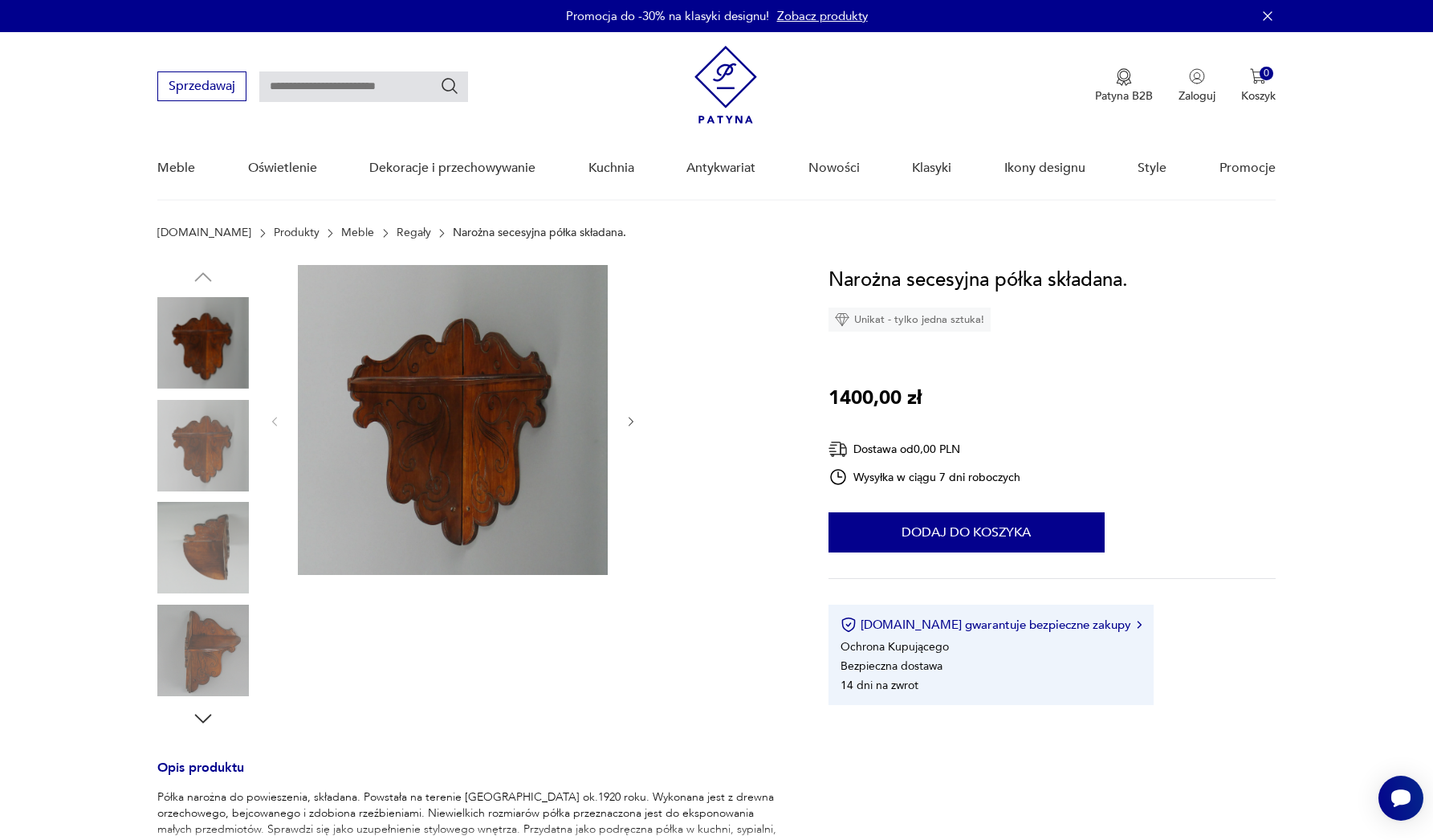
click at [536, 425] on img at bounding box center [452, 420] width 310 height 310
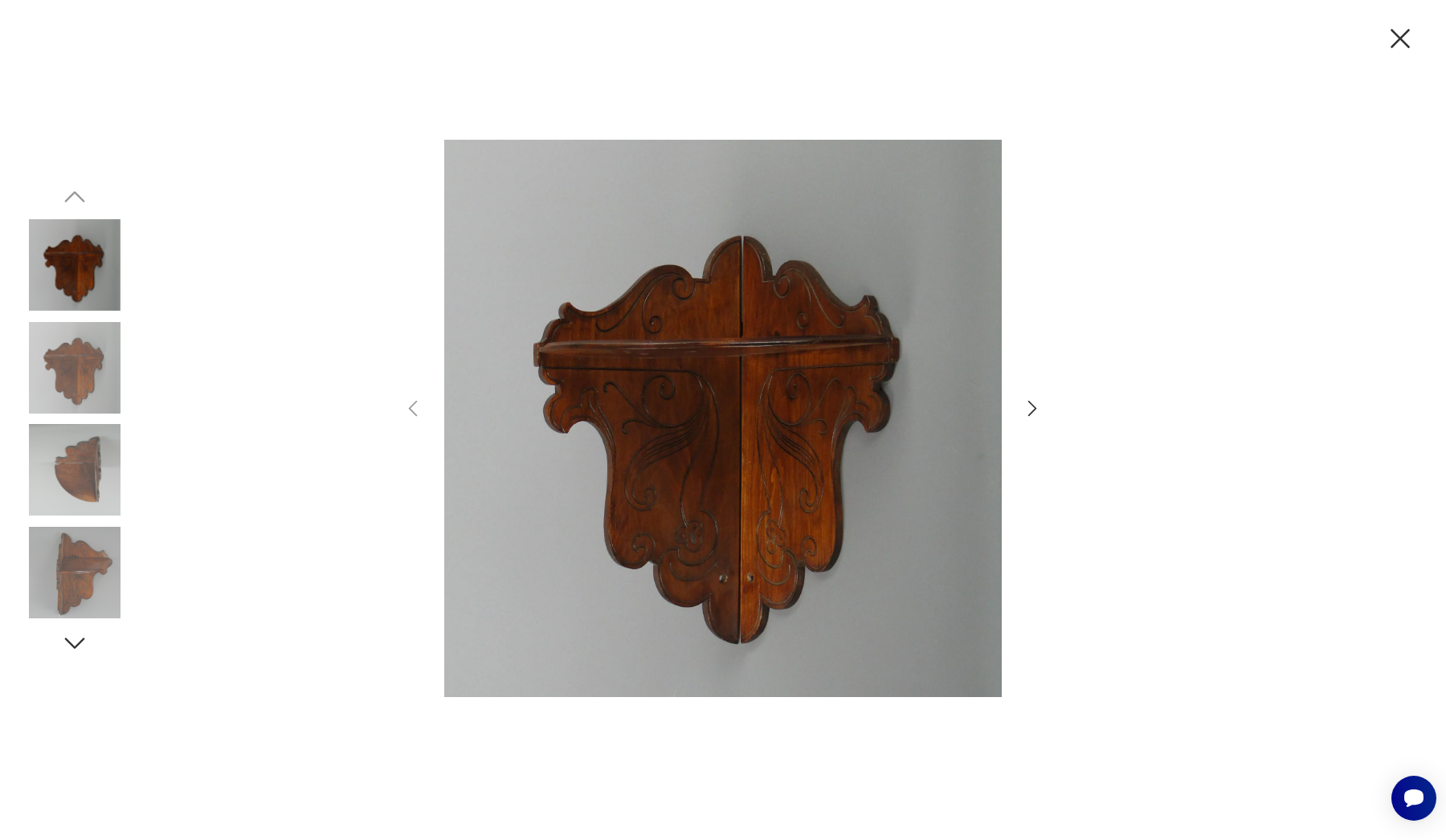
click at [1028, 409] on icon "button" at bounding box center [1033, 408] width 23 height 23
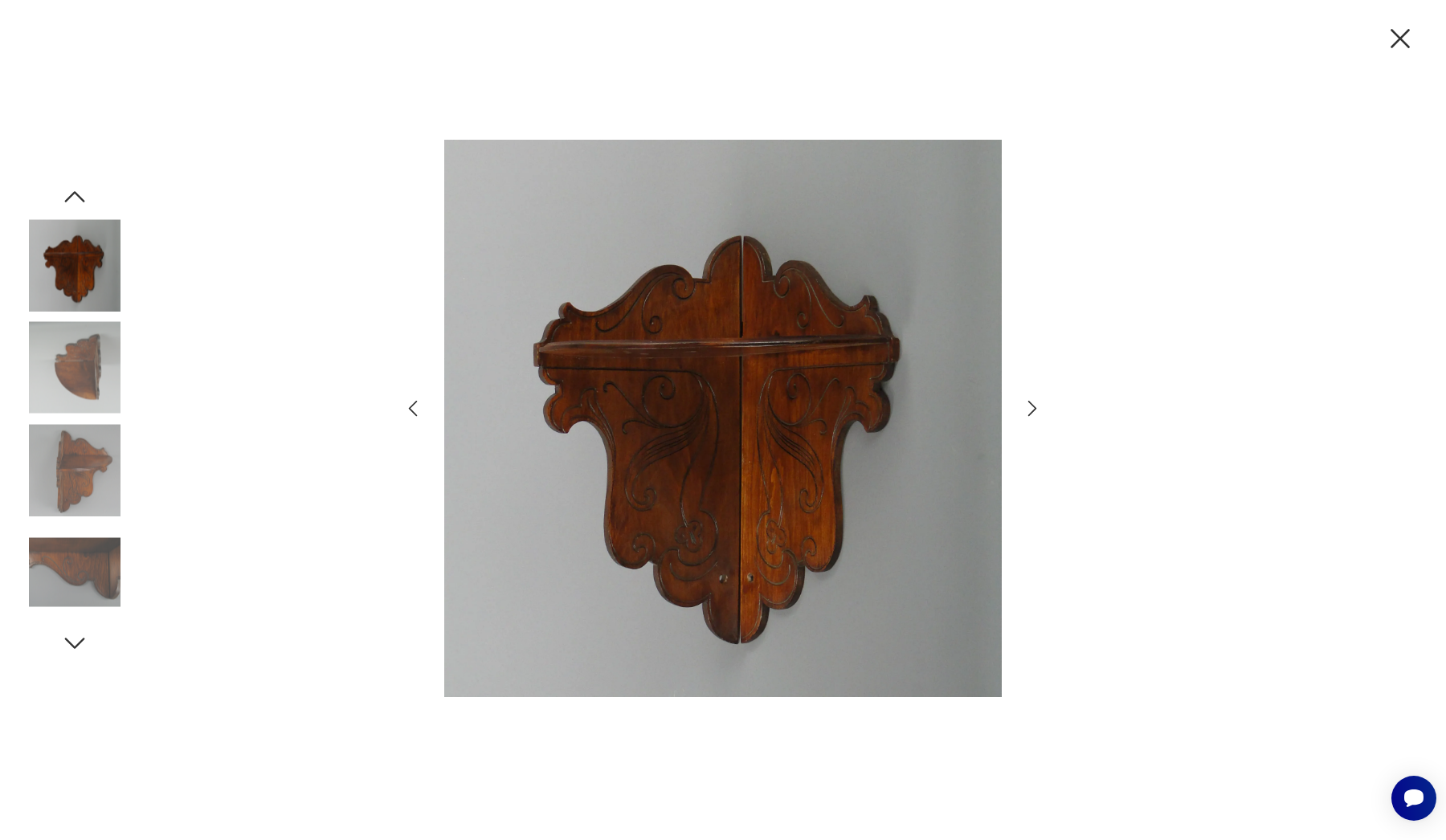
click at [1028, 409] on icon "button" at bounding box center [1033, 408] width 23 height 23
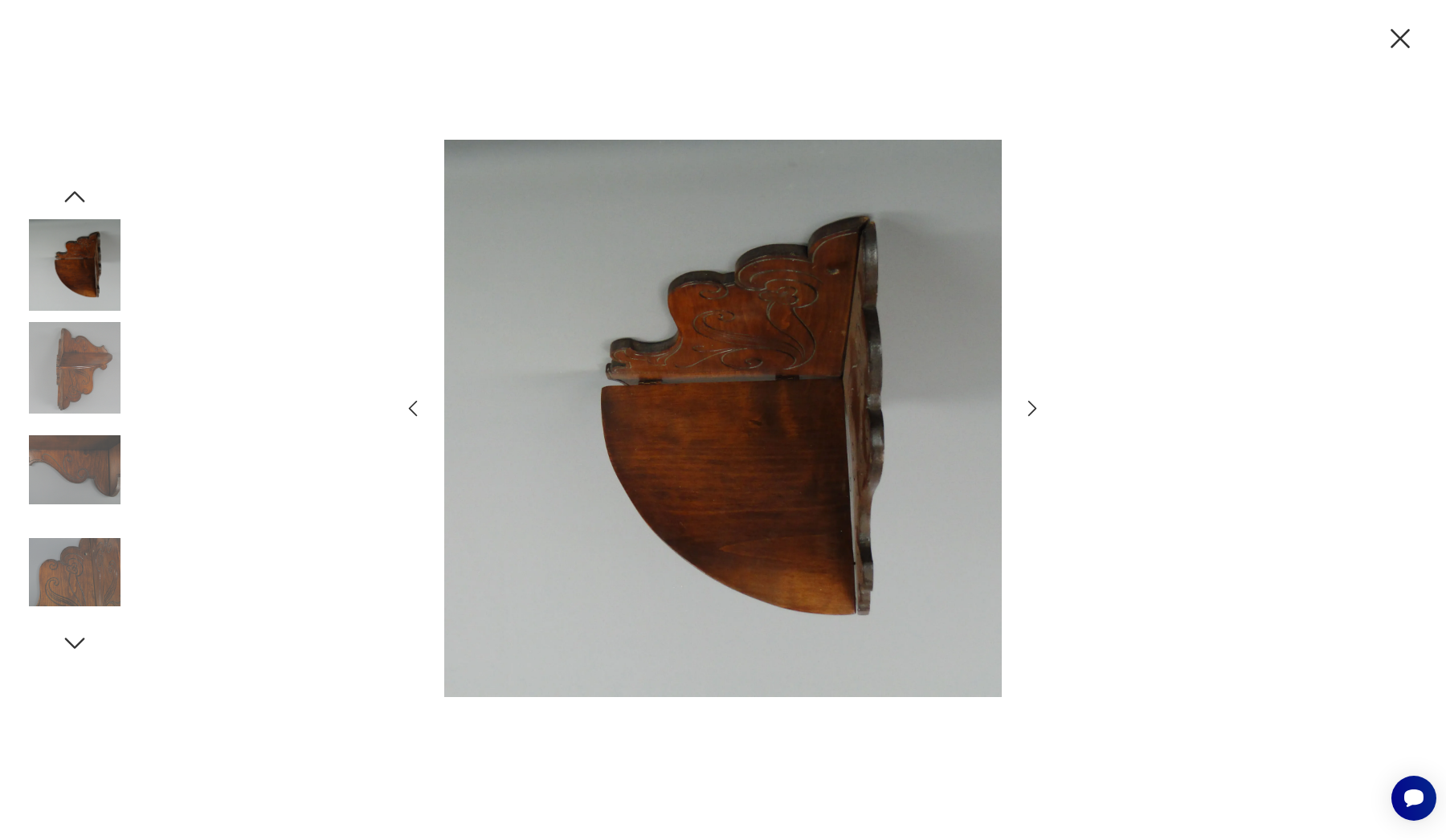
click at [1028, 409] on icon "button" at bounding box center [1033, 408] width 23 height 23
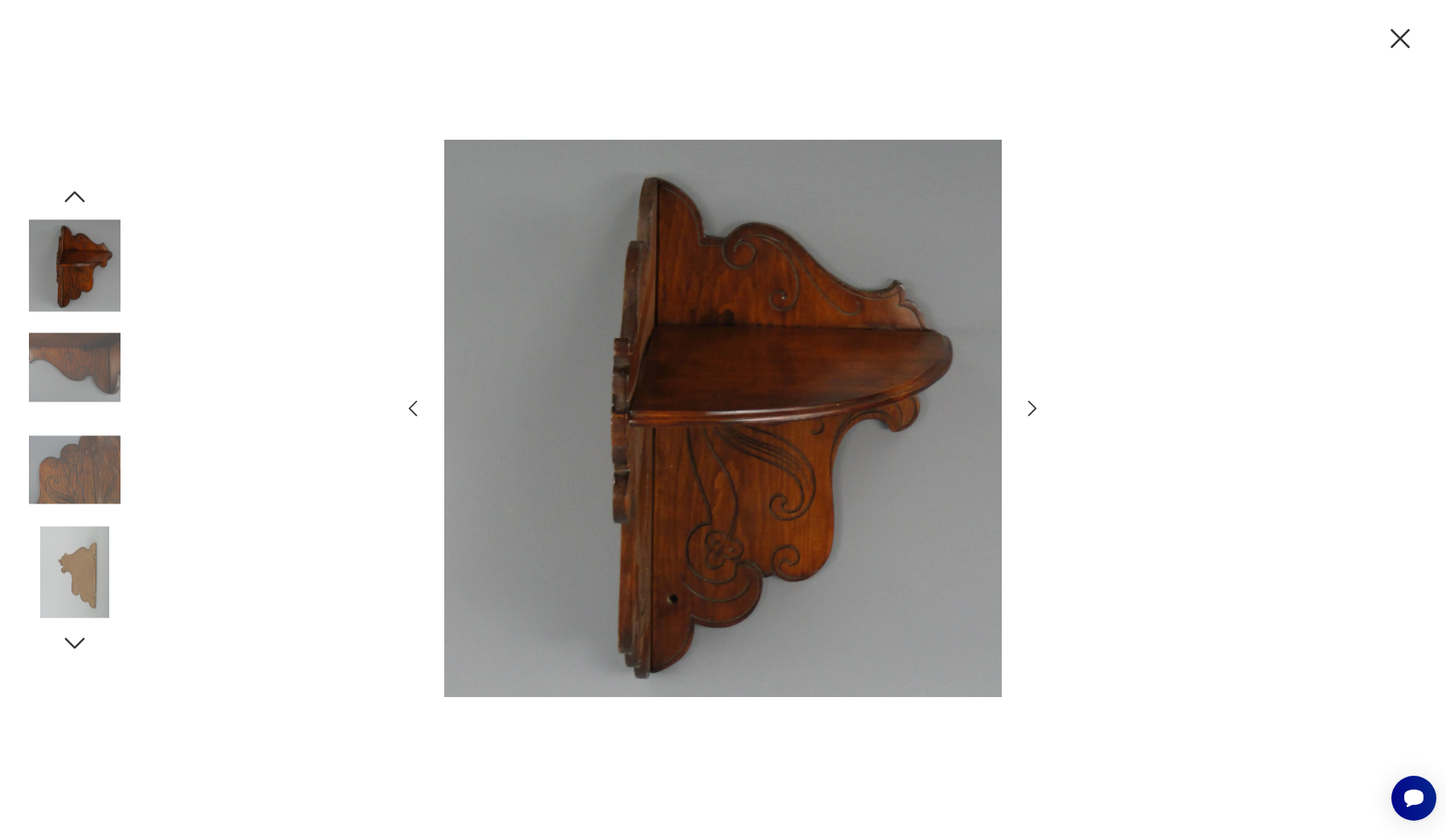
click at [1028, 409] on icon "button" at bounding box center [1033, 408] width 23 height 23
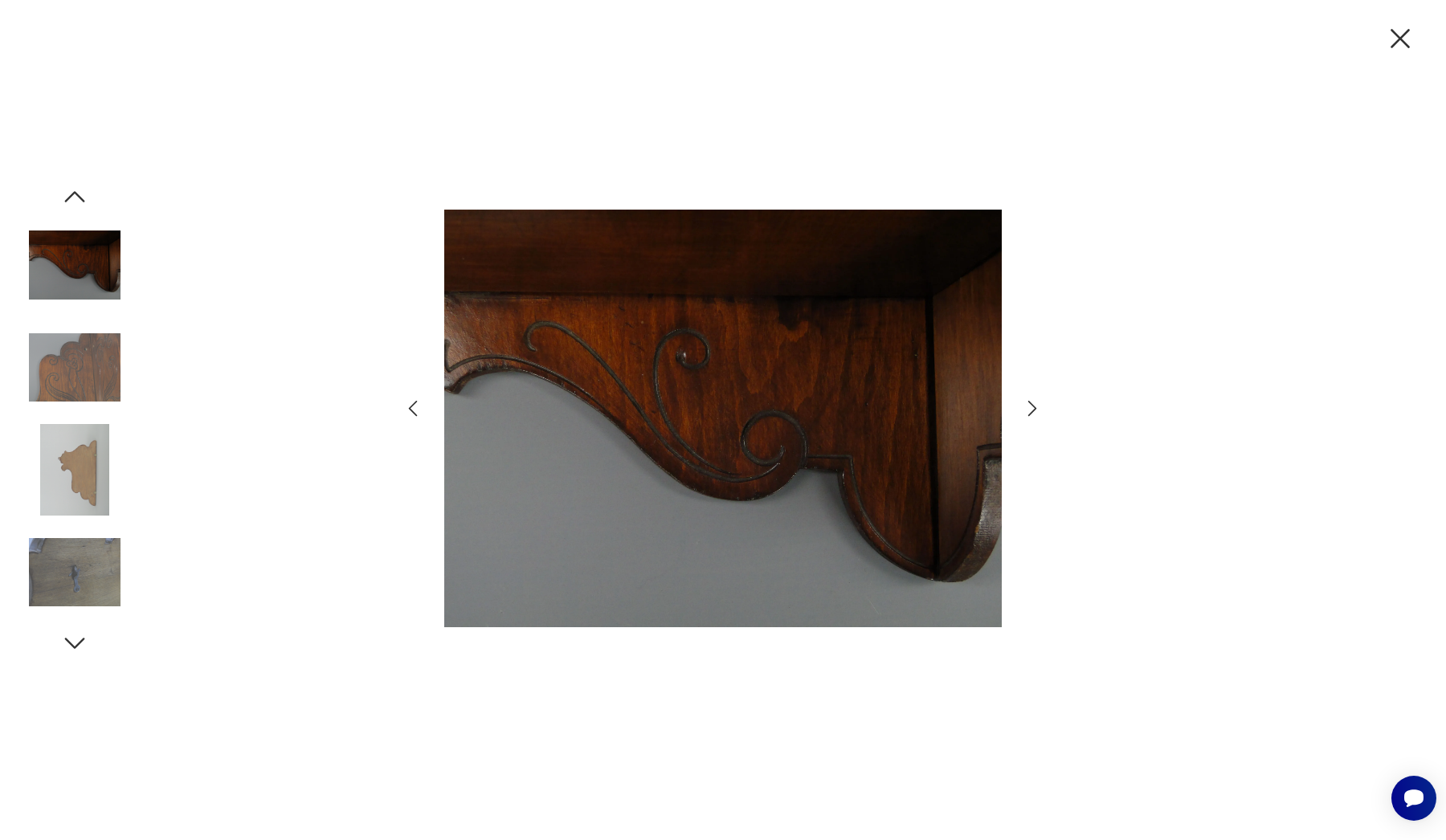
click at [1028, 409] on icon "button" at bounding box center [1033, 408] width 23 height 23
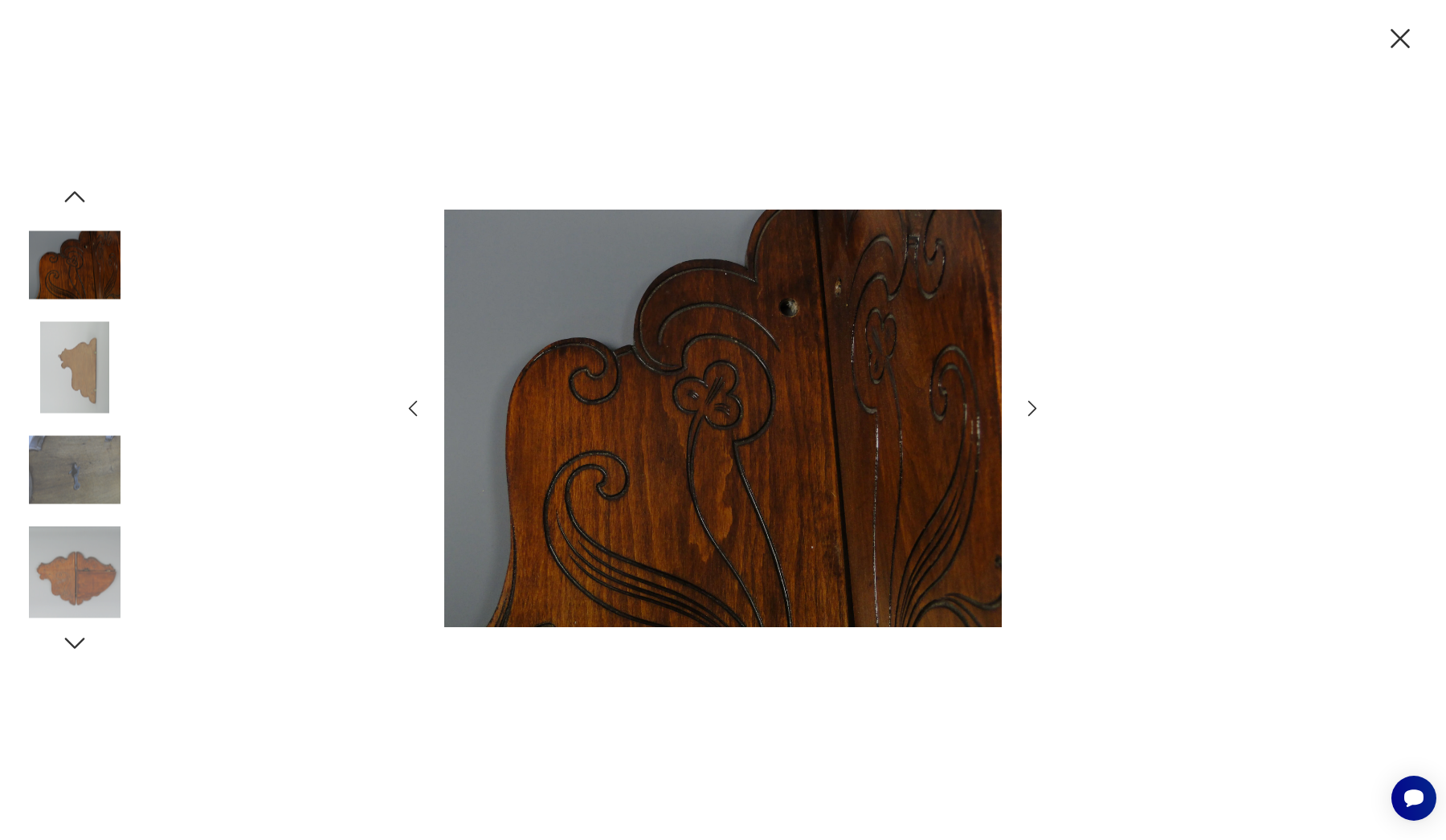
click at [1028, 409] on icon "button" at bounding box center [1033, 408] width 23 height 23
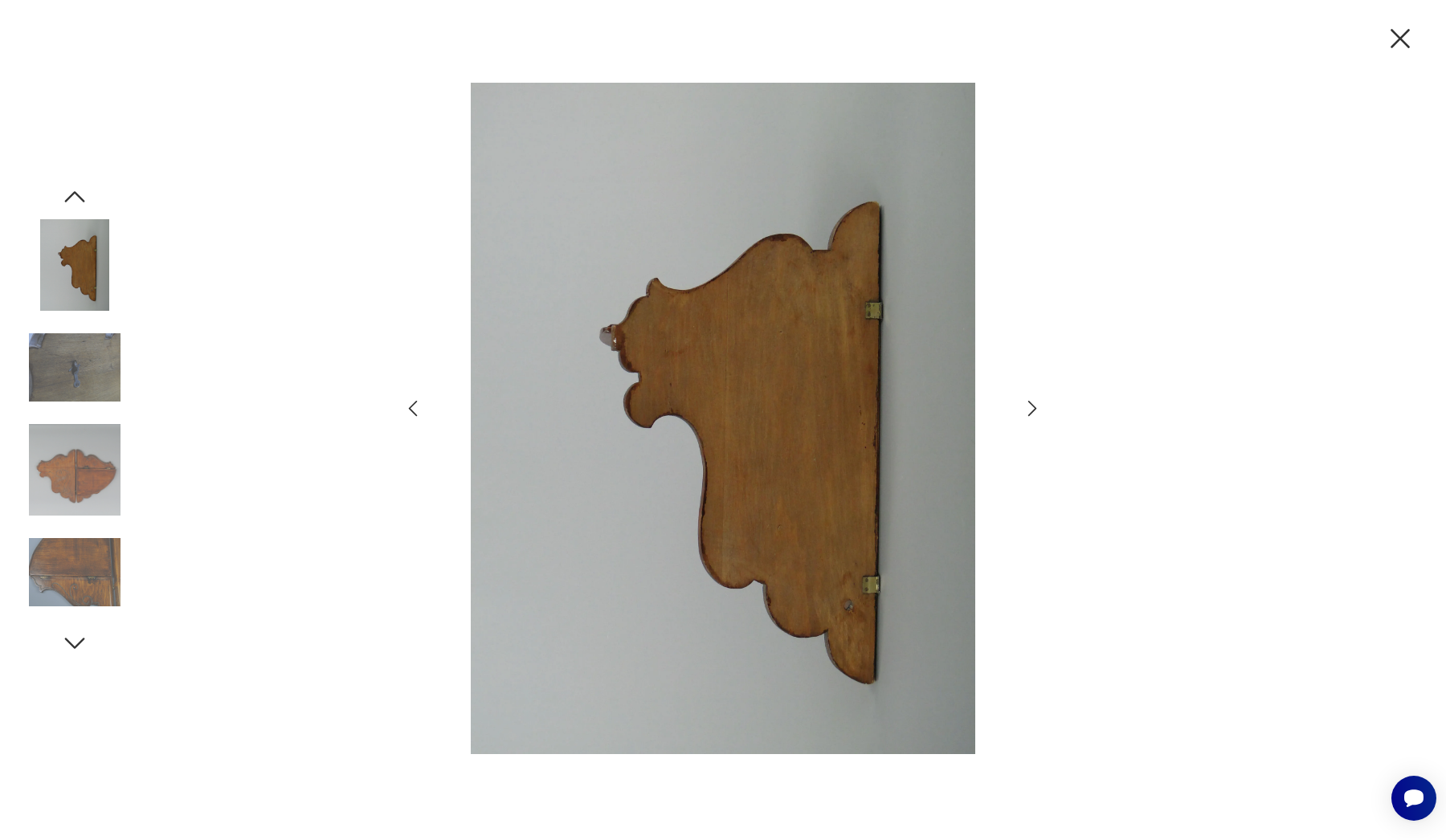
click at [1028, 409] on icon "button" at bounding box center [1033, 408] width 23 height 23
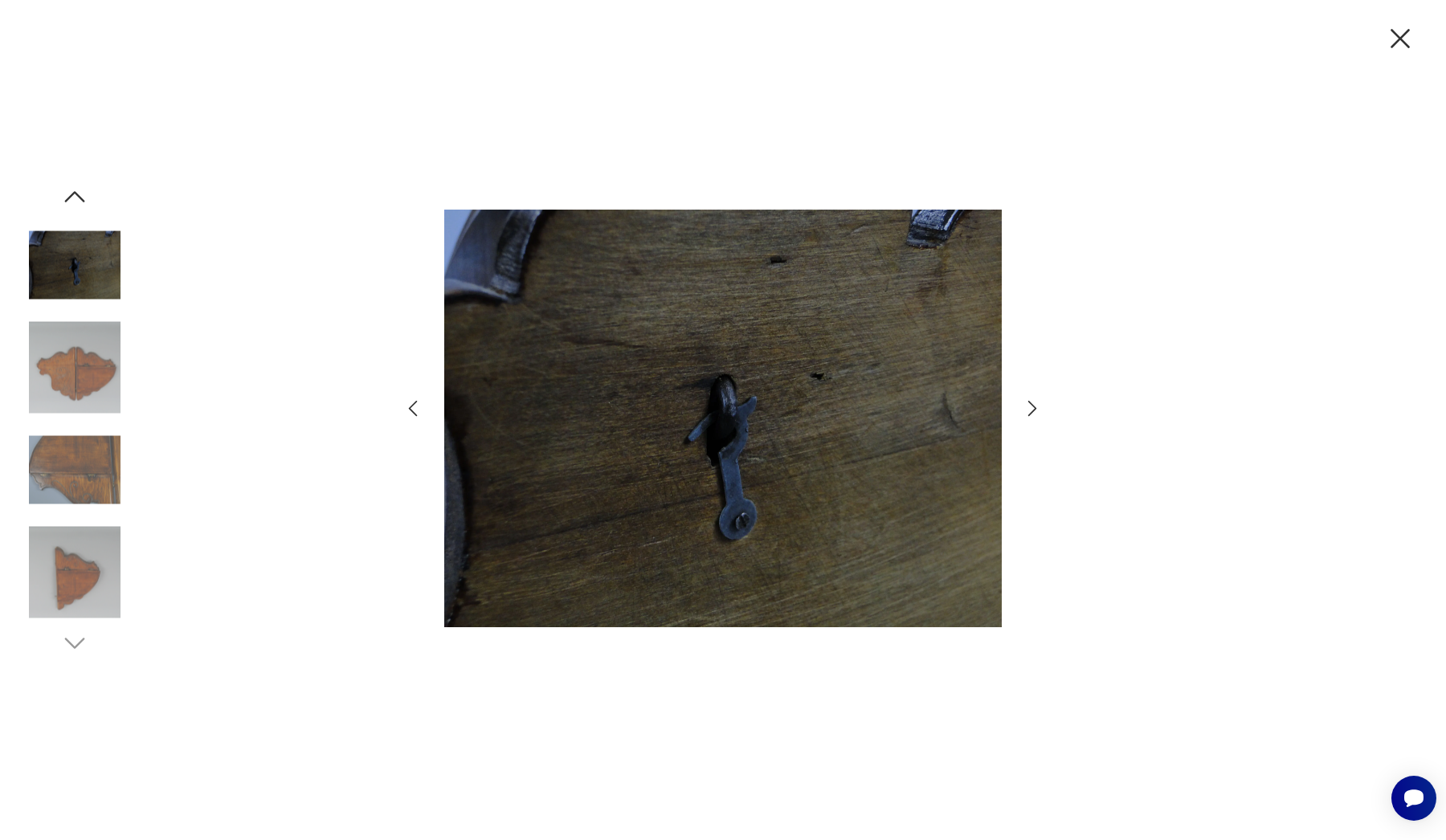
click at [1028, 409] on icon "button" at bounding box center [1033, 408] width 23 height 23
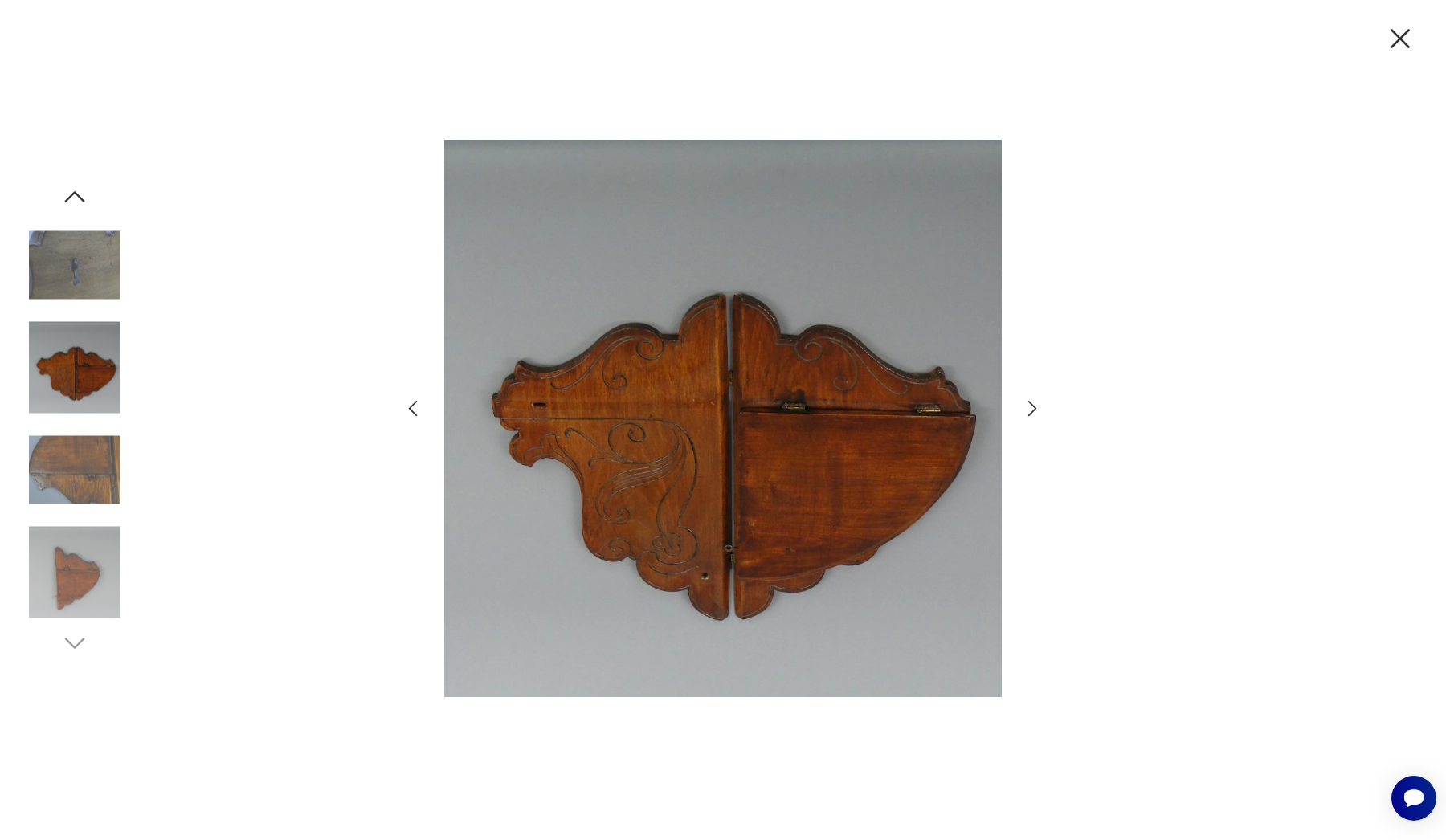
click at [1028, 409] on icon "button" at bounding box center [1033, 408] width 23 height 23
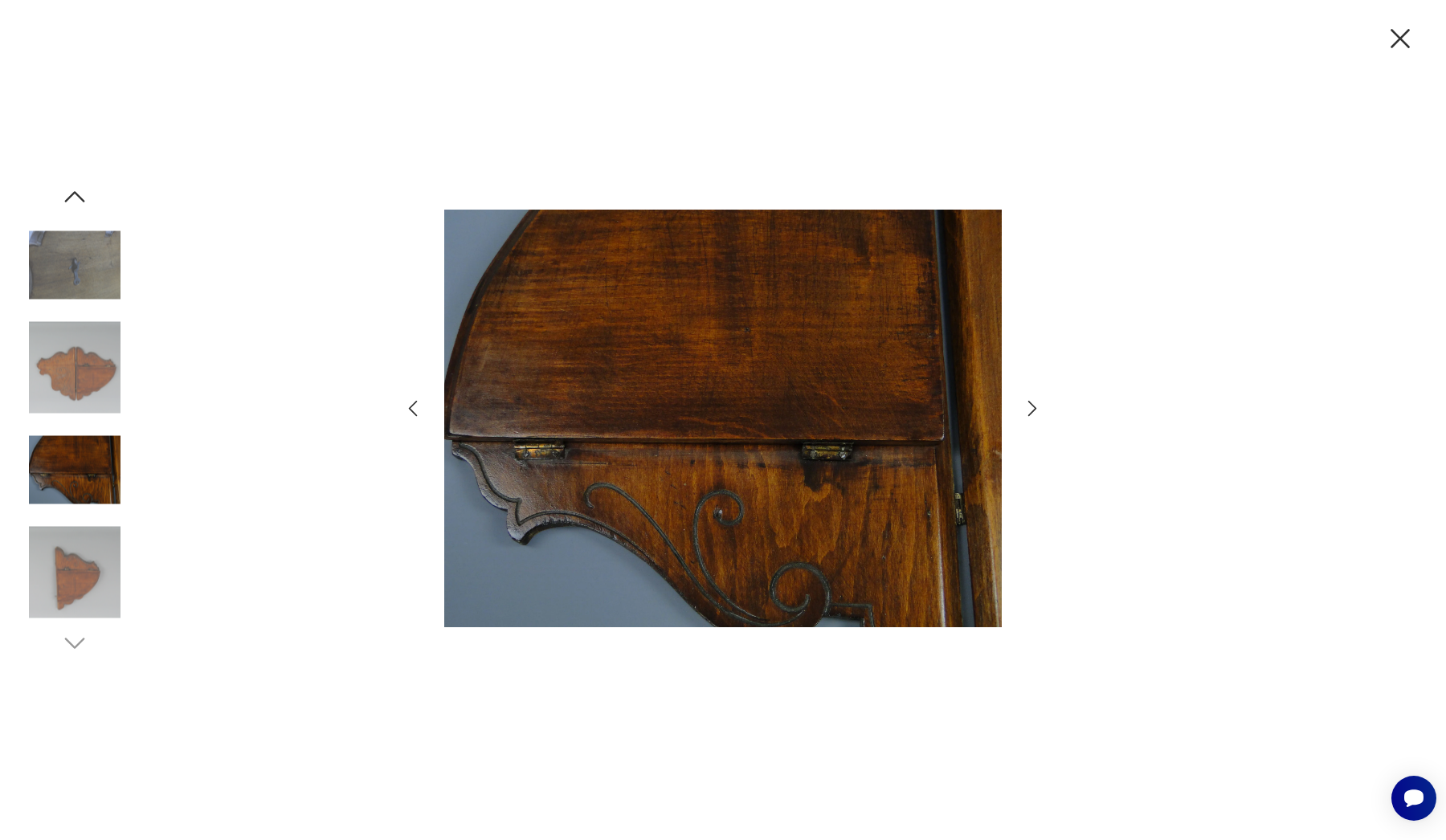
click at [1028, 409] on icon "button" at bounding box center [1033, 408] width 23 height 23
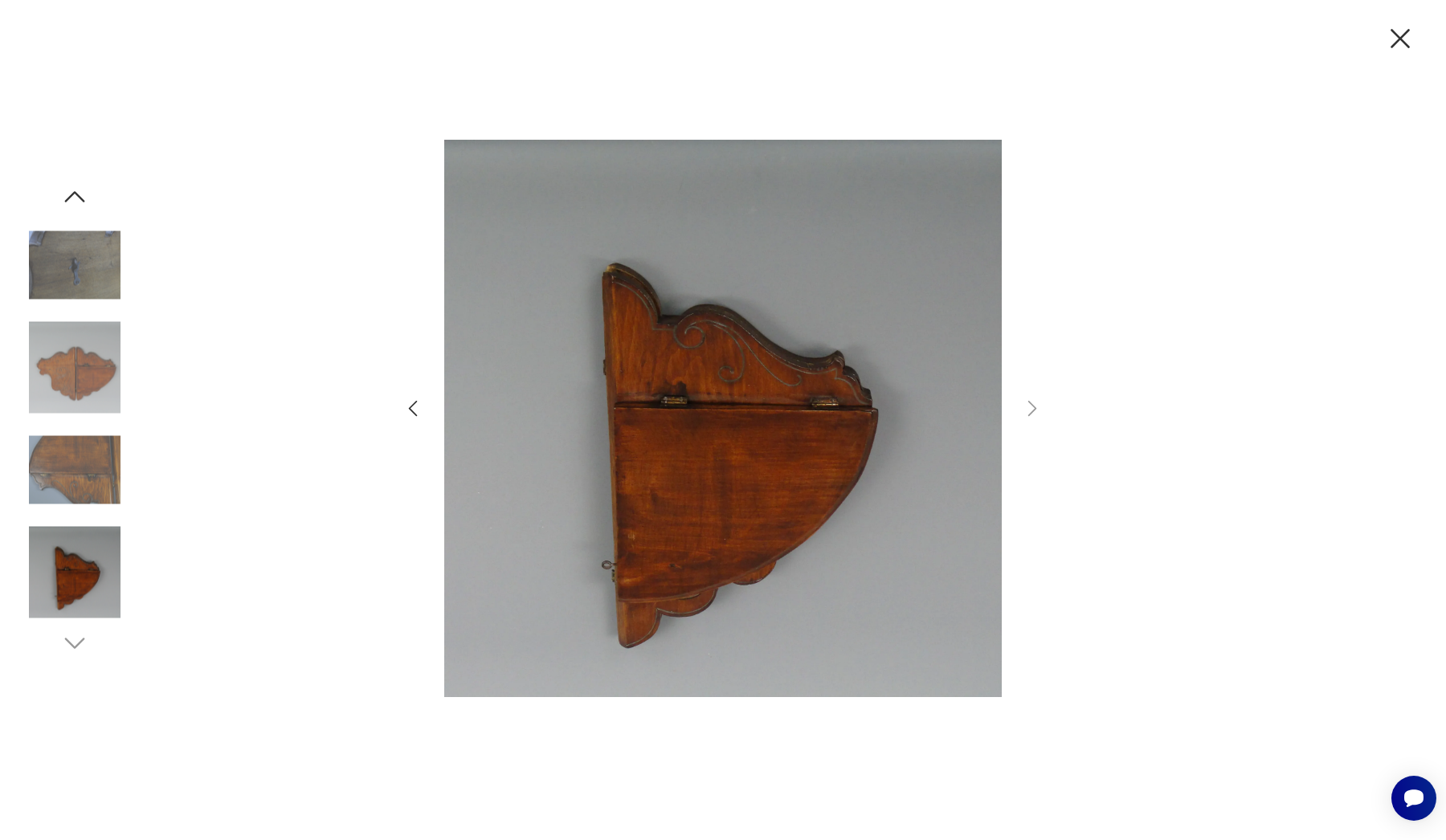
click at [1396, 43] on icon "button" at bounding box center [1400, 39] width 19 height 19
